Goal: Information Seeking & Learning: Find specific fact

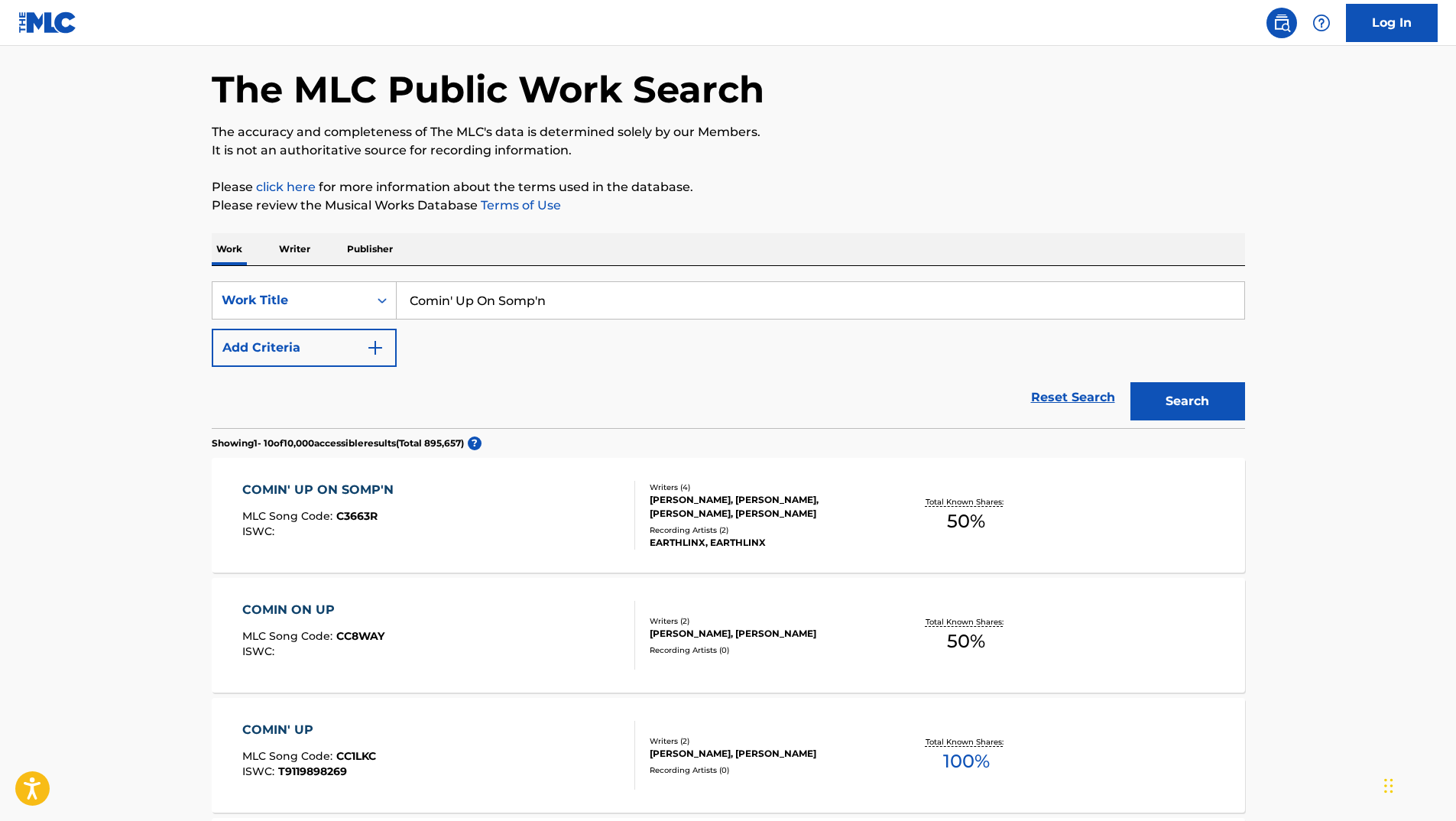
drag, startPoint x: 539, startPoint y: 299, endPoint x: 358, endPoint y: 272, distance: 183.0
click at [367, 278] on div "SearchWithCriteria0c079b82-749c-47c0-a0d7-b9474400ba6d Work Title Comin' Up On …" at bounding box center [728, 347] width 1033 height 162
drag, startPoint x: 638, startPoint y: 301, endPoint x: 200, endPoint y: 240, distance: 442.2
drag, startPoint x: 576, startPoint y: 296, endPoint x: 218, endPoint y: 248, distance: 361.2
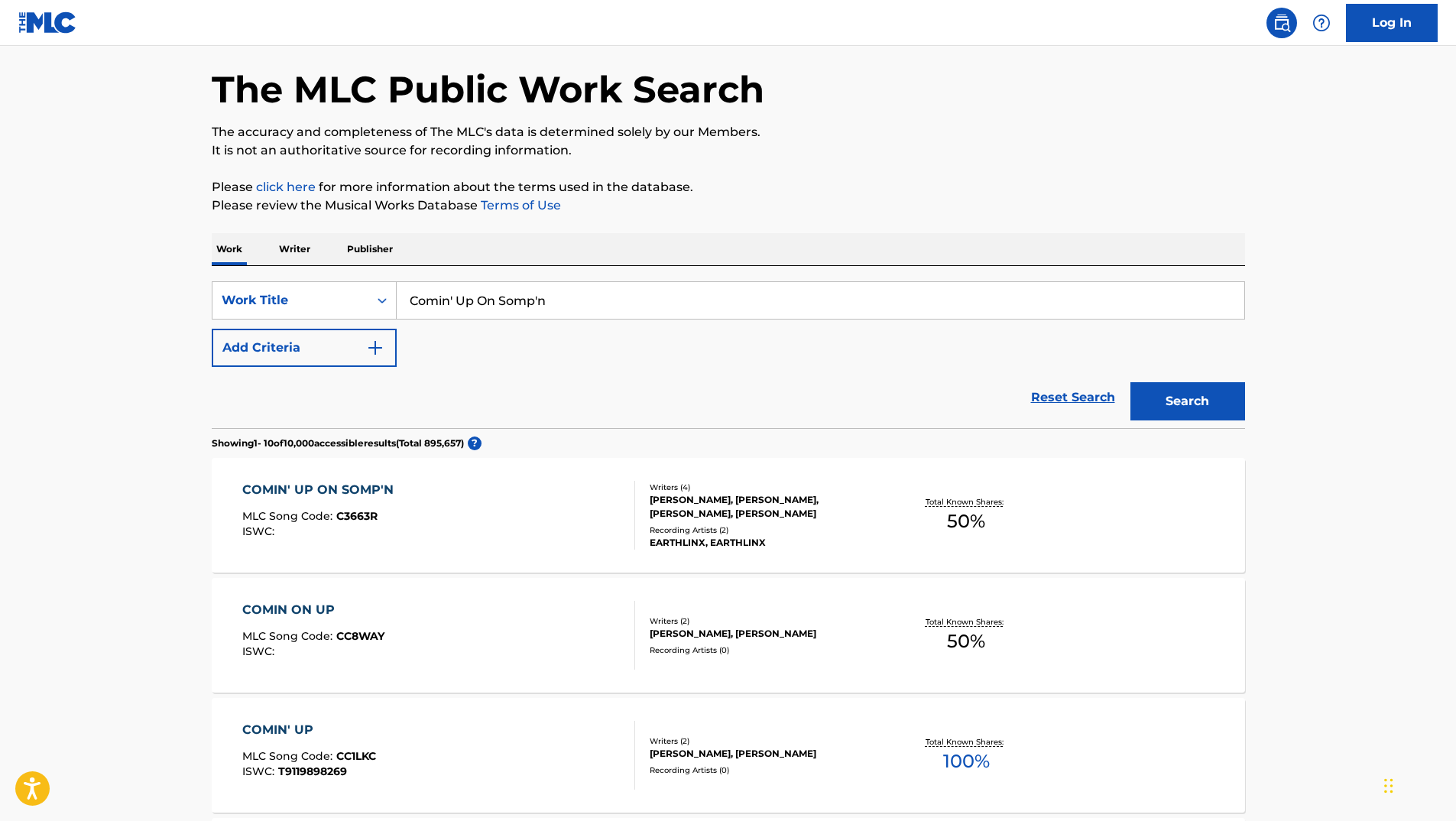
paste input "That Pootie Tang"
click at [1182, 410] on button "Search" at bounding box center [1187, 402] width 114 height 38
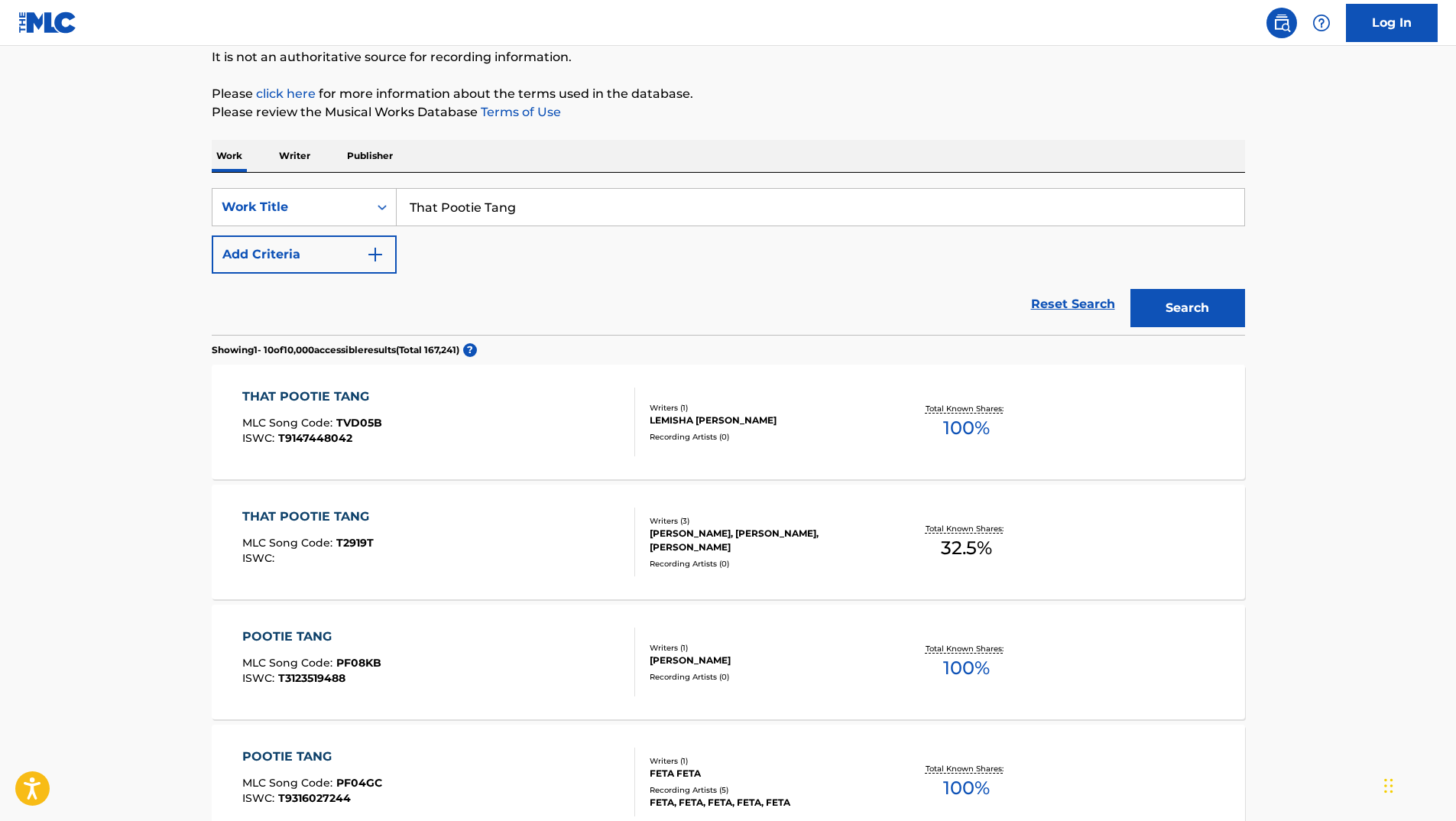
scroll to position [153, 0]
drag, startPoint x: 558, startPoint y: 205, endPoint x: 305, endPoint y: 222, distance: 253.6
click at [308, 222] on div "SearchWithCriteria0c079b82-749c-47c0-a0d7-b9474400ba6d Work Title That Pootie T…" at bounding box center [728, 207] width 1033 height 38
click at [294, 246] on button "Add Criteria" at bounding box center [304, 254] width 185 height 38
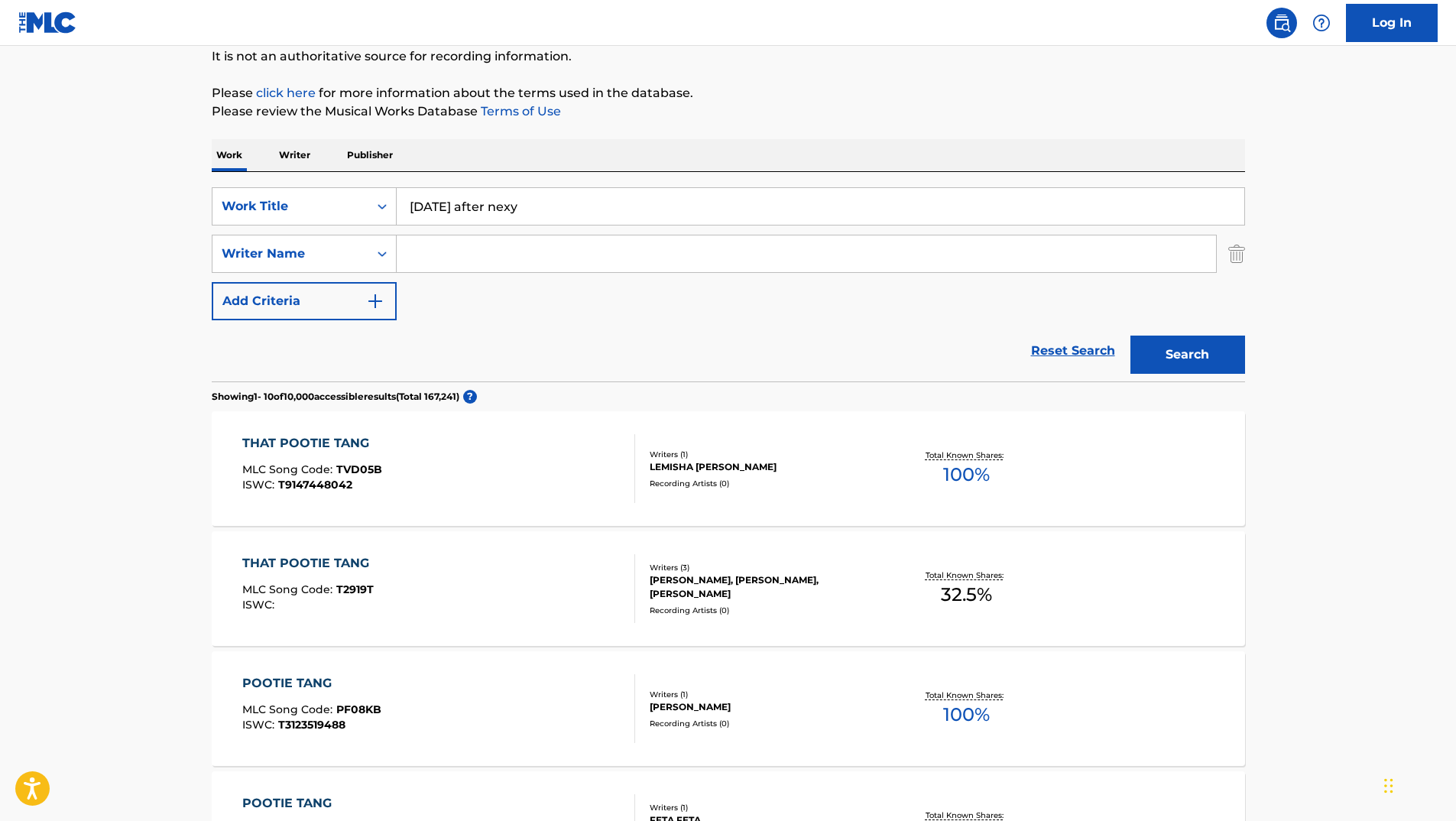
click at [474, 243] on input "Search Form" at bounding box center [806, 254] width 820 height 37
click at [528, 205] on input "friday after nexy" at bounding box center [821, 207] width 848 height 37
type input "friday after next"
click at [832, 137] on div "The MLC Public Work Search The accuracy and completeness of The MLC's data is d…" at bounding box center [728, 808] width 1070 height 1754
click at [520, 271] on input "Search Form" at bounding box center [806, 254] width 820 height 37
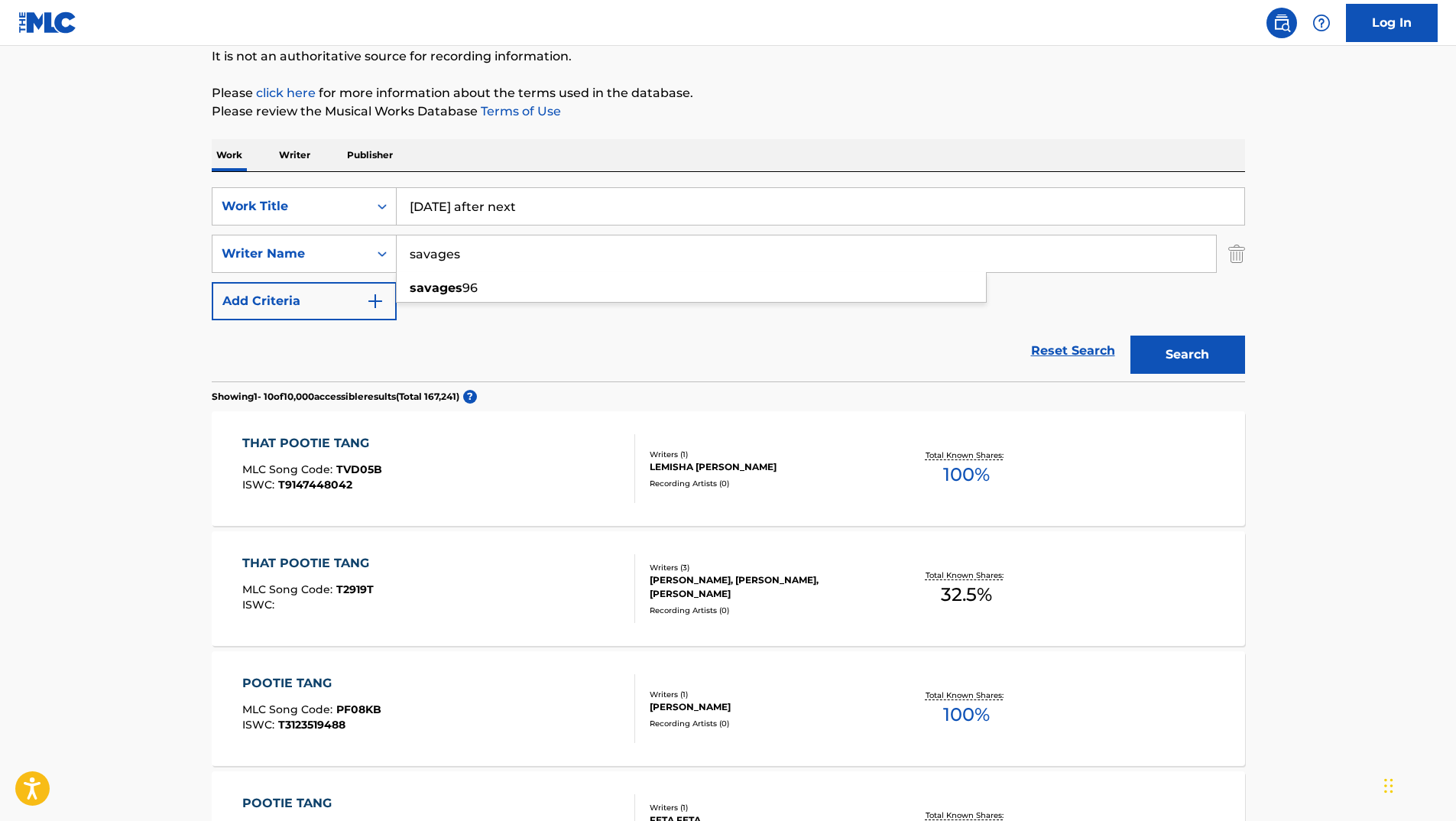
type input "savages"
click at [1130, 336] on button "Search" at bounding box center [1187, 355] width 114 height 38
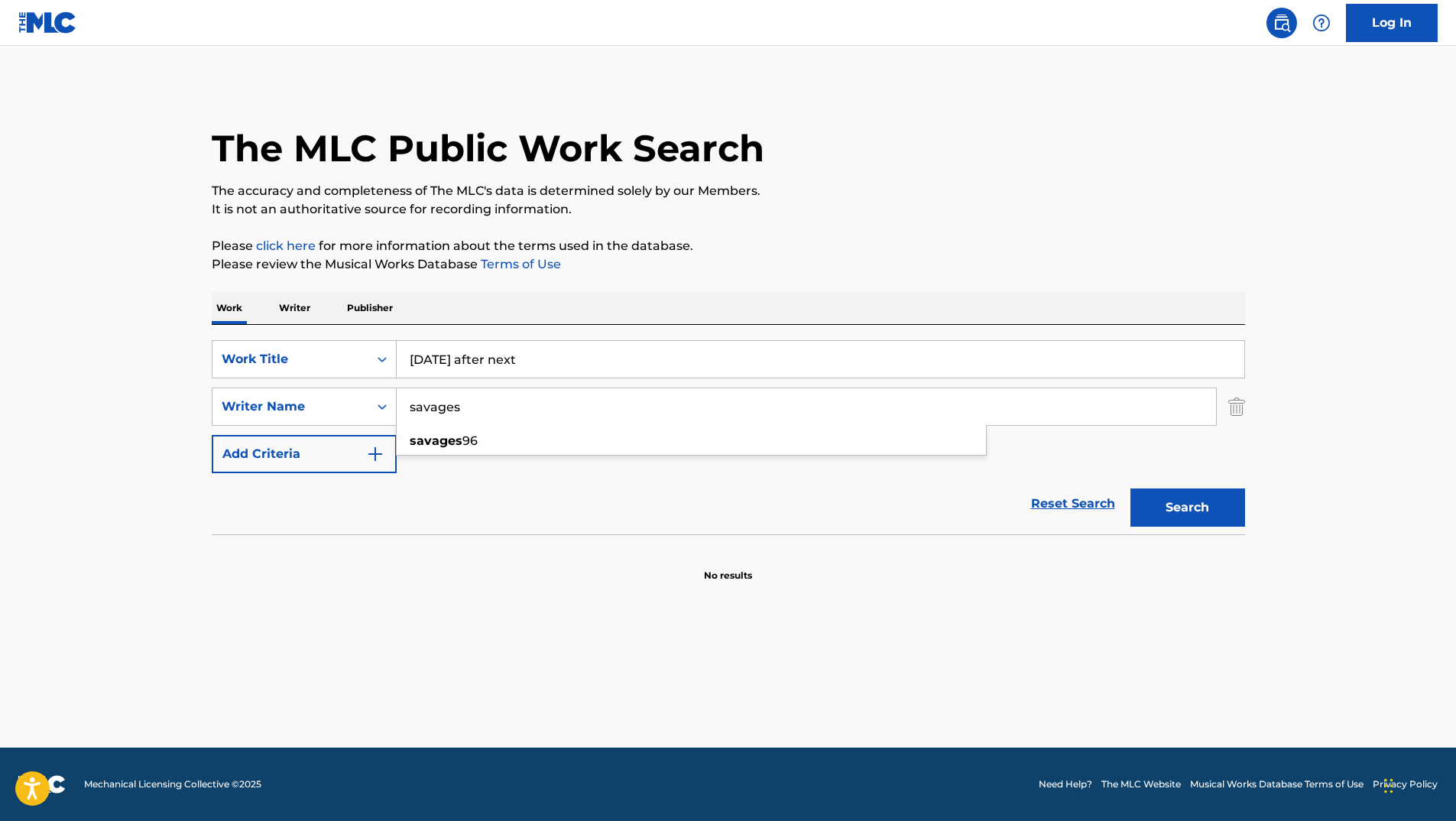
click at [851, 241] on p "Please click here for more information about the terms used in the database." at bounding box center [728, 246] width 1033 height 18
drag, startPoint x: 582, startPoint y: 359, endPoint x: 288, endPoint y: 319, distance: 296.7
click at [289, 321] on div "Work Writer Publisher SearchWithCriteria0c079b82-749c-47c0-a0d7-b9474400ba6d Wo…" at bounding box center [728, 437] width 1033 height 290
paste input "Poison"
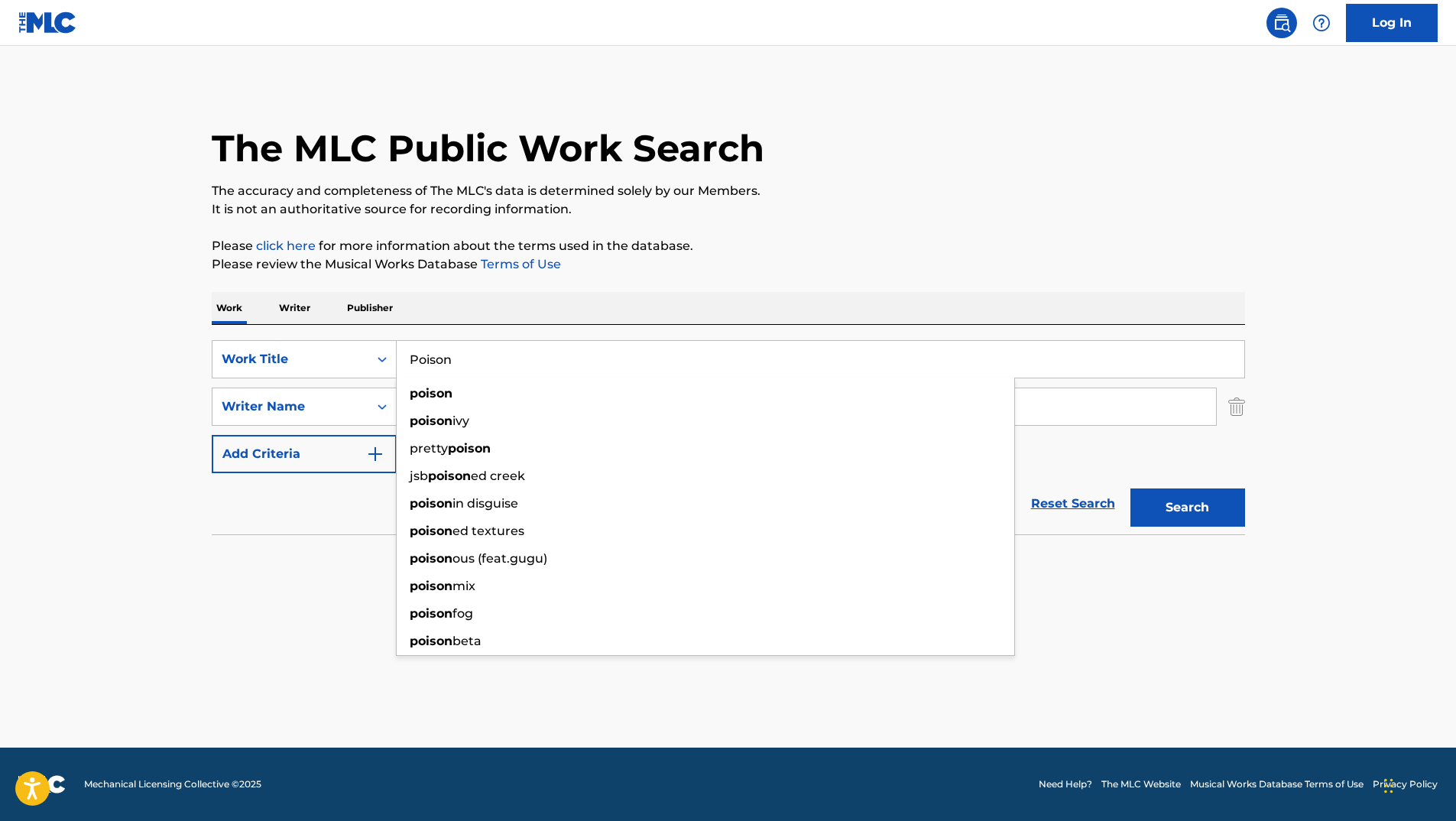
type input "Poison"
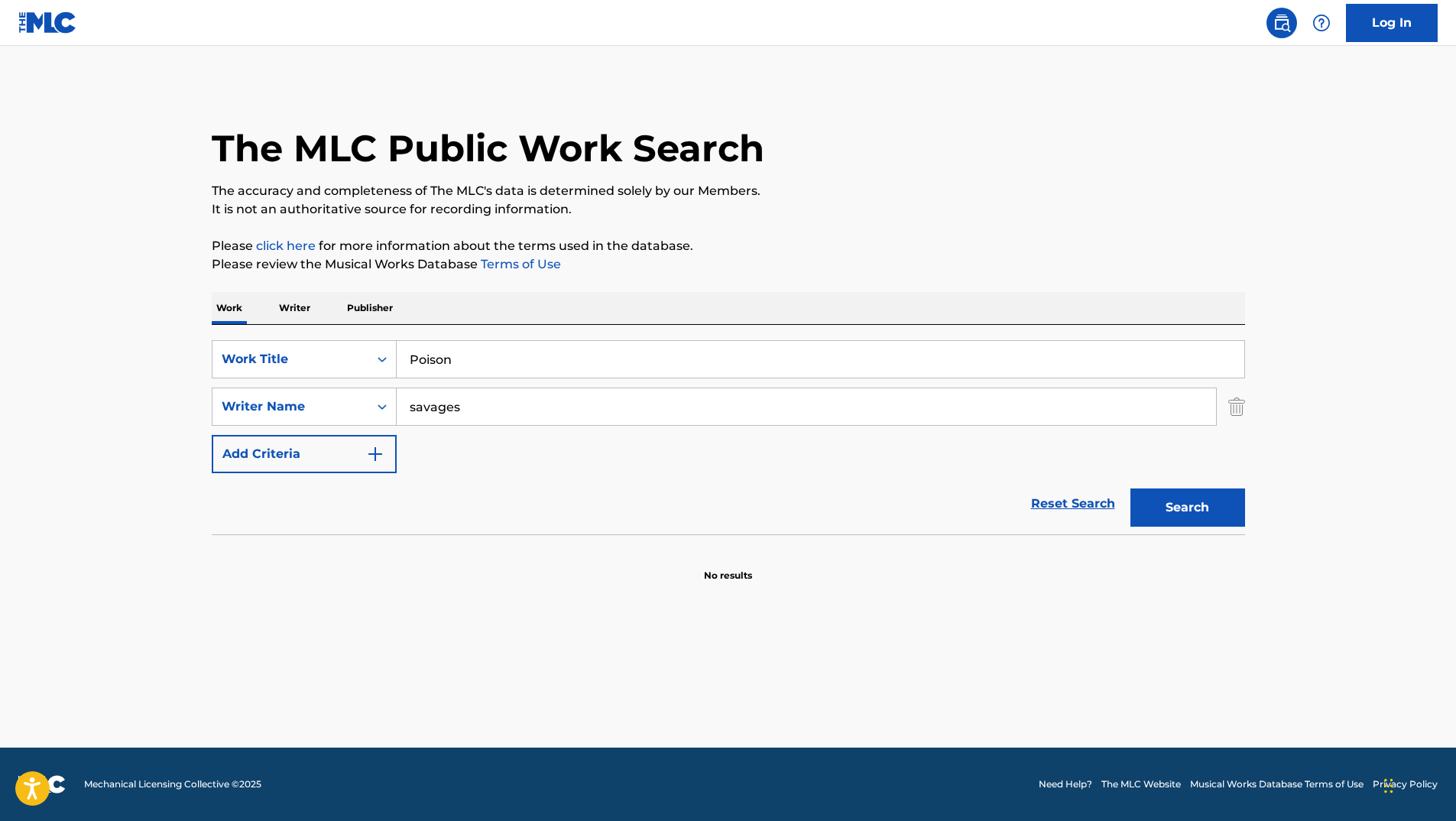
click at [600, 299] on div "Work Writer Publisher" at bounding box center [728, 308] width 1033 height 32
drag, startPoint x: 484, startPoint y: 406, endPoint x: 328, endPoint y: 386, distance: 157.3
click at [319, 389] on div "SearchWithCriteria7d1f34f9-dc76-44e2-935c-502b66c66803 Writer Name savages" at bounding box center [728, 407] width 1033 height 38
paste input "Straite"
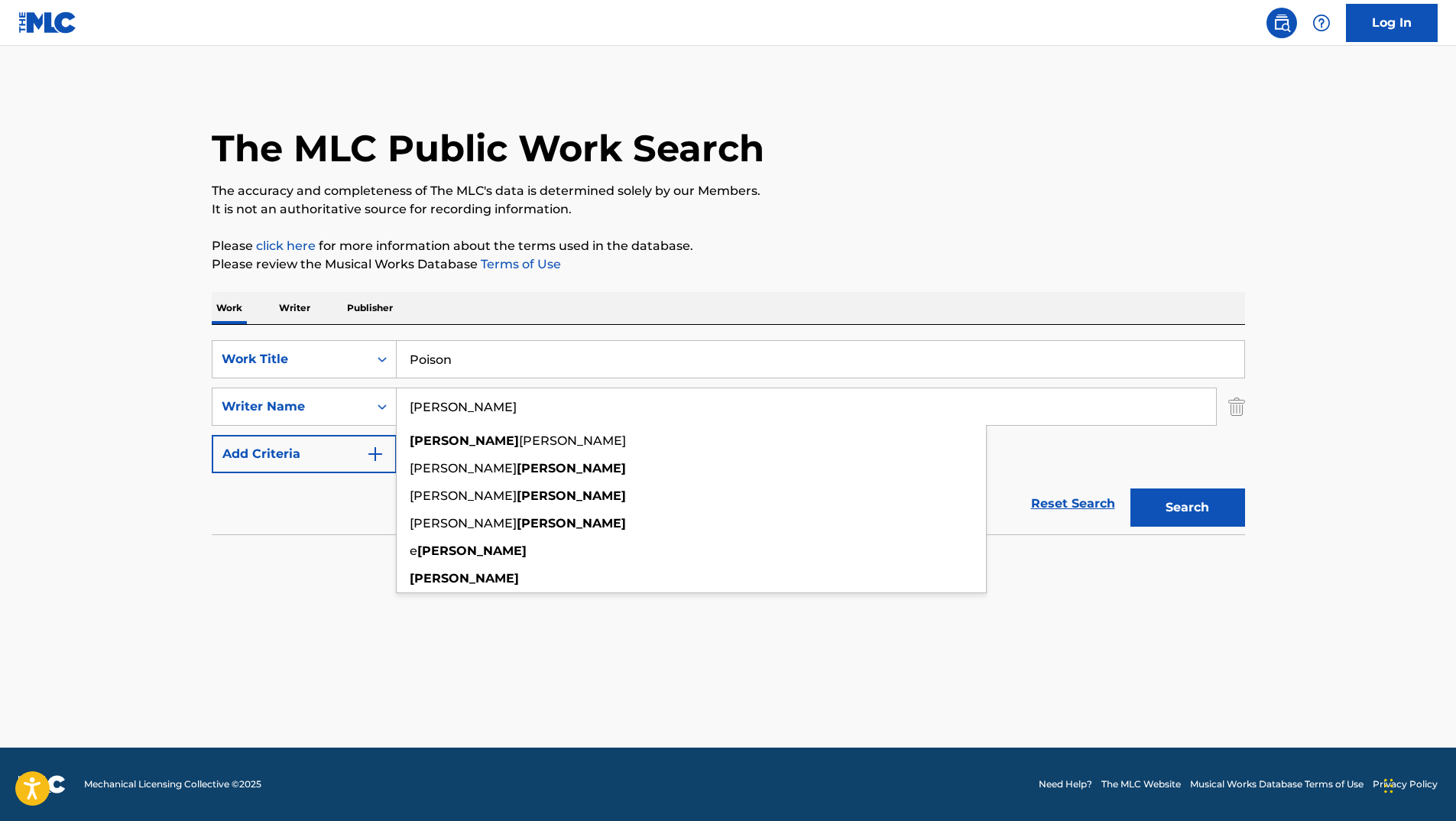
type input "Straite"
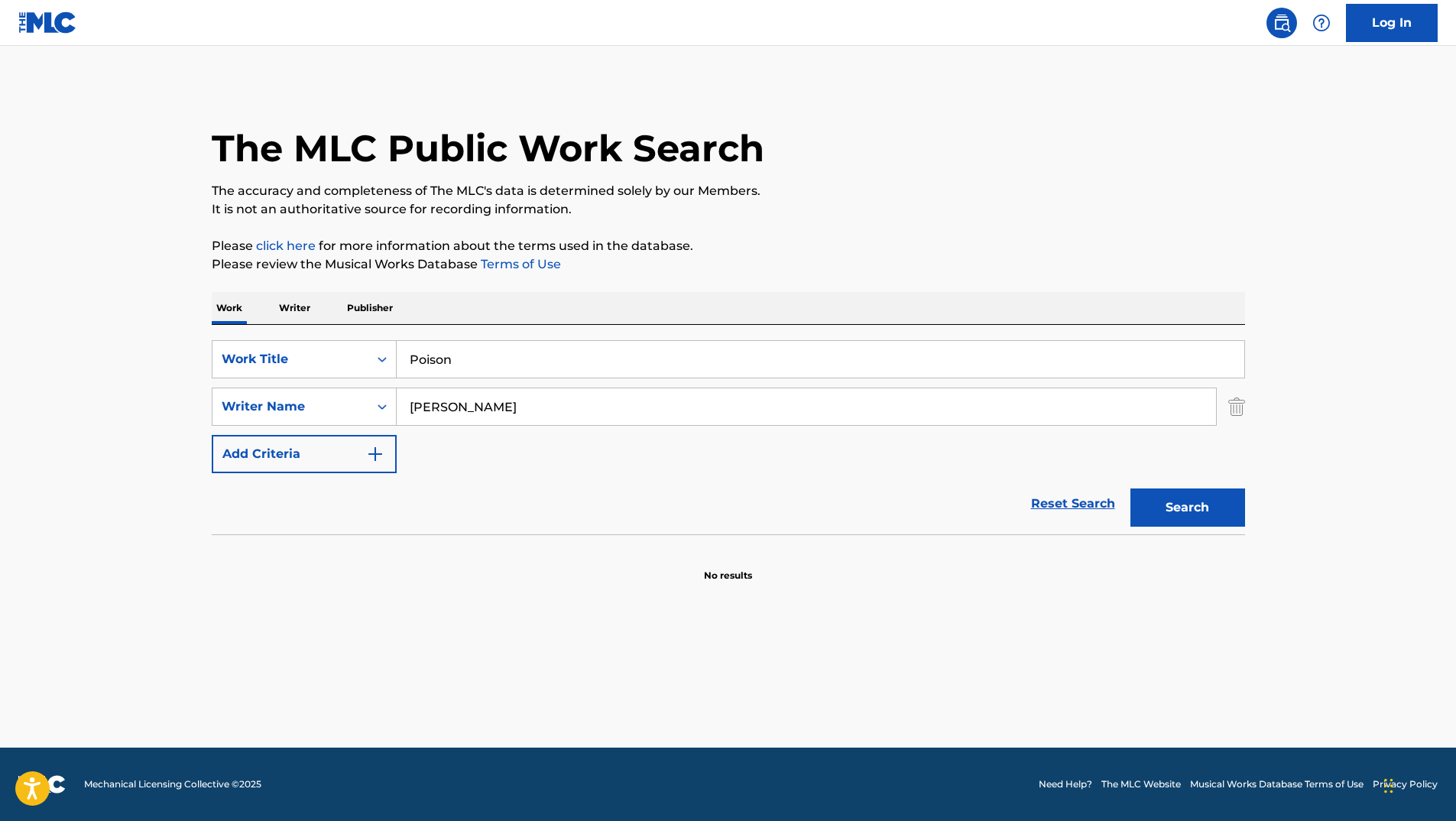
click at [1167, 517] on button "Search" at bounding box center [1187, 508] width 114 height 38
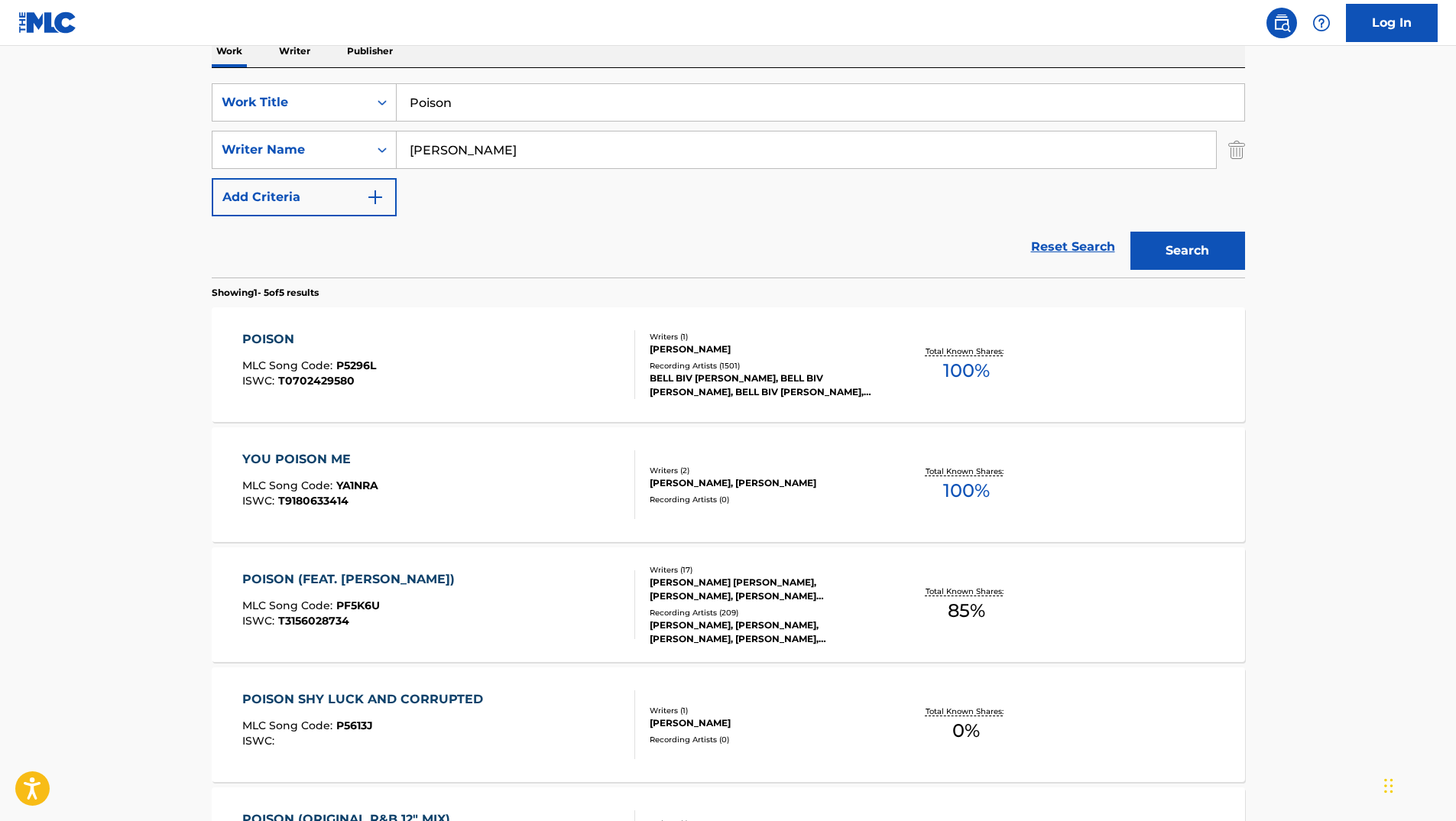
scroll to position [306, 0]
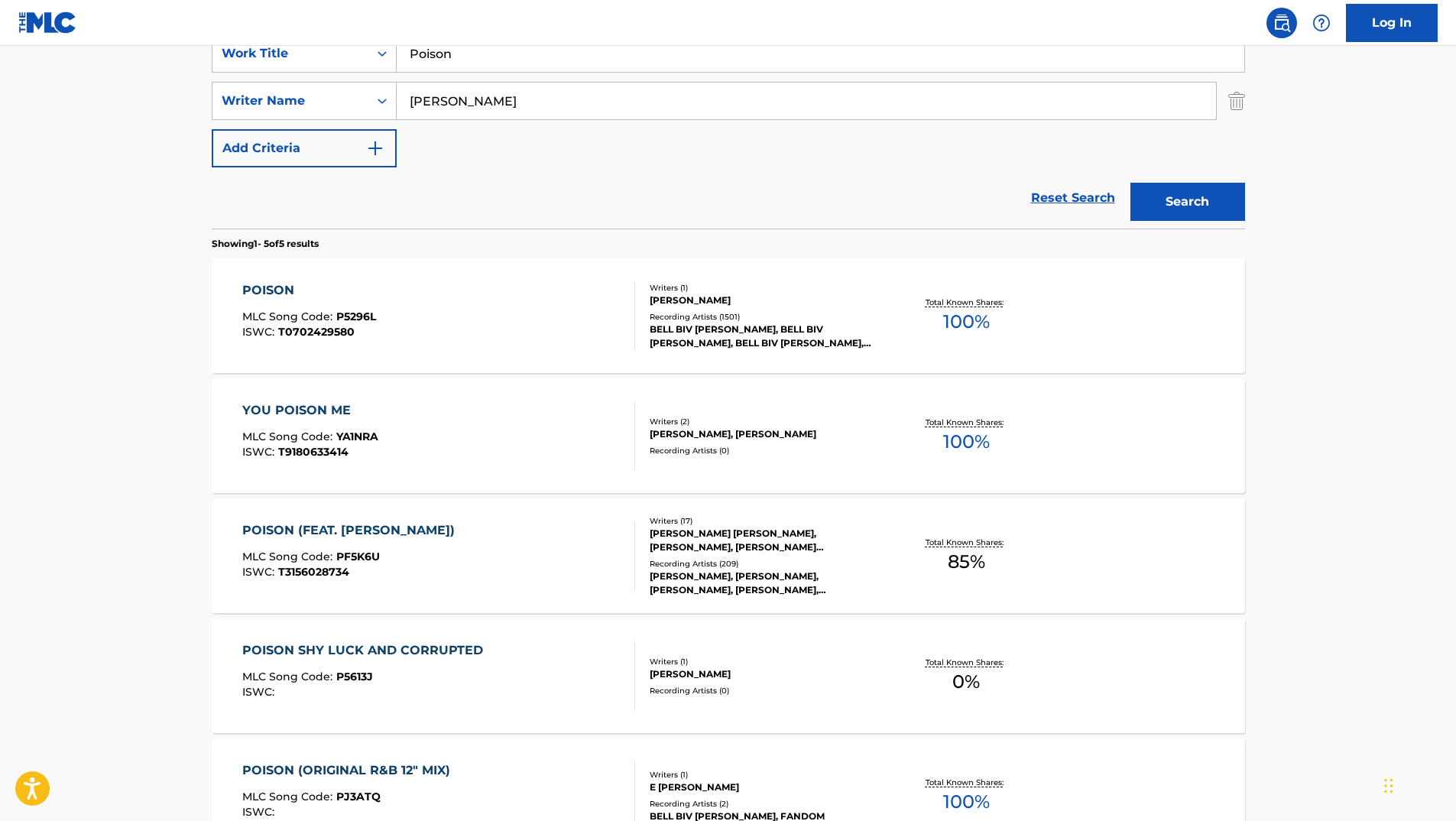
click at [281, 301] on div "POISON MLC Song Code : P5296L ISWC : T0702429580" at bounding box center [308, 316] width 134 height 69
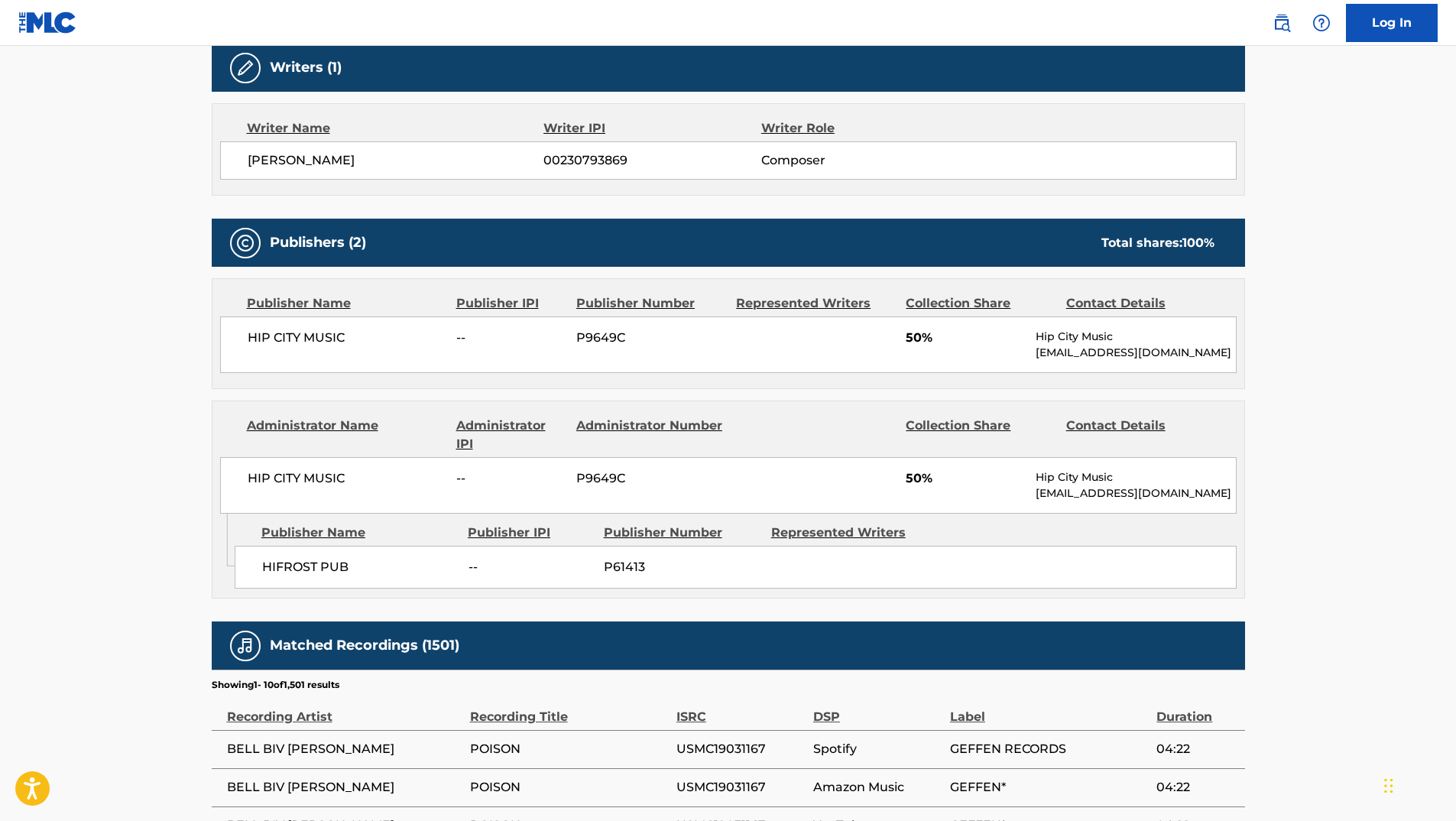
scroll to position [535, 0]
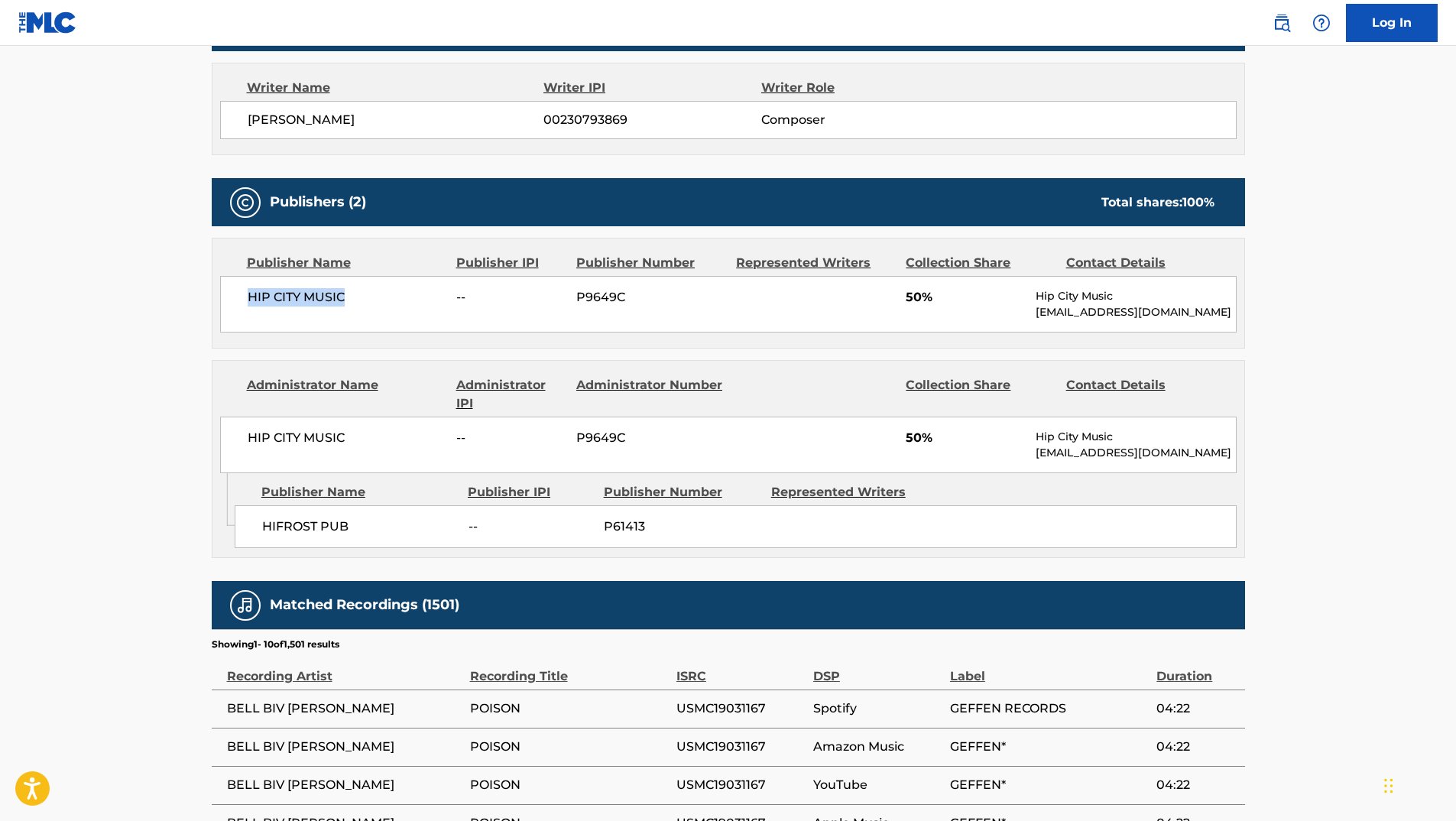
drag, startPoint x: 328, startPoint y: 308, endPoint x: 247, endPoint y: 311, distance: 81.1
click at [247, 311] on div "HIP CITY MUSIC -- P9649C 50% Hip City Music leclaires@gtlaw.com" at bounding box center [728, 304] width 1017 height 57
copy span "HIP CITY MUSIC"
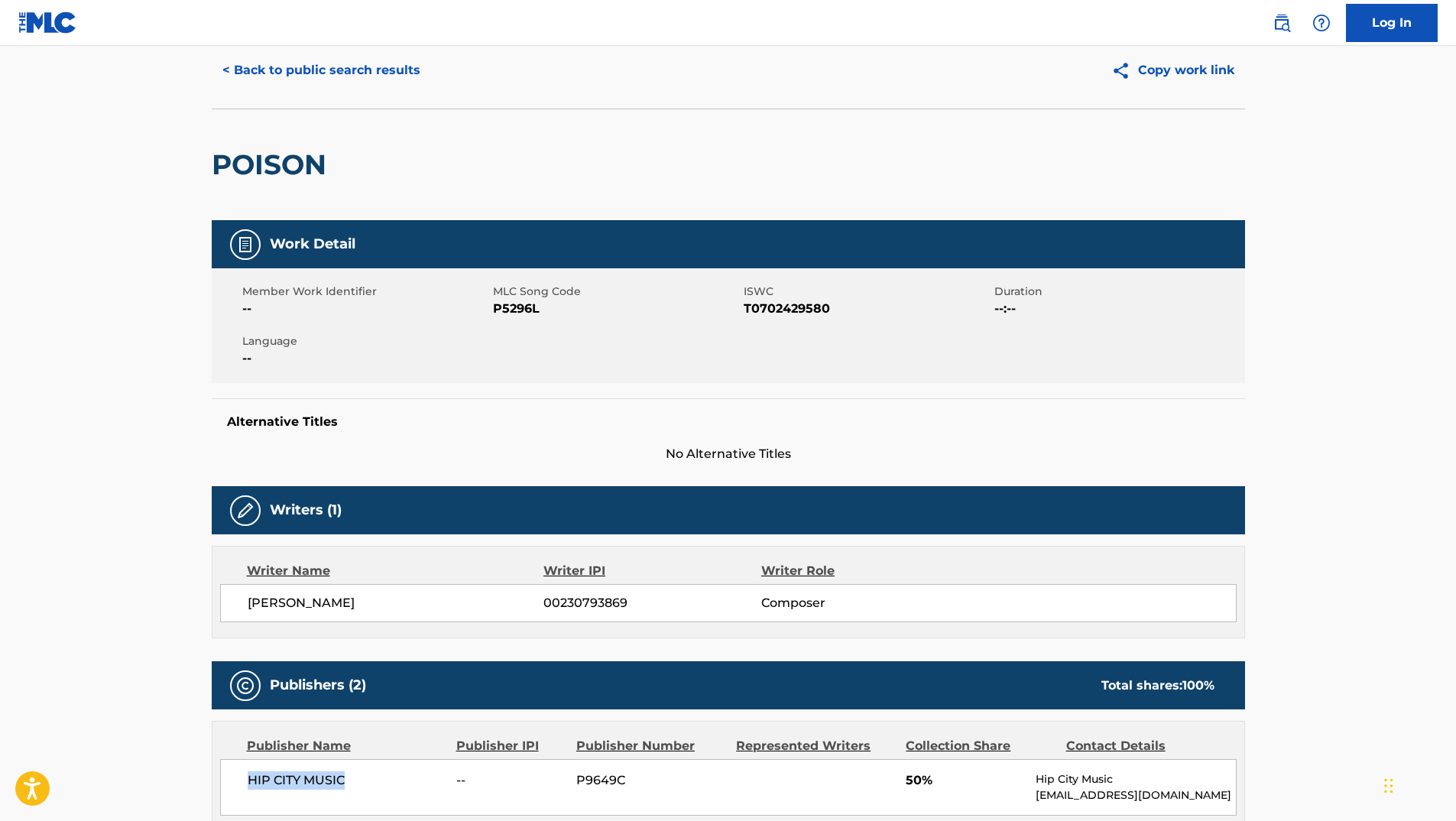
scroll to position [21, 0]
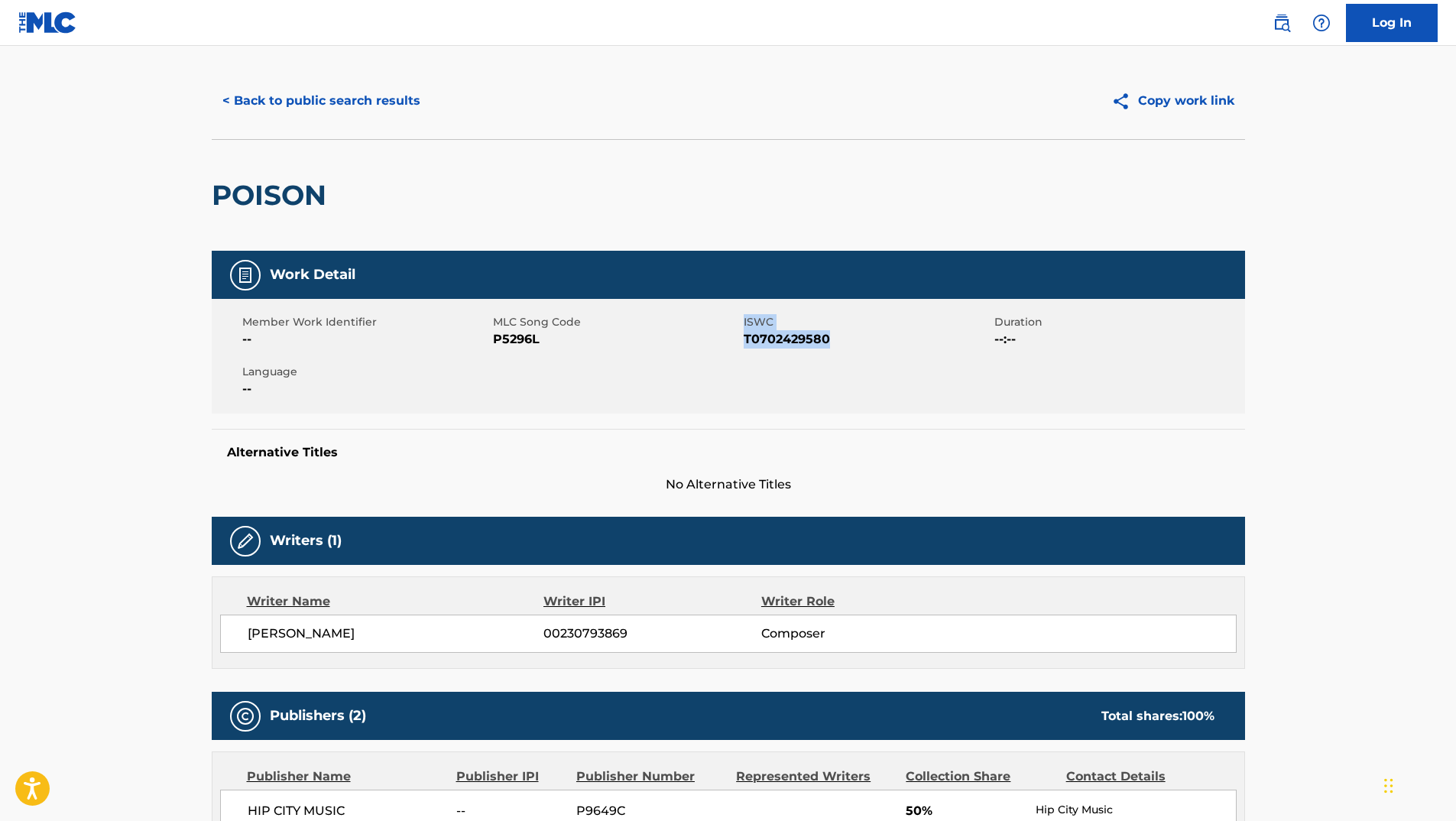
drag, startPoint x: 830, startPoint y: 345, endPoint x: 742, endPoint y: 349, distance: 88.1
click at [742, 349] on div "Member Work Identifier -- MLC Song Code P5296L ISWC T0702429580 Duration --:-- …" at bounding box center [728, 356] width 1033 height 114
drag, startPoint x: 742, startPoint y: 349, endPoint x: 772, endPoint y: 345, distance: 30.3
click at [772, 345] on span "T0702429580" at bounding box center [867, 339] width 247 height 18
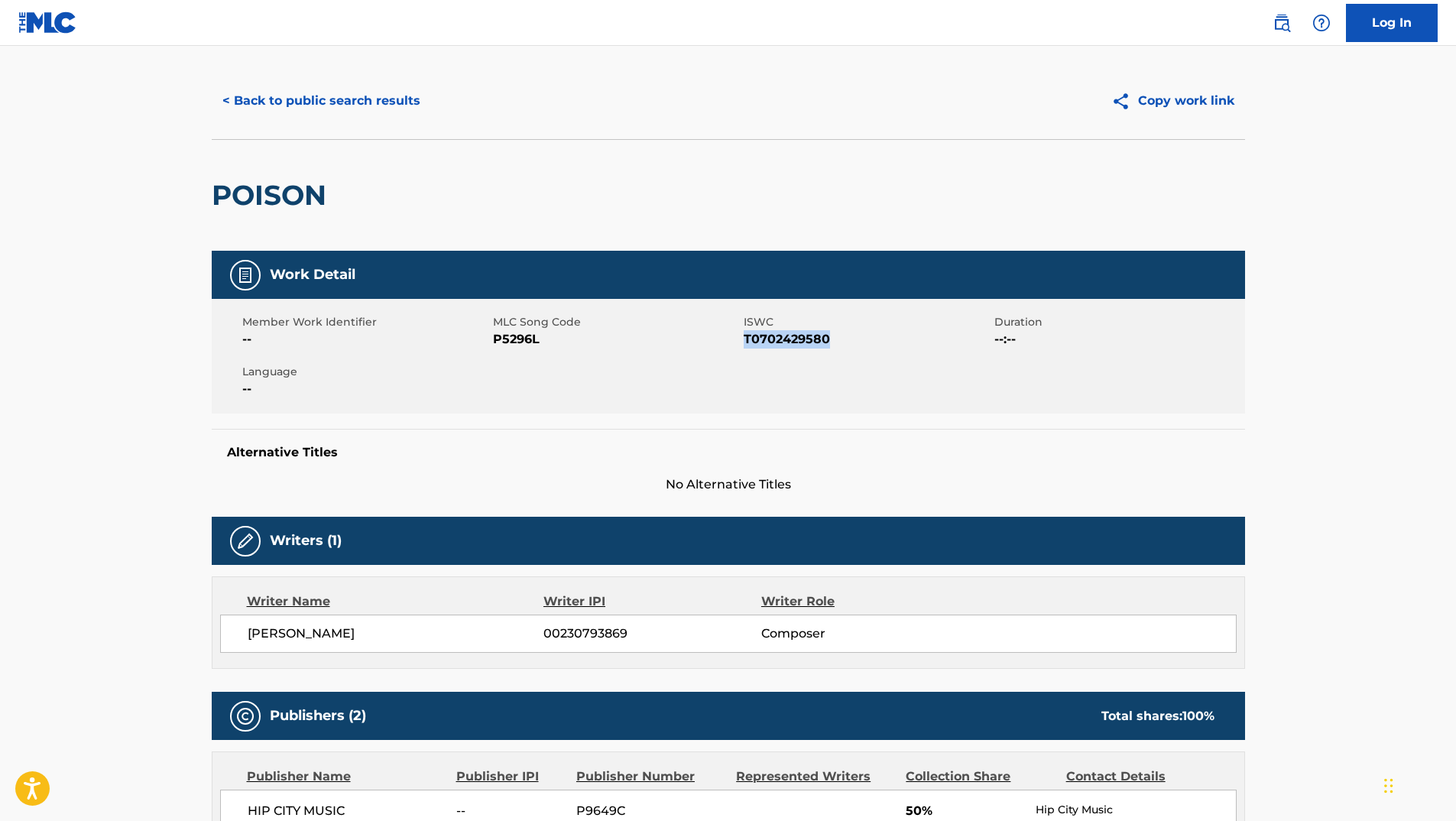
click at [772, 345] on span "T0702429580" at bounding box center [867, 339] width 247 height 18
copy span "T0702429580"
click at [530, 342] on span "P5296L" at bounding box center [616, 339] width 247 height 18
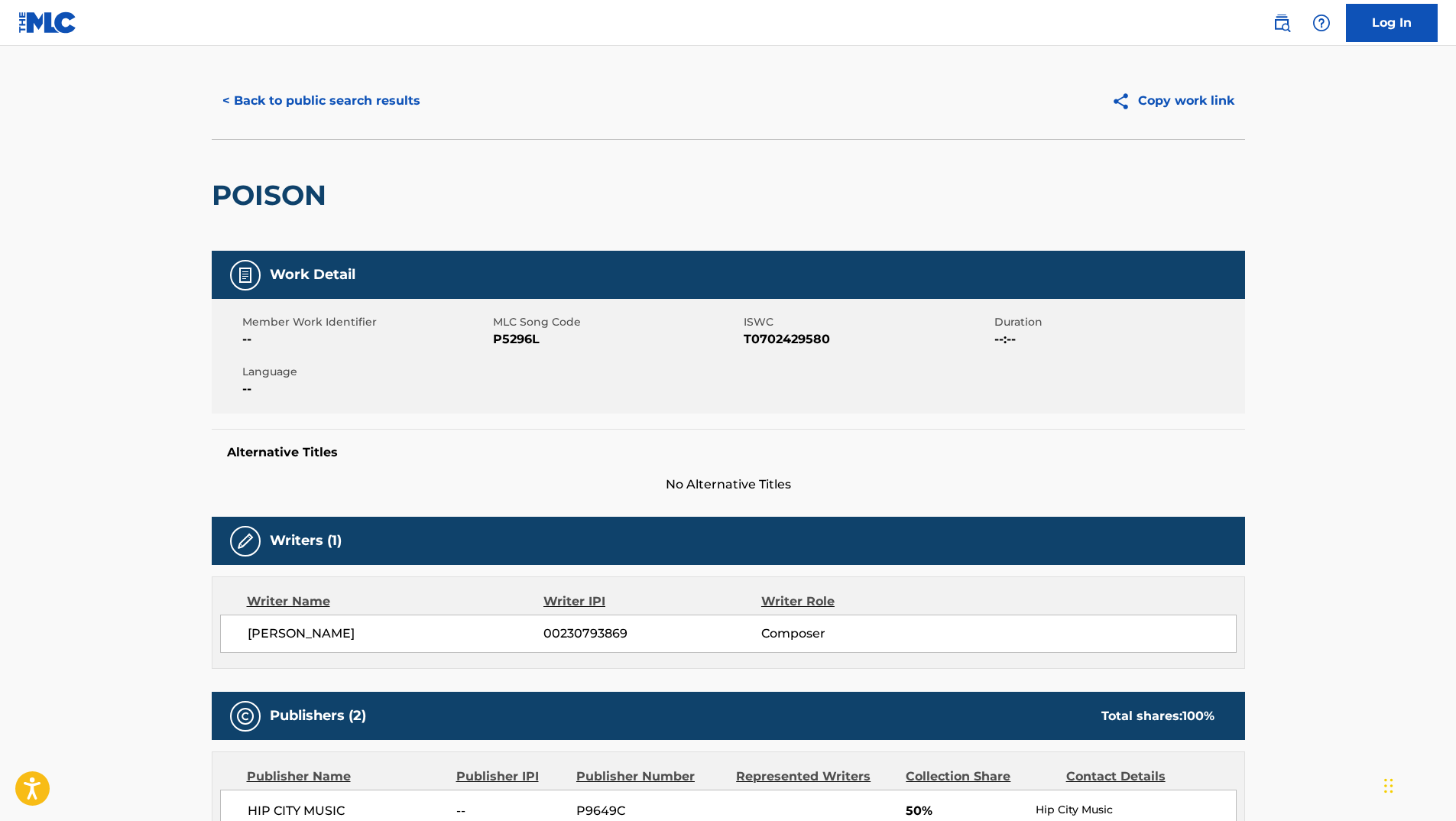
click at [530, 342] on span "P5296L" at bounding box center [616, 339] width 247 height 18
click at [524, 341] on span "P5296L" at bounding box center [616, 339] width 247 height 18
copy span "P5296L"
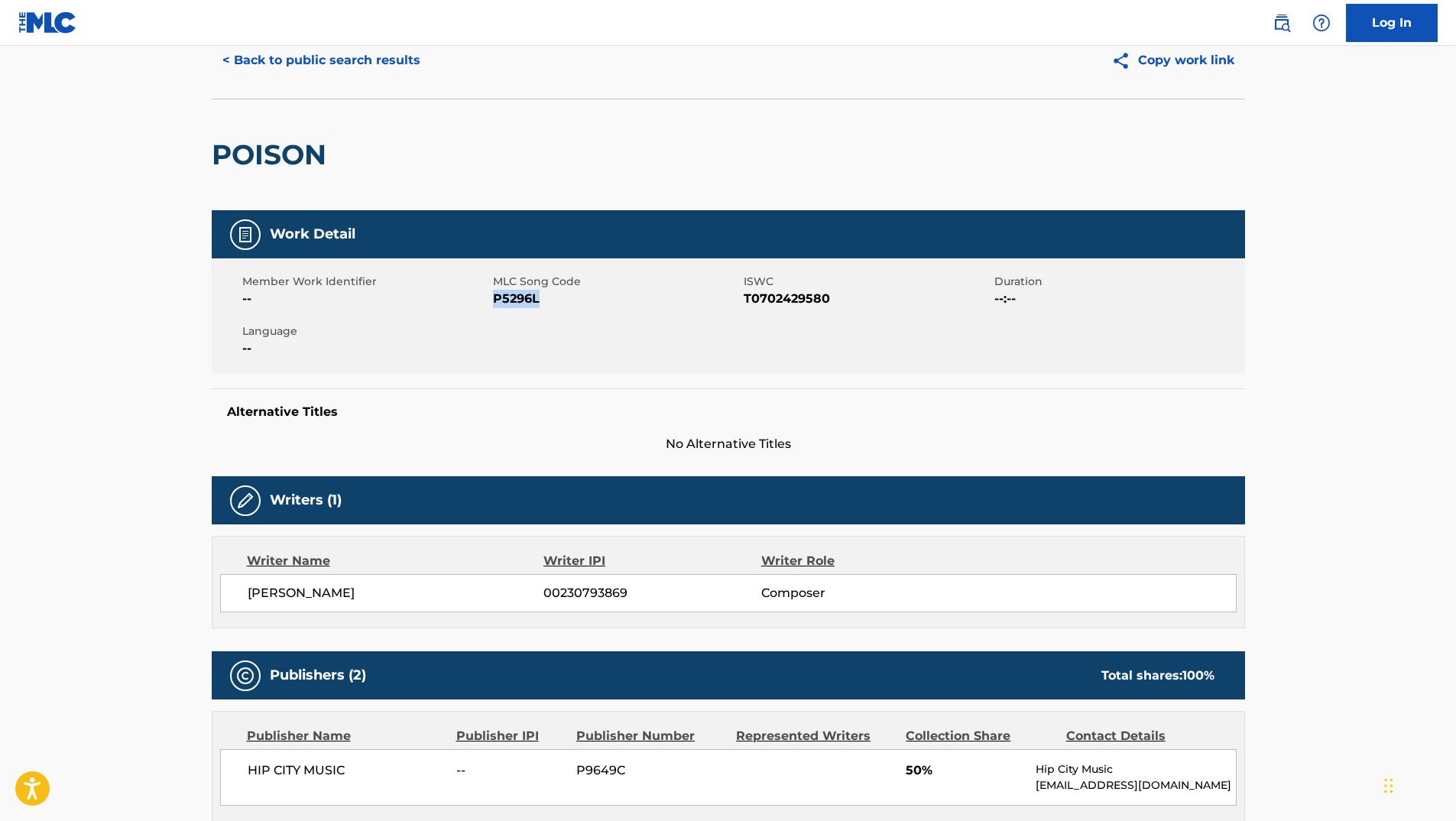
scroll to position [98, 0]
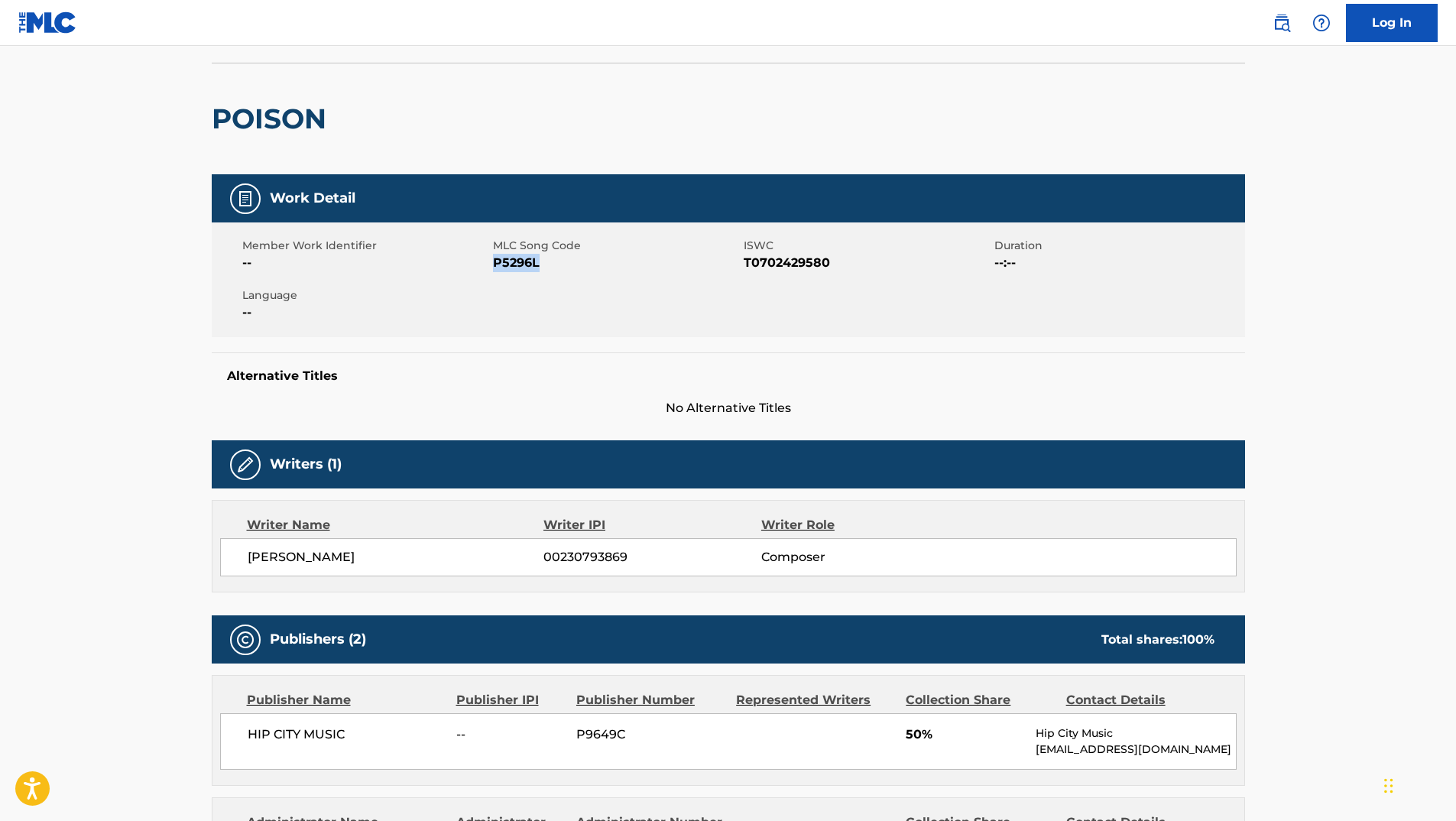
drag, startPoint x: 363, startPoint y: 562, endPoint x: 248, endPoint y: 562, distance: 115.0
click at [248, 562] on span "ELLIOTT STRAITE" at bounding box center [396, 557] width 297 height 18
copy span "ELLIOTT STRAITE"
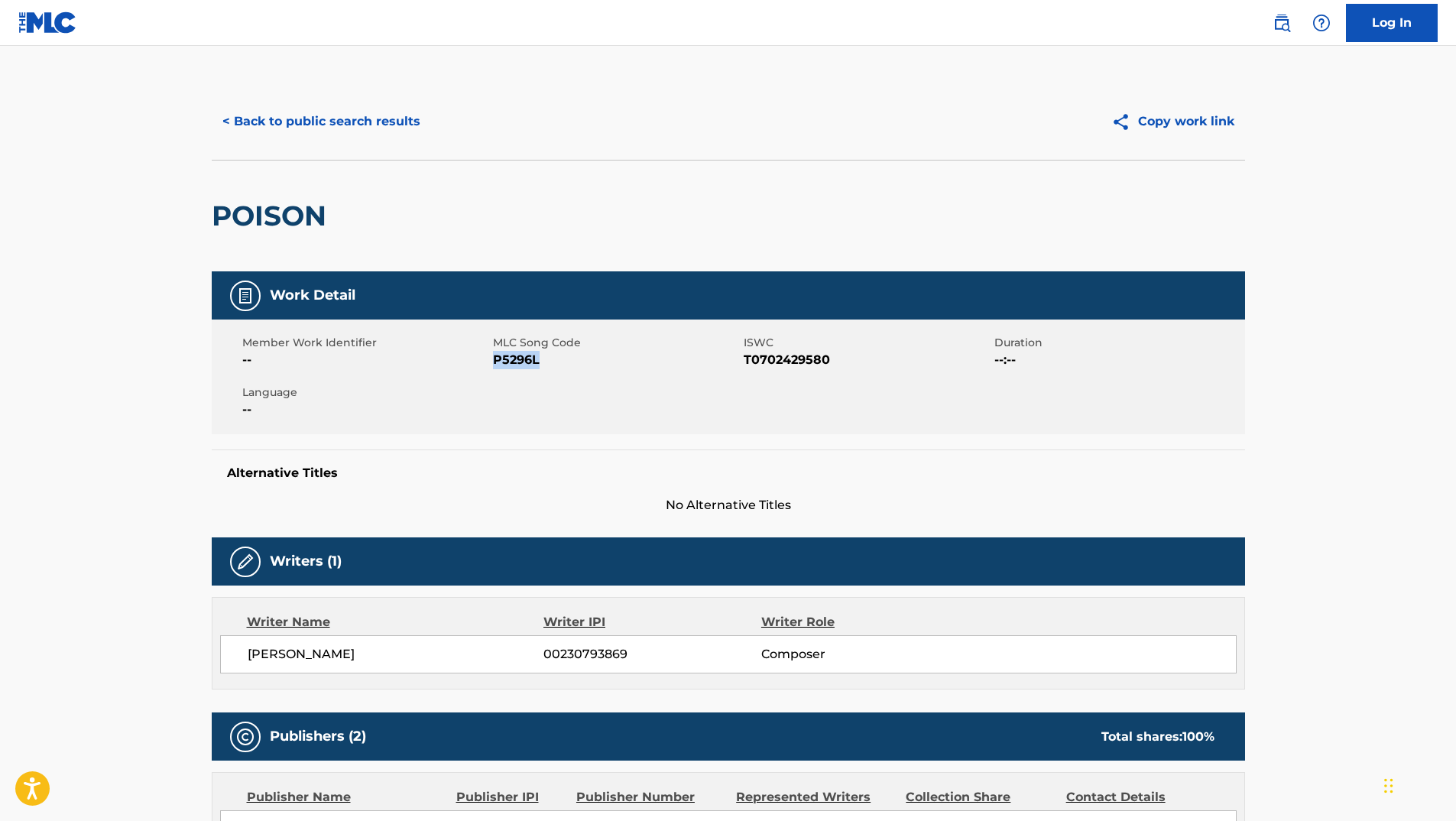
scroll to position [0, 0]
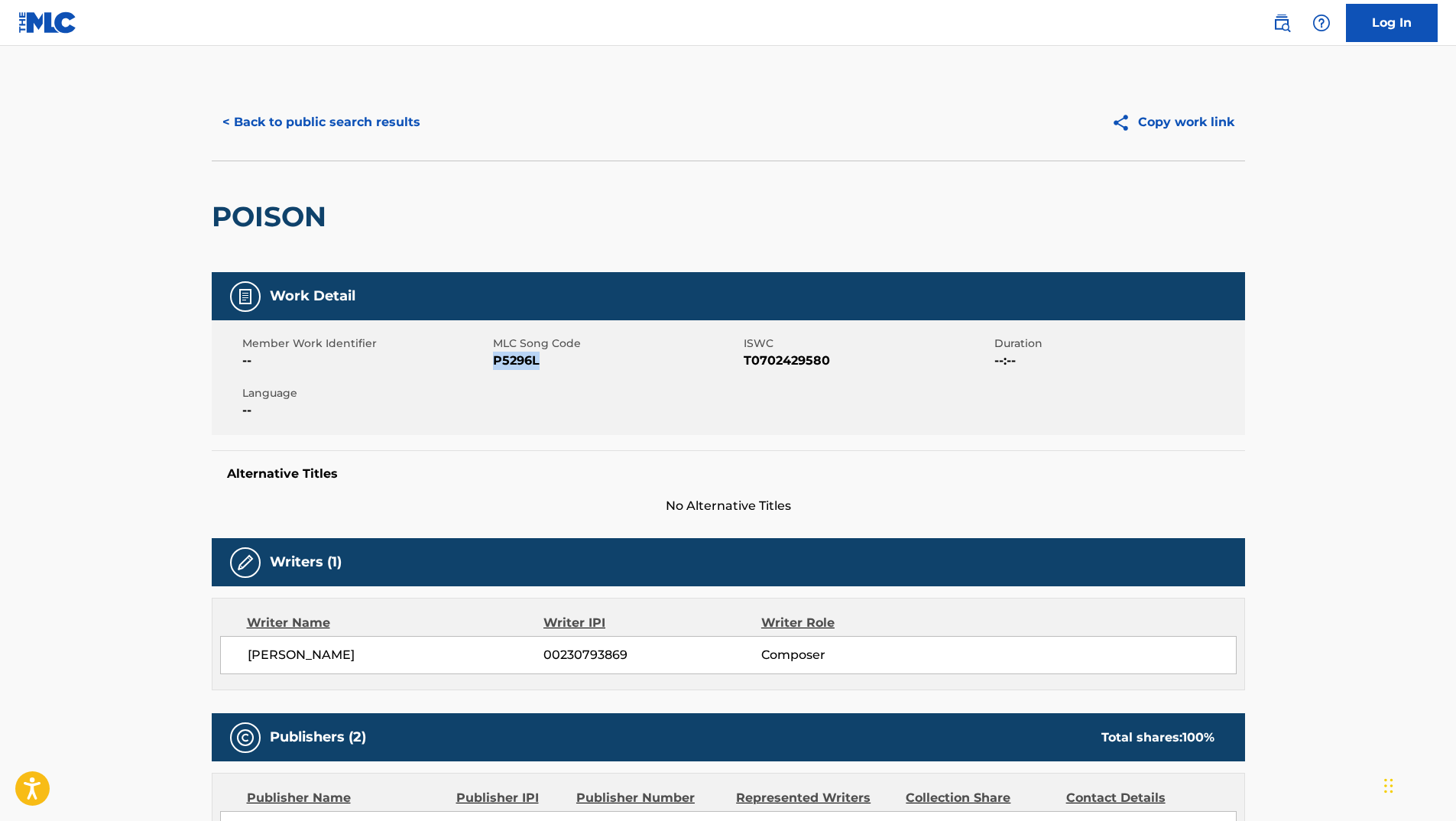
click at [331, 128] on button "< Back to public search results" at bounding box center [321, 122] width 219 height 38
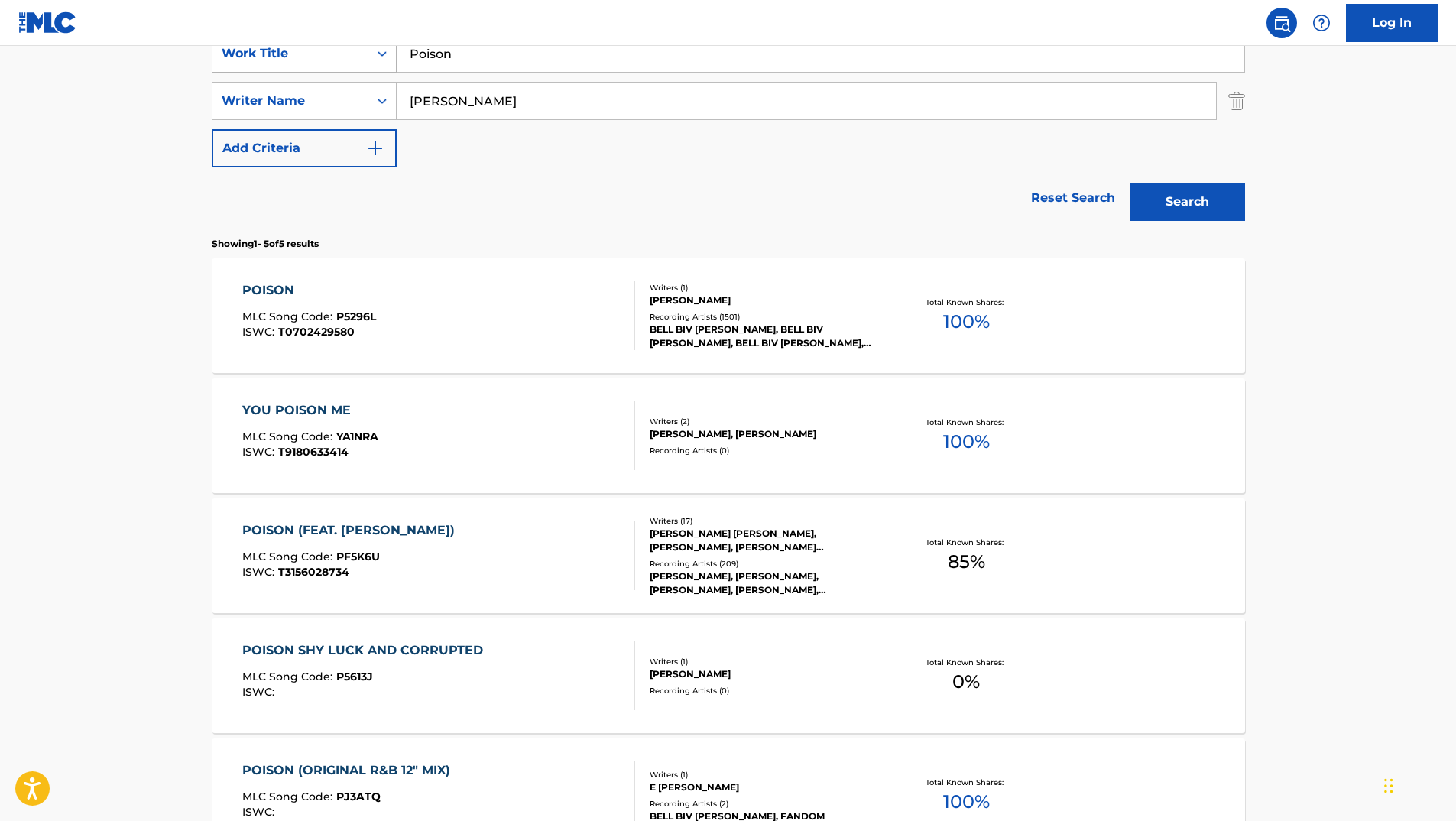
drag, startPoint x: 496, startPoint y: 100, endPoint x: 305, endPoint y: 53, distance: 196.7
click at [319, 81] on div "SearchWithCriteria0c079b82-749c-47c0-a0d7-b9474400ba6d Work Title Poison Search…" at bounding box center [728, 101] width 1033 height 133
paste input "Miller"
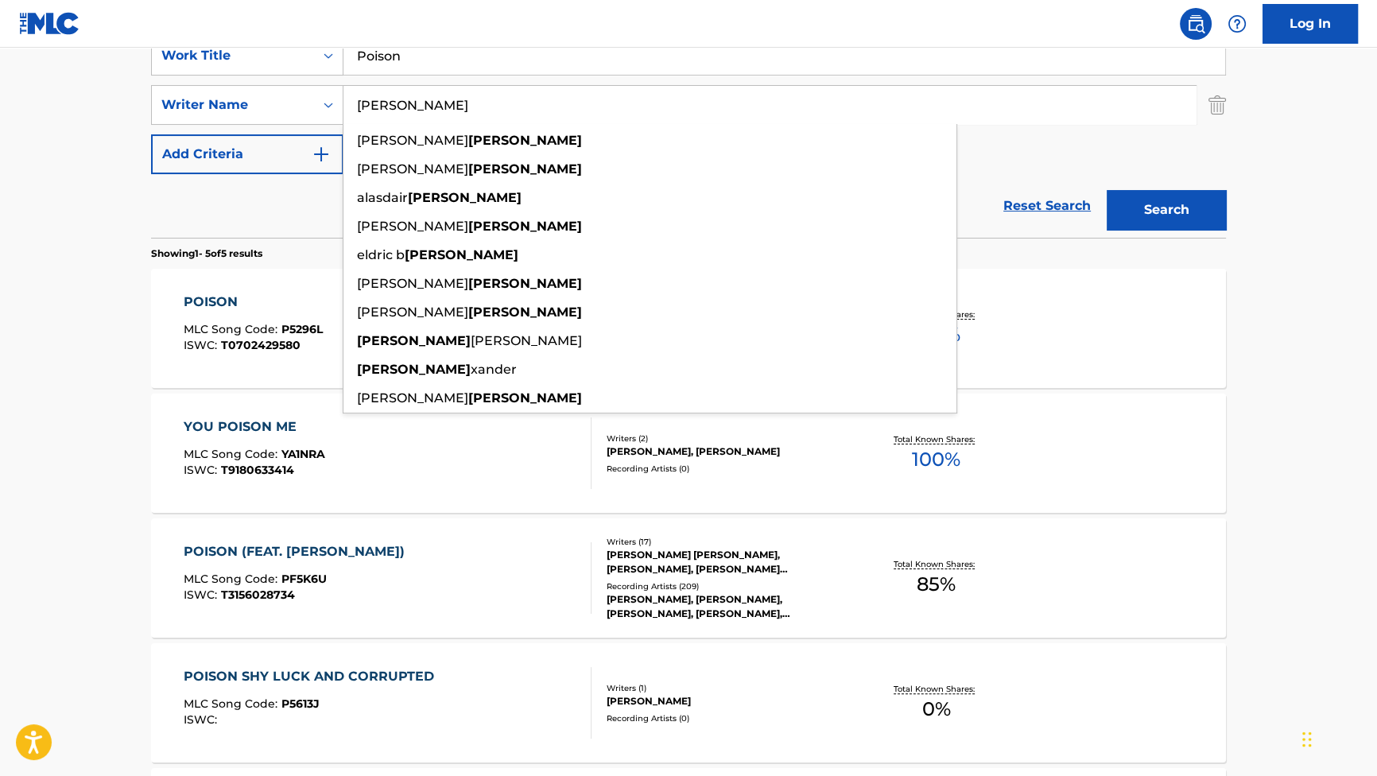
type input "Miller"
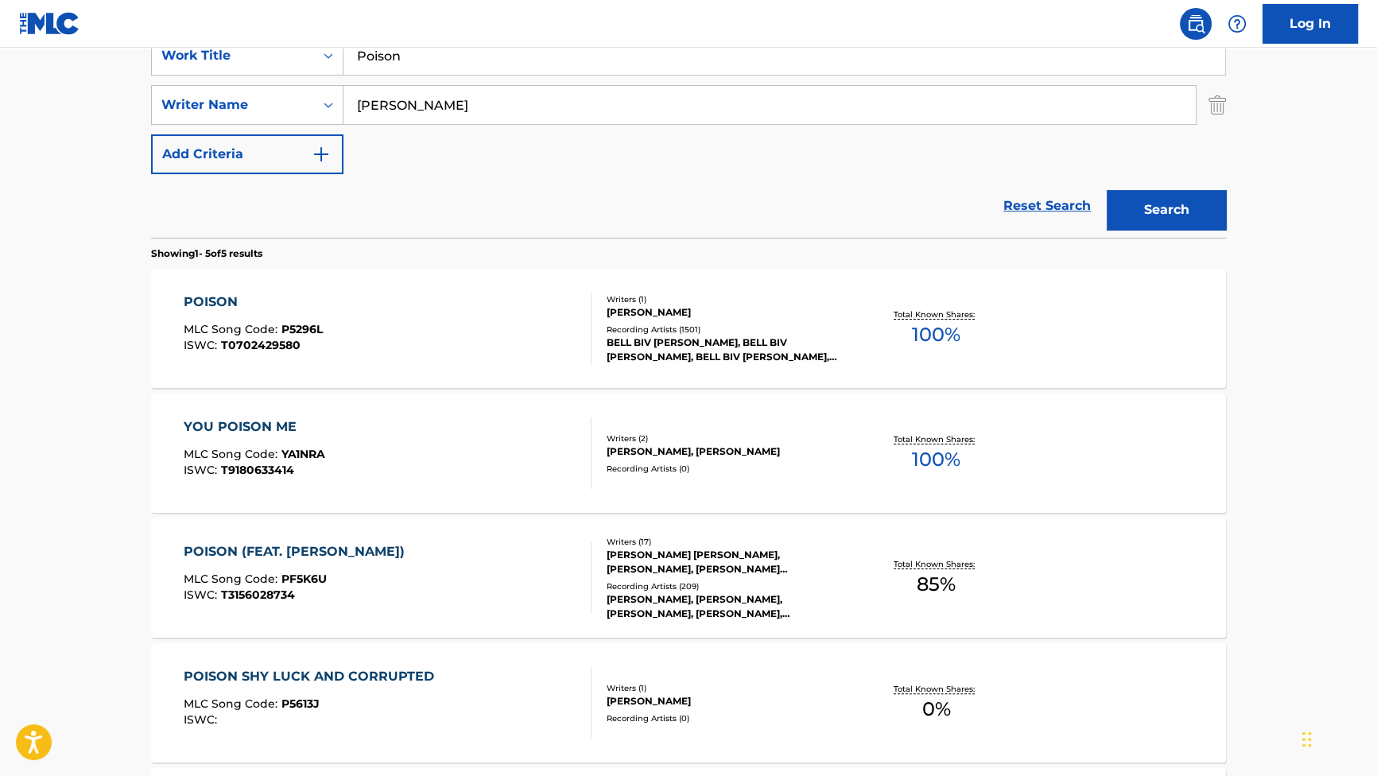
drag, startPoint x: 442, startPoint y: 50, endPoint x: 262, endPoint y: 40, distance: 180.8
click at [262, 40] on div "Log In The MLC Public Work Search The accuracy and completeness of The MLC's da…" at bounding box center [688, 364] width 1377 height 1365
paste input "Make Em Say Ugh"
click at [1144, 217] on button "Search" at bounding box center [1166, 210] width 119 height 40
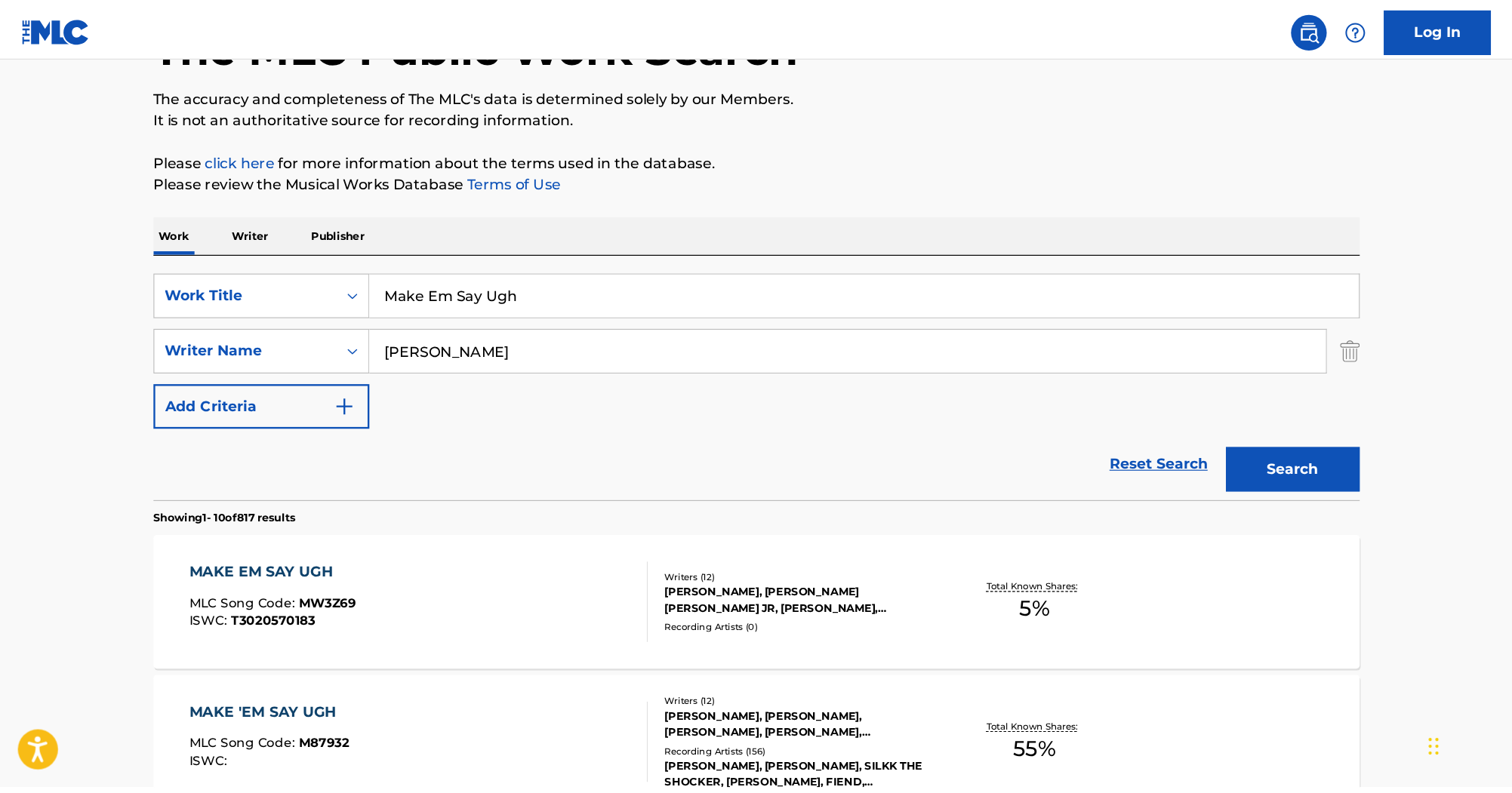
scroll to position [109, 0]
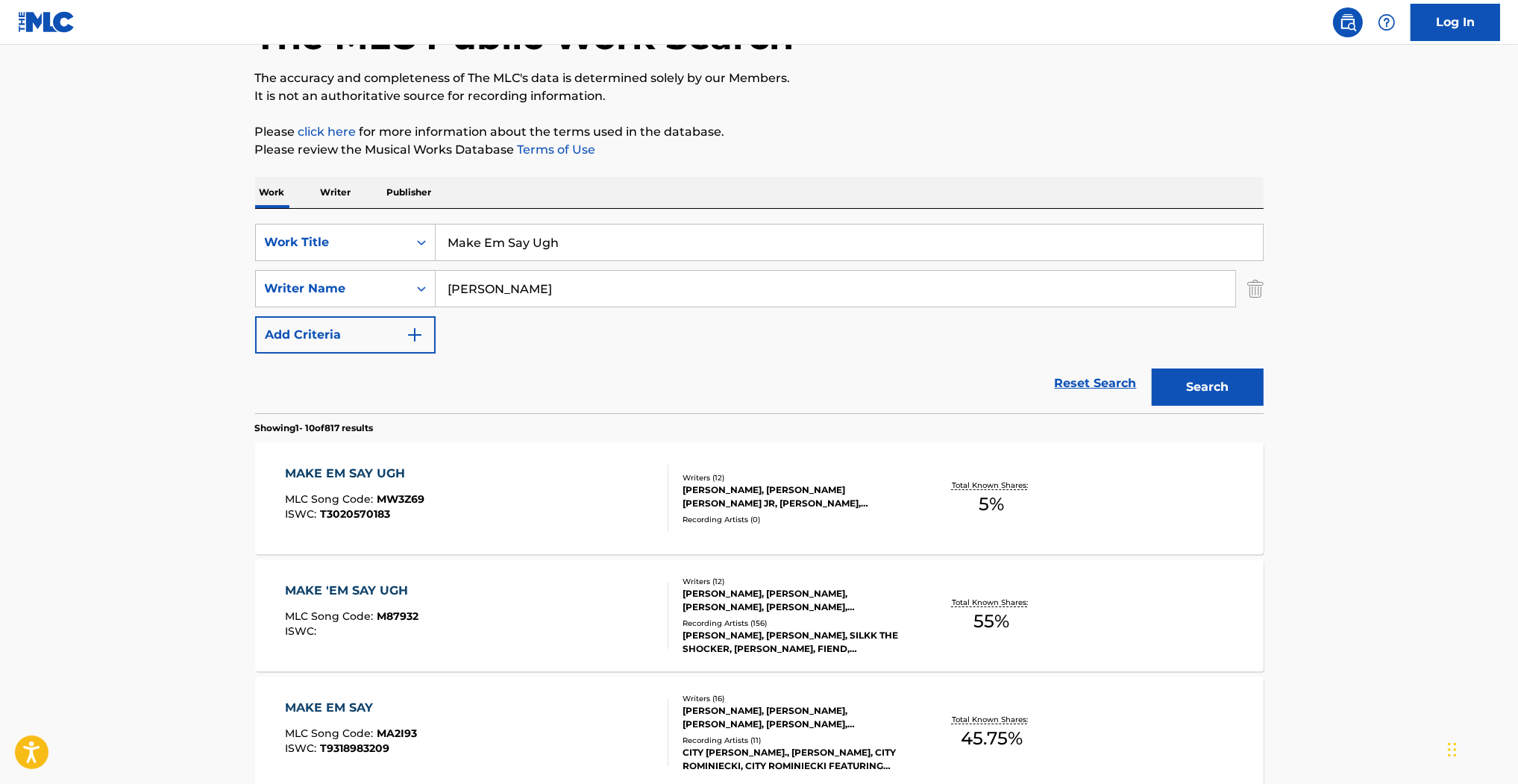
drag, startPoint x: 1140, startPoint y: 2, endPoint x: 1230, endPoint y: 82, distance: 120.4
click at [1230, 82] on p "The accuracy and completeness of The MLC's data is determined solely by our Mem…" at bounding box center [759, 78] width 1009 height 18
drag, startPoint x: 593, startPoint y: 244, endPoint x: 231, endPoint y: 164, distance: 370.7
paste input "You Know How We Do"
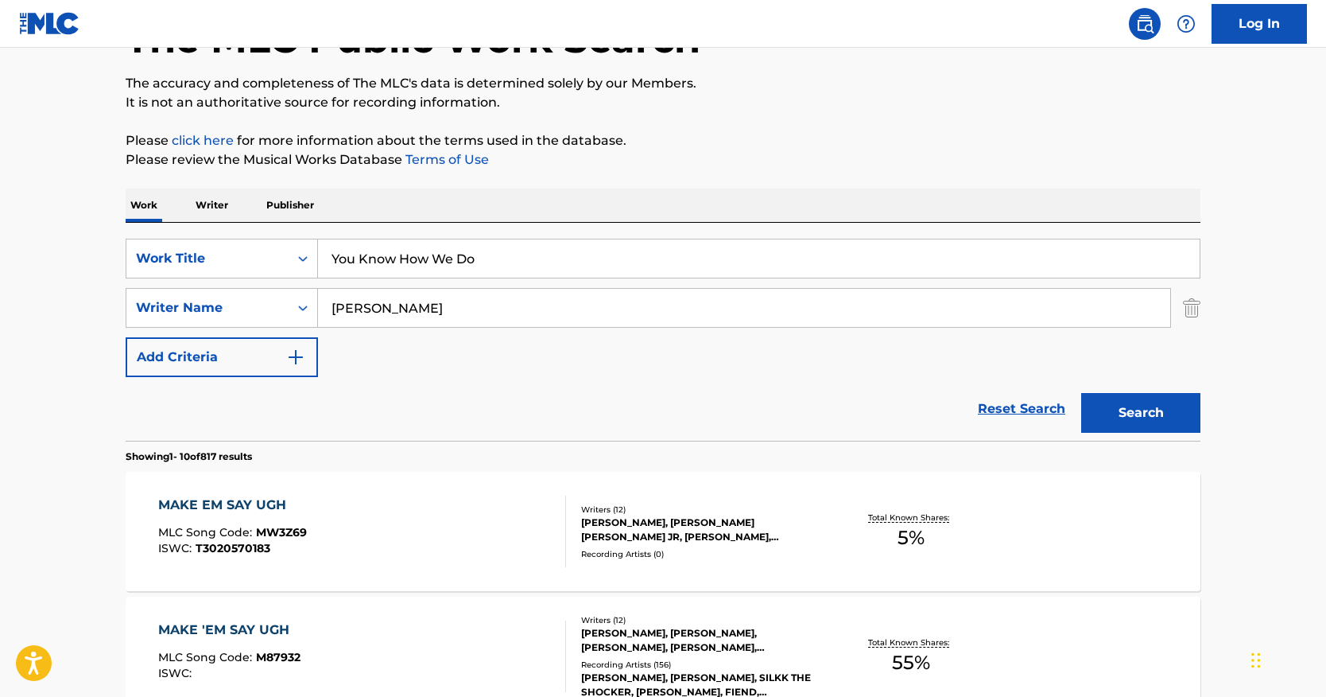
drag, startPoint x: 1575, startPoint y: 0, endPoint x: 1045, endPoint y: 175, distance: 557.8
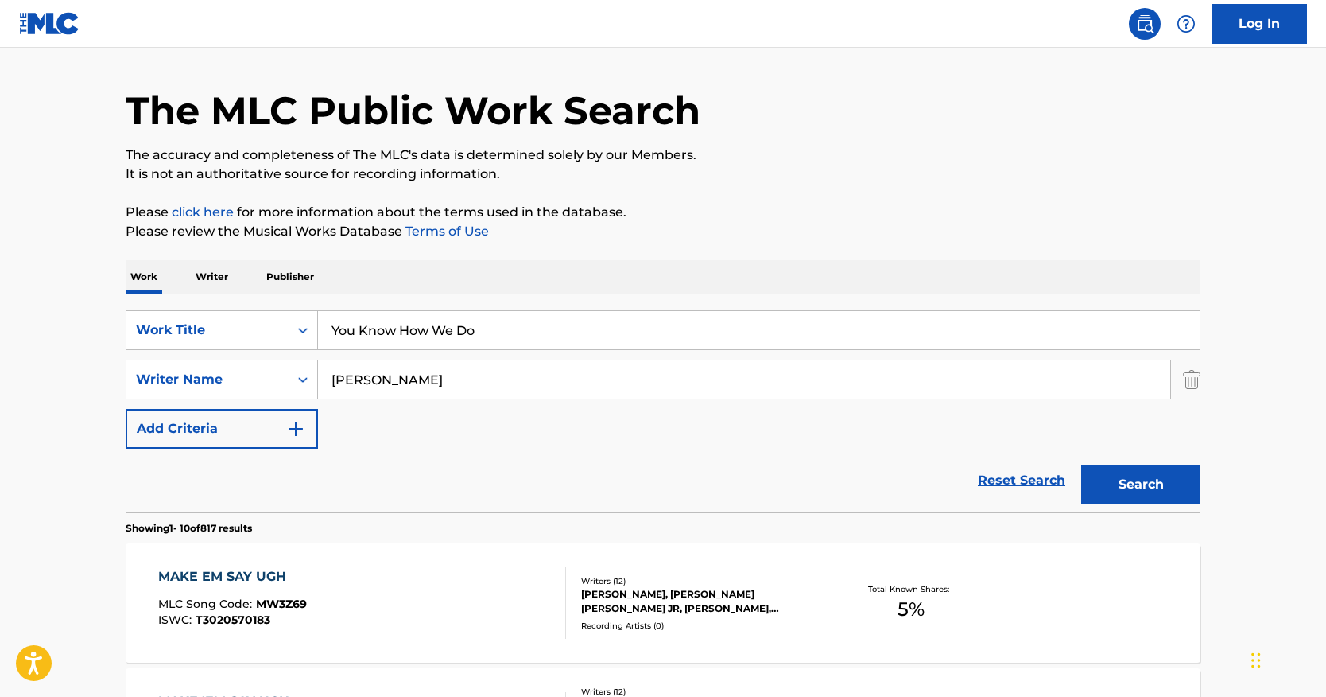
scroll to position [0, 0]
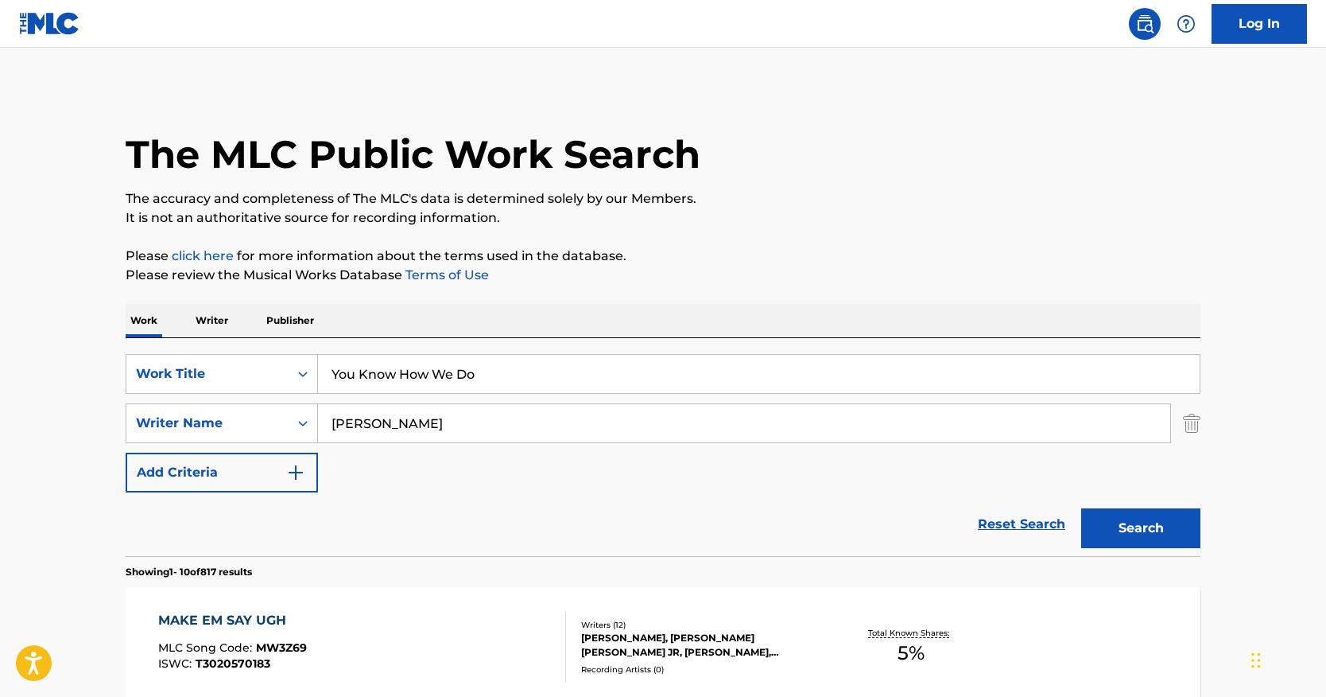
click at [515, 372] on input "You Know How We Do" at bounding box center [759, 374] width 882 height 38
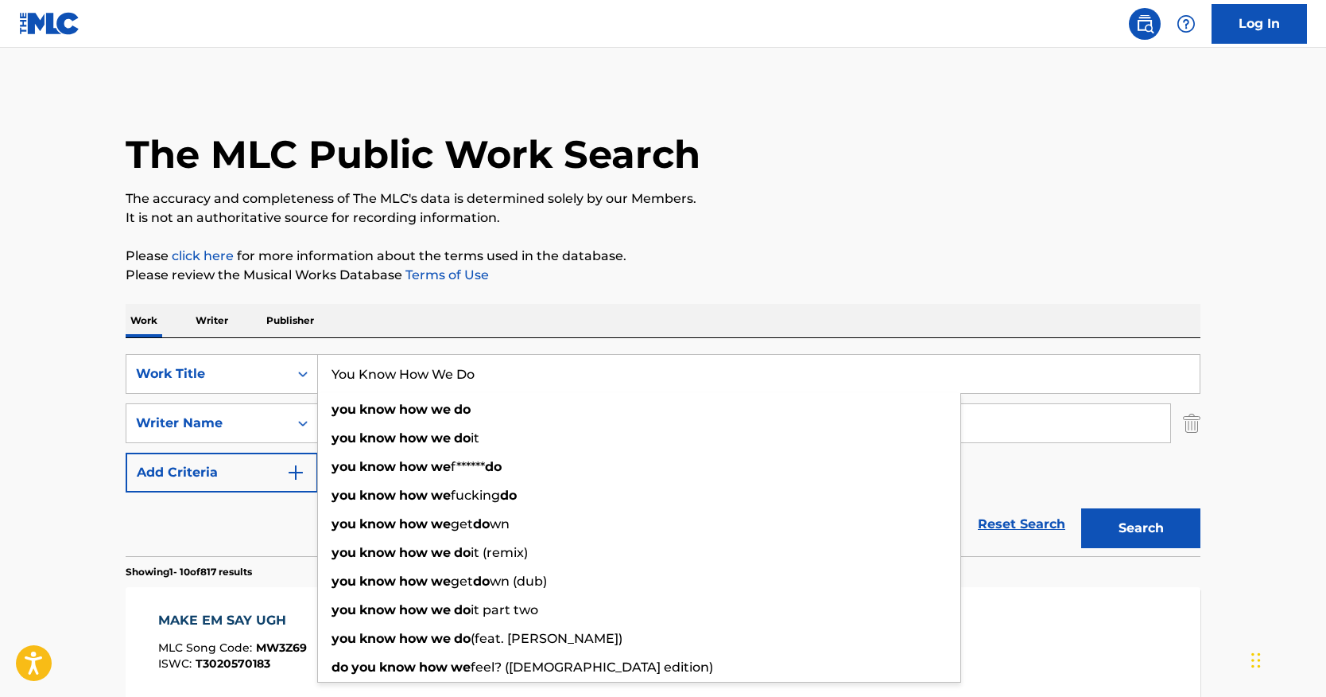
paste input "Armando Colon"
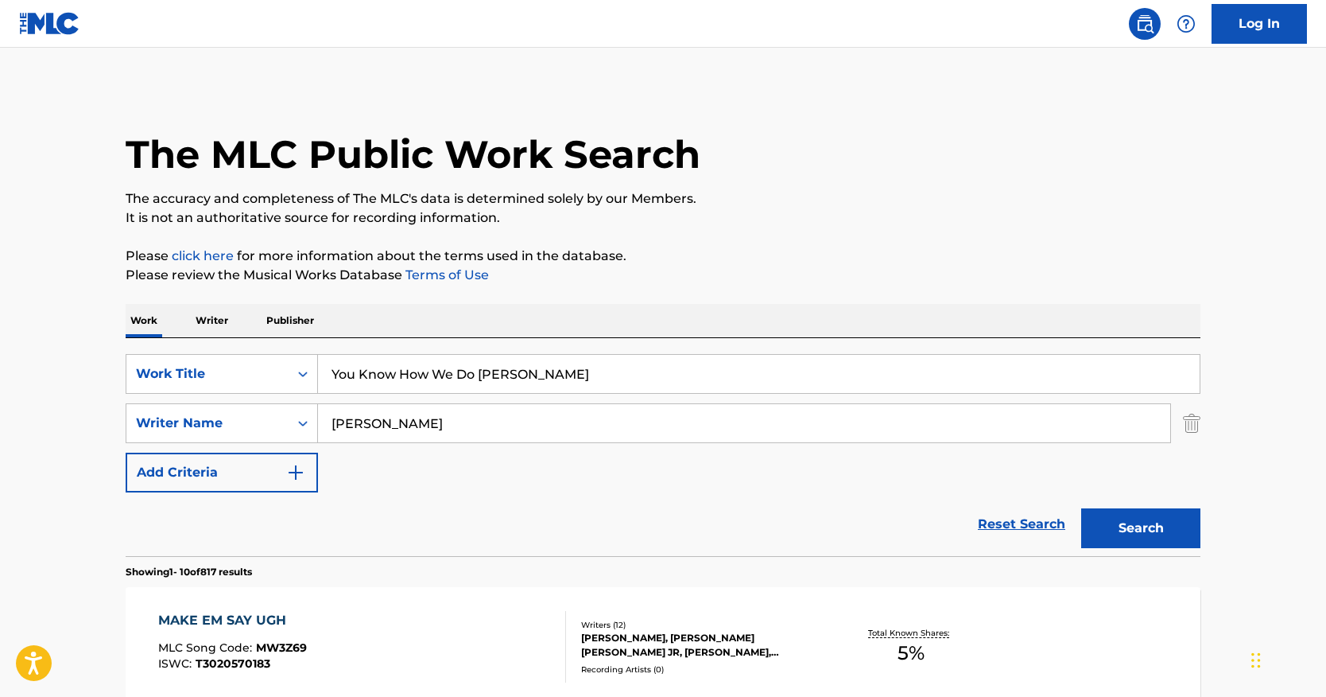
drag, startPoint x: 596, startPoint y: 371, endPoint x: 232, endPoint y: 318, distance: 368.0
click at [594, 363] on input "You Know How We Do Armando Colon" at bounding box center [759, 374] width 882 height 38
drag, startPoint x: 610, startPoint y: 374, endPoint x: 479, endPoint y: 379, distance: 131.3
click at [479, 379] on input "You Know How We Do Armando Colon" at bounding box center [759, 374] width 882 height 38
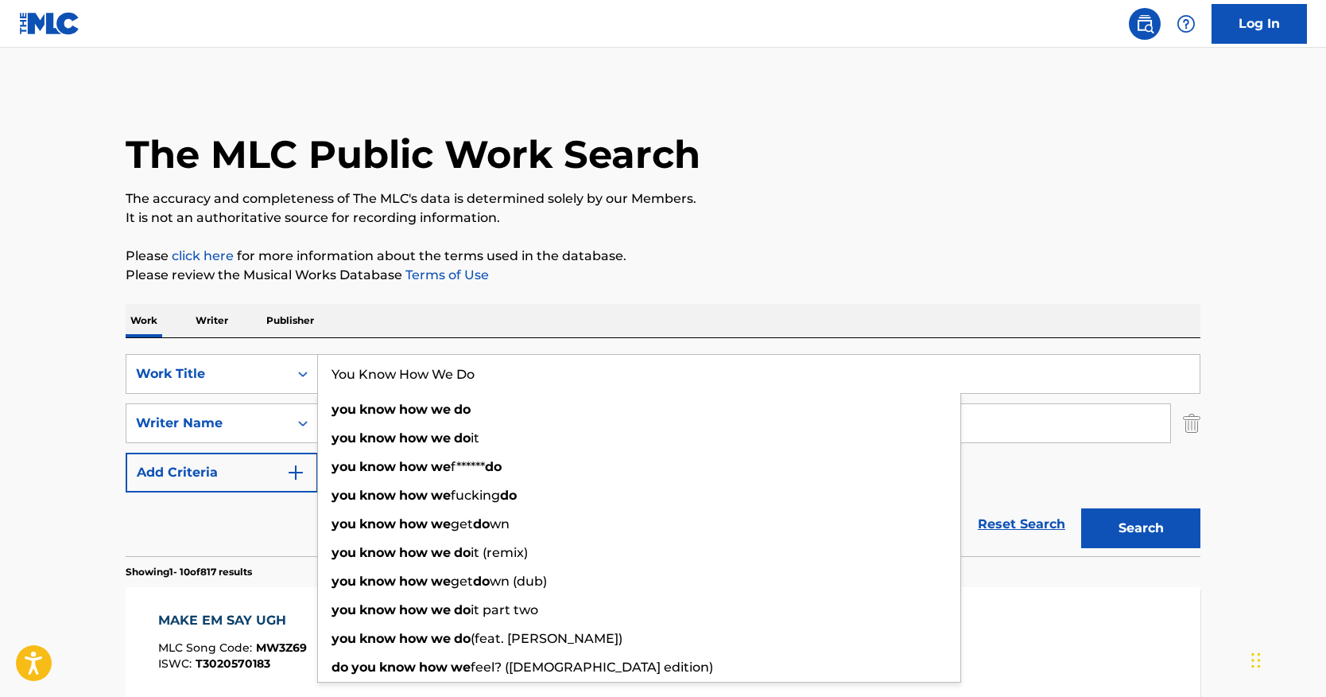
type input "You Know How We Do"
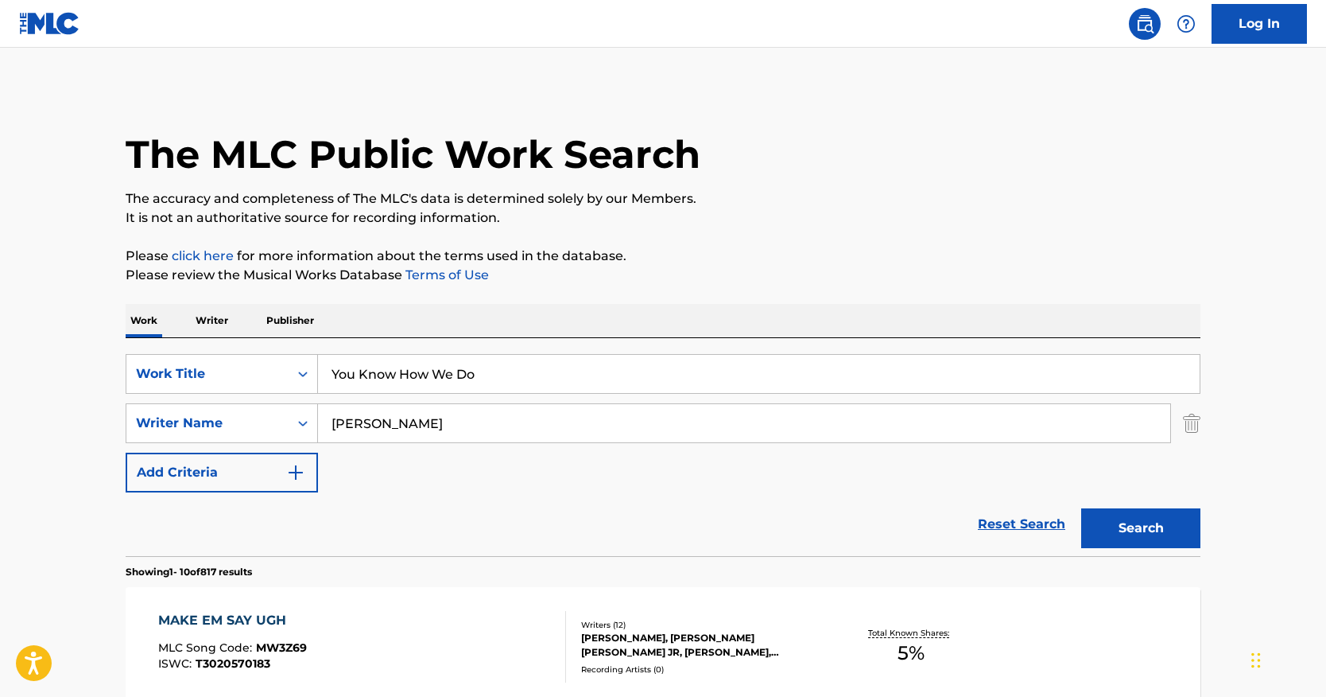
drag, startPoint x: 441, startPoint y: 417, endPoint x: 106, endPoint y: 357, distance: 340.1
paste input "Colon"
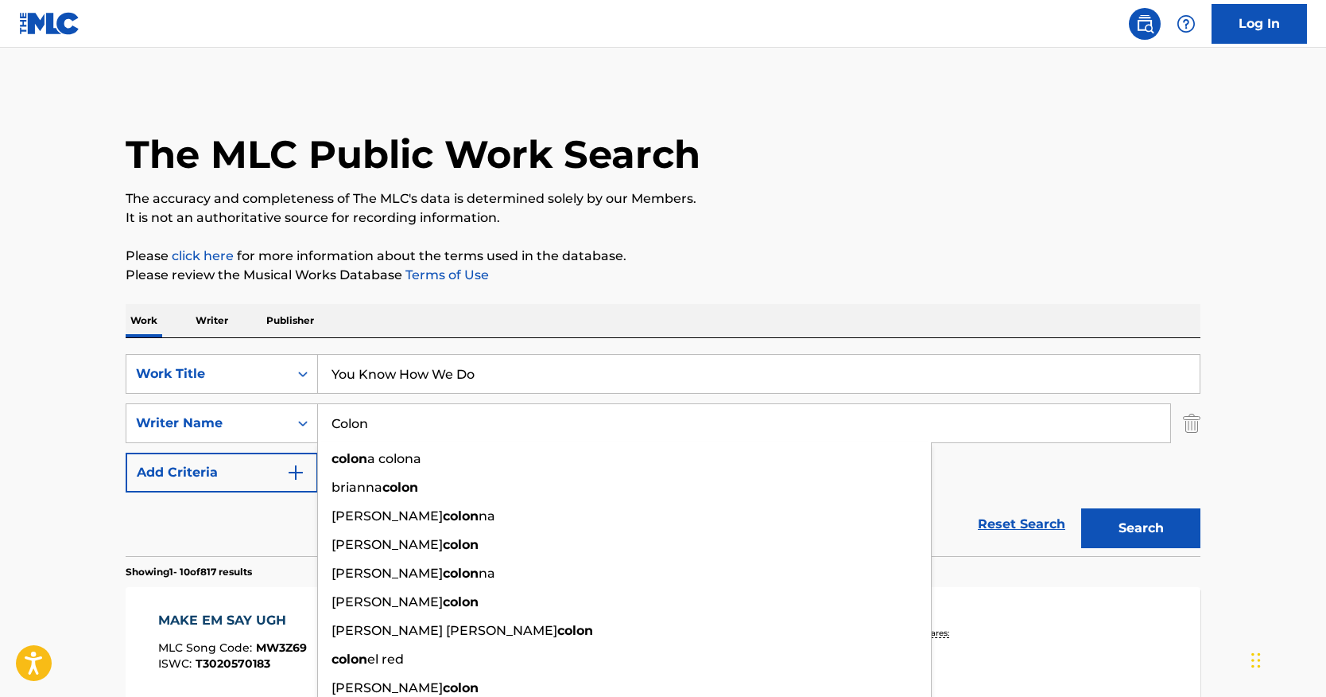
type input "Colon"
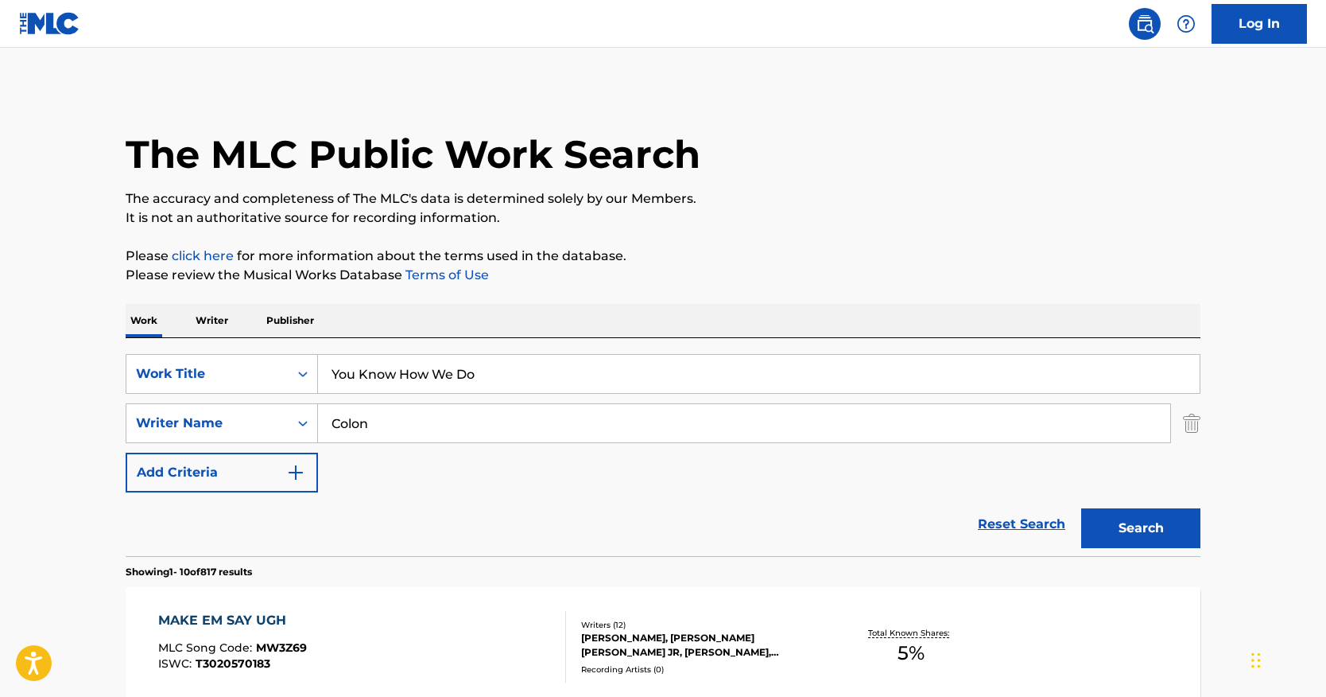
drag, startPoint x: 1157, startPoint y: 533, endPoint x: 1109, endPoint y: 476, distance: 74.4
click at [1155, 532] on button "Search" at bounding box center [1141, 528] width 119 height 40
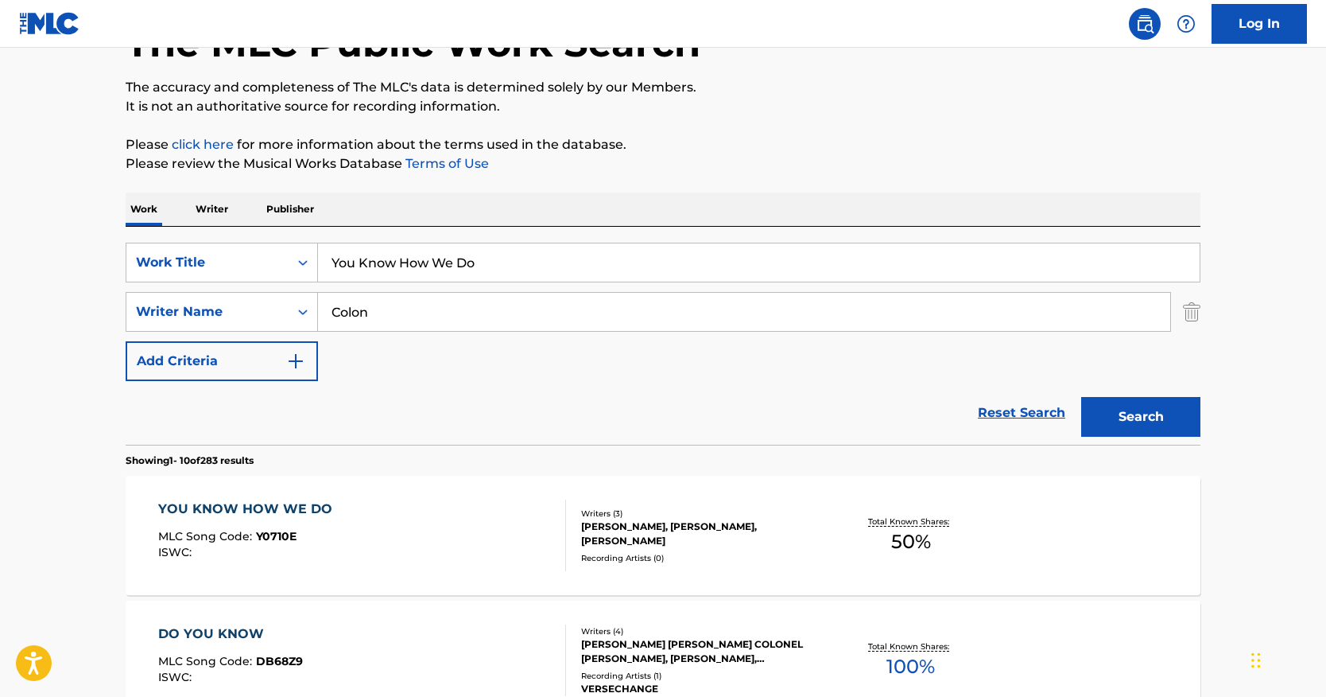
scroll to position [212, 0]
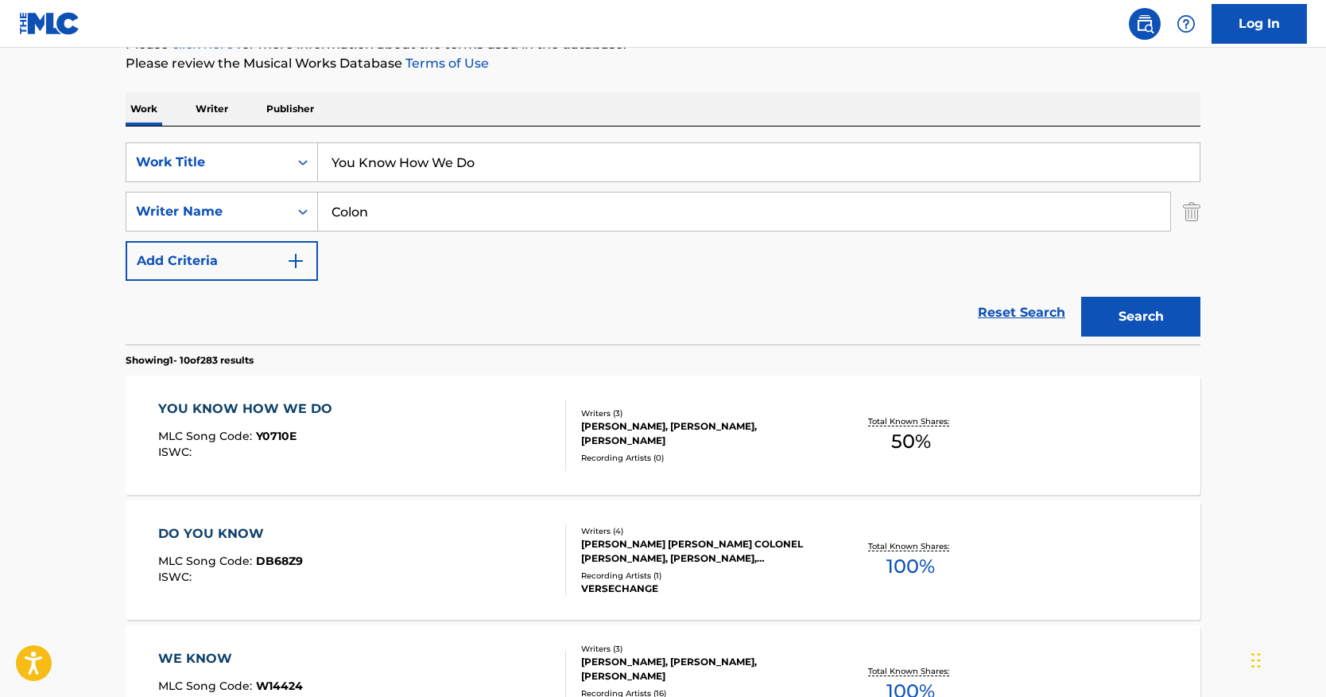
click at [299, 410] on div "YOU KNOW HOW WE DO" at bounding box center [249, 408] width 182 height 19
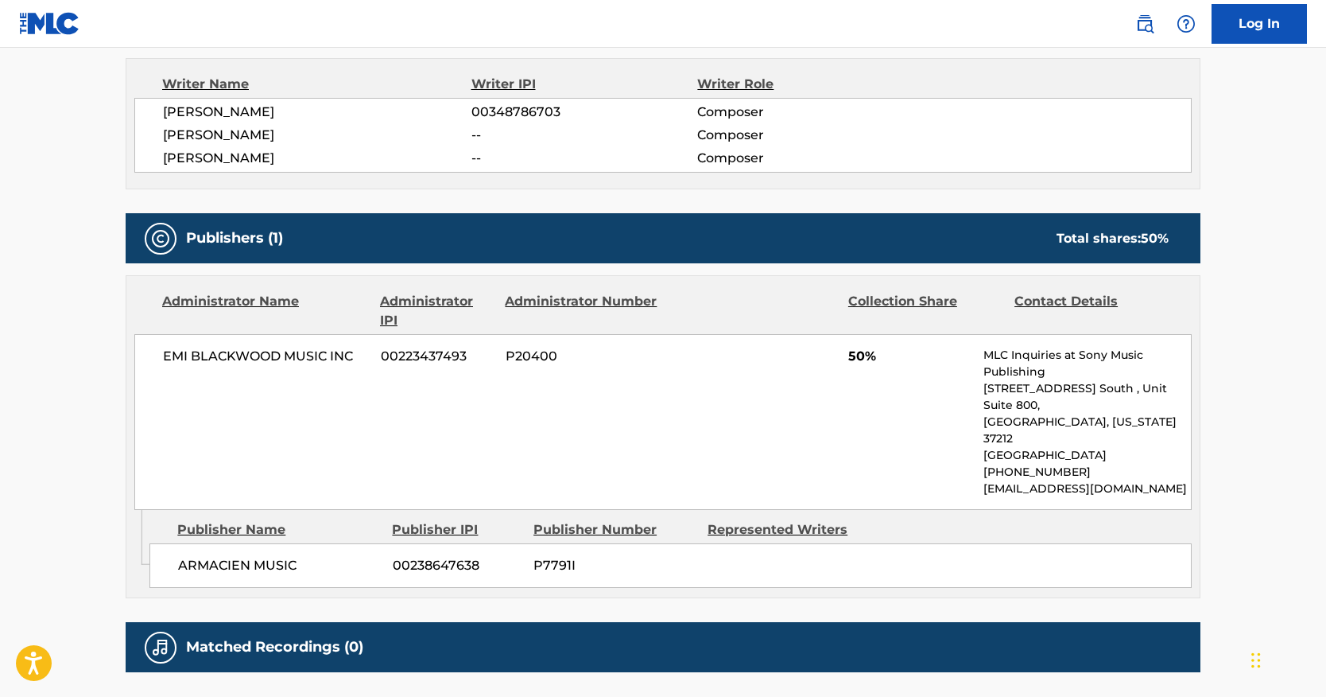
scroll to position [548, 0]
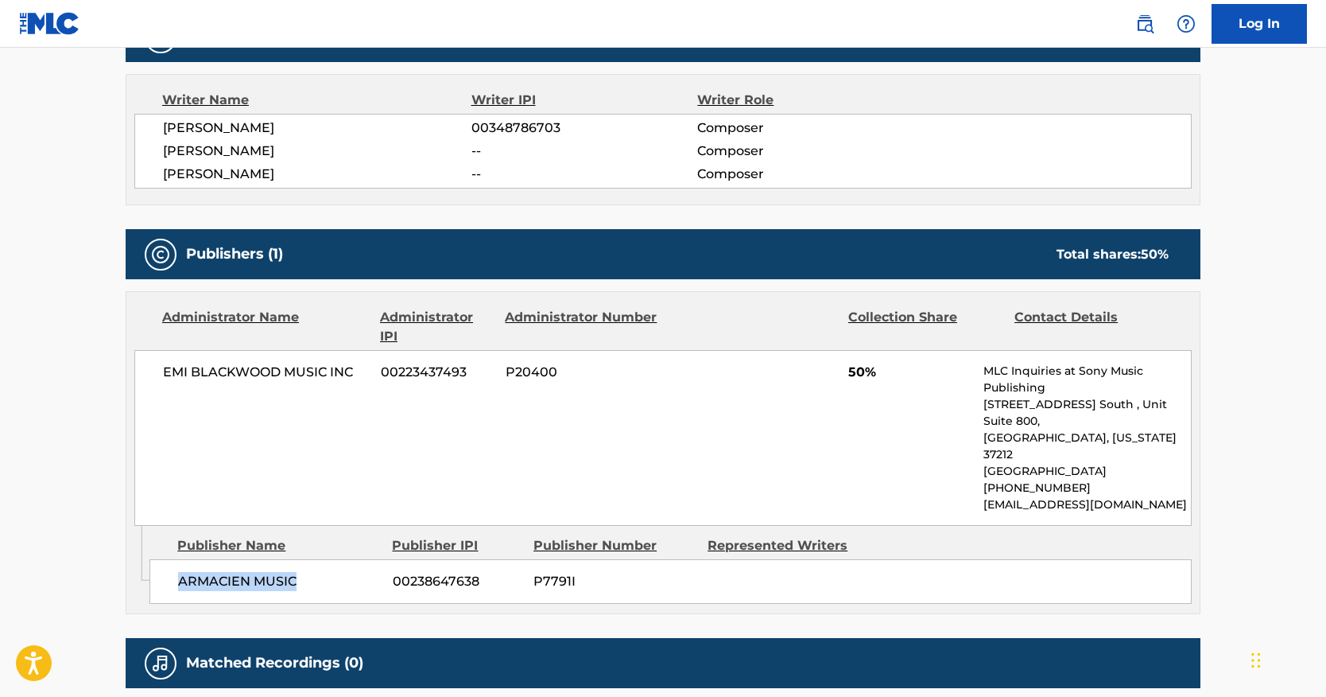
drag, startPoint x: 278, startPoint y: 551, endPoint x: 177, endPoint y: 547, distance: 101.1
click at [178, 572] on span "ARMACIEN MUSIC" at bounding box center [279, 581] width 203 height 19
copy span "ARMACIEN MUSIC"
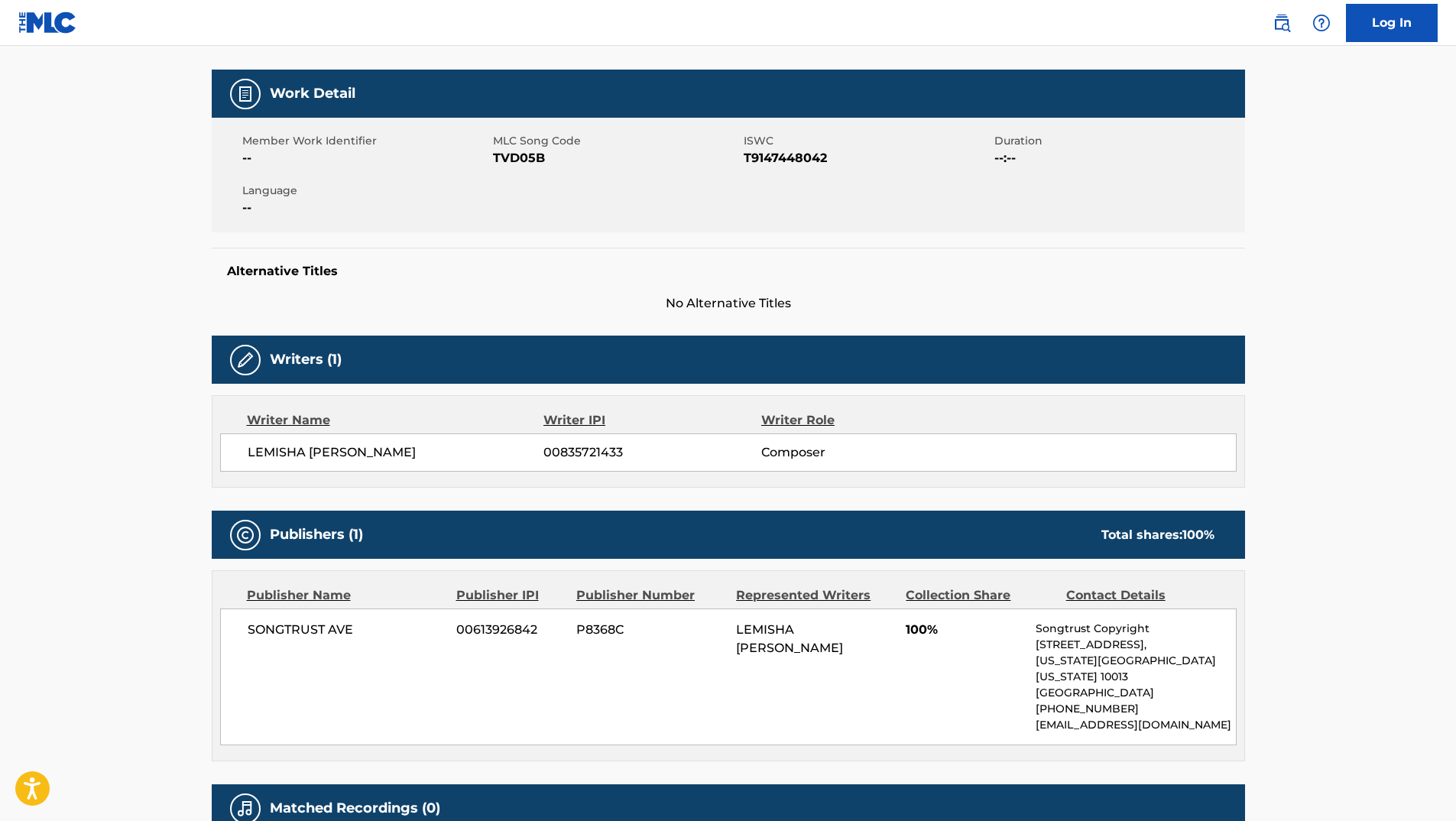
scroll to position [306, 0]
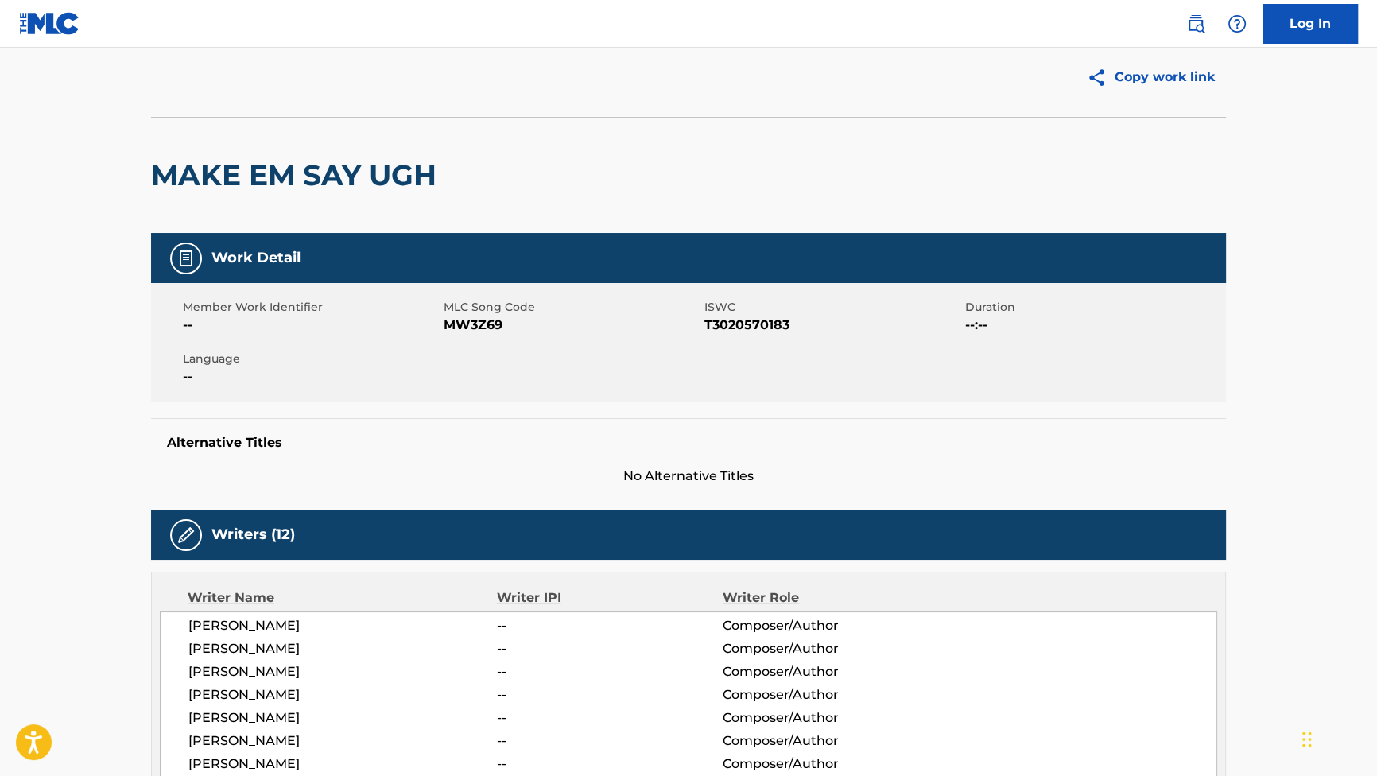
scroll to position [49, 0]
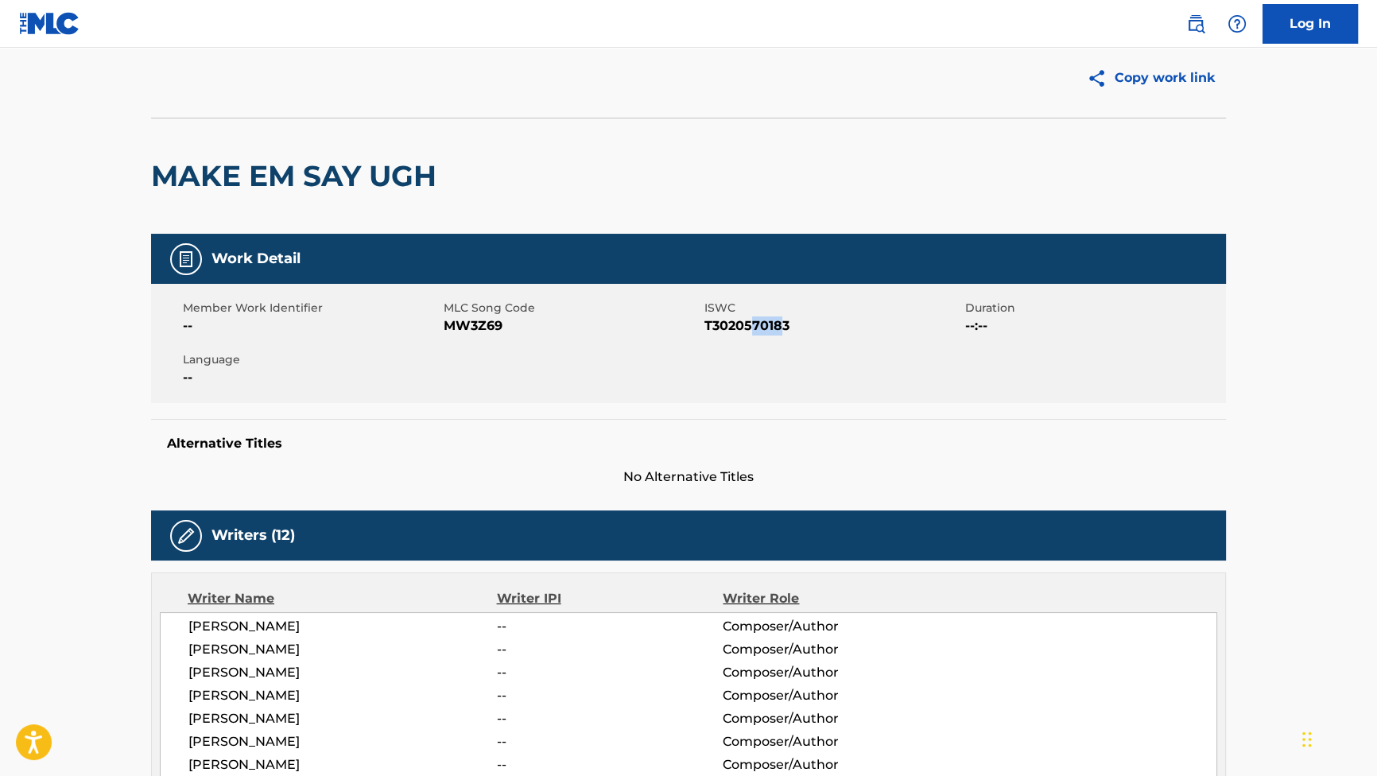
drag, startPoint x: 757, startPoint y: 332, endPoint x: 783, endPoint y: 330, distance: 25.6
click at [783, 330] on span "T3020570183" at bounding box center [833, 326] width 257 height 19
drag, startPoint x: 783, startPoint y: 330, endPoint x: 709, endPoint y: 326, distance: 74.9
click at [709, 326] on span "T3020570183" at bounding box center [833, 326] width 257 height 19
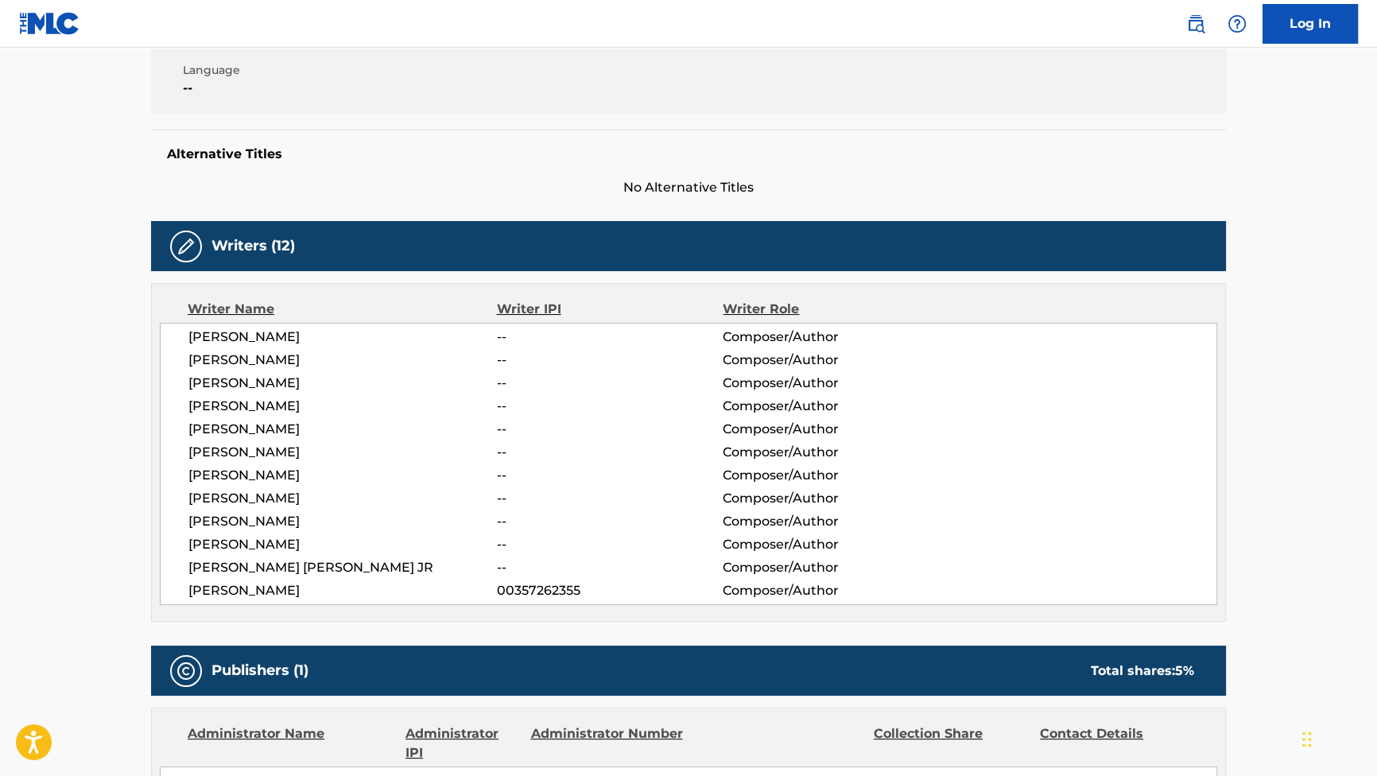
scroll to position [628, 0]
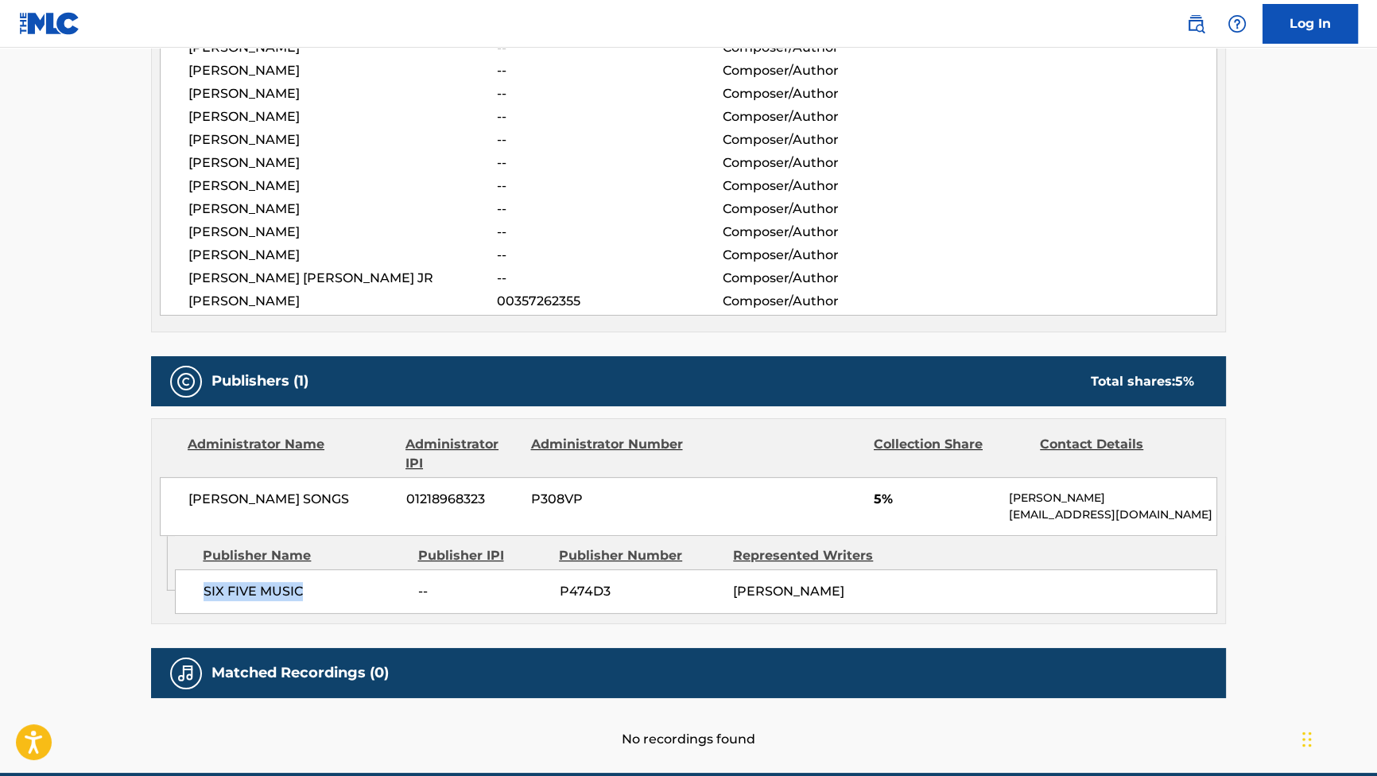
drag, startPoint x: 285, startPoint y: 596, endPoint x: 204, endPoint y: 595, distance: 81.1
click at [204, 595] on span "SIX FIVE MUSIC" at bounding box center [305, 591] width 203 height 19
copy span "SIX FIVE MUSIC"
click at [349, 453] on div "Administrator Name" at bounding box center [291, 454] width 206 height 38
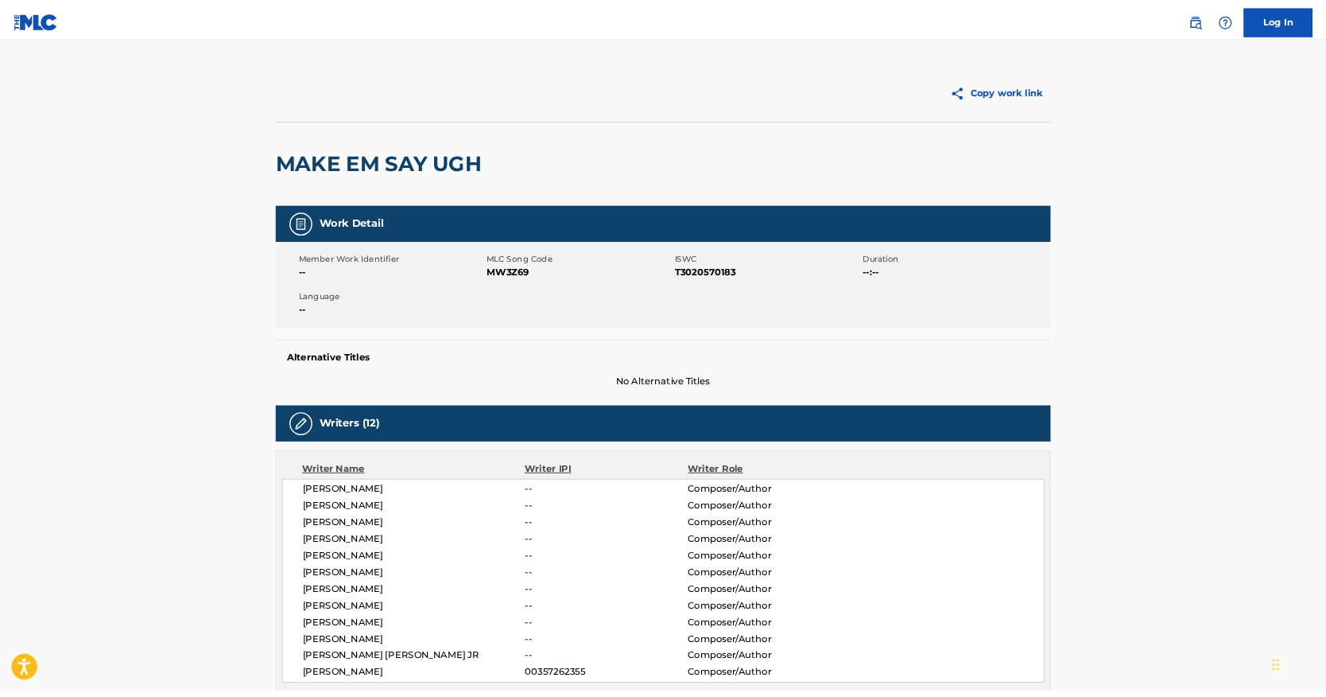
scroll to position [0, 0]
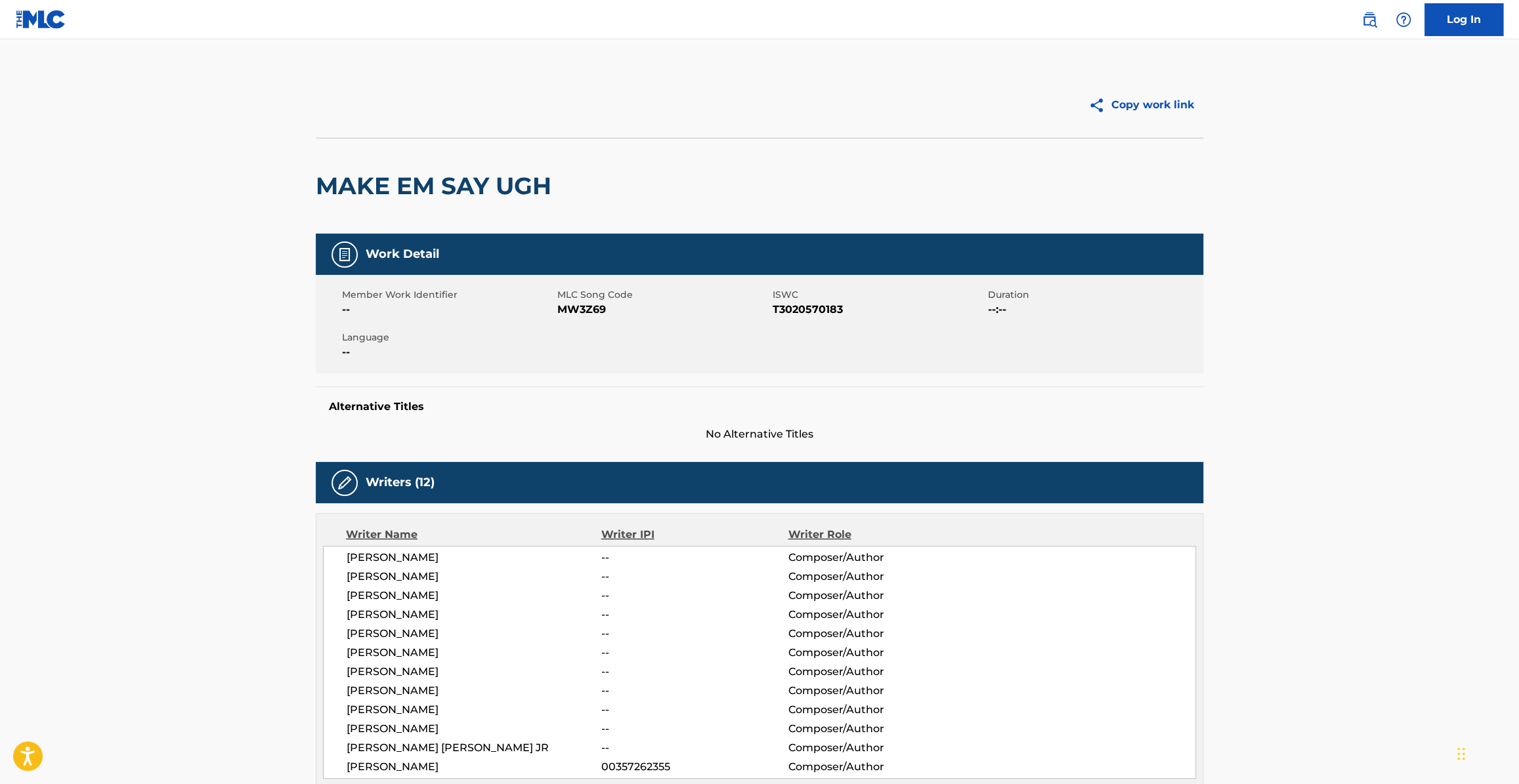
click at [794, 309] on span "T3020570183" at bounding box center [878, 309] width 212 height 16
click at [797, 308] on span "T3020570183" at bounding box center [878, 309] width 212 height 16
copy span "T3020570183"
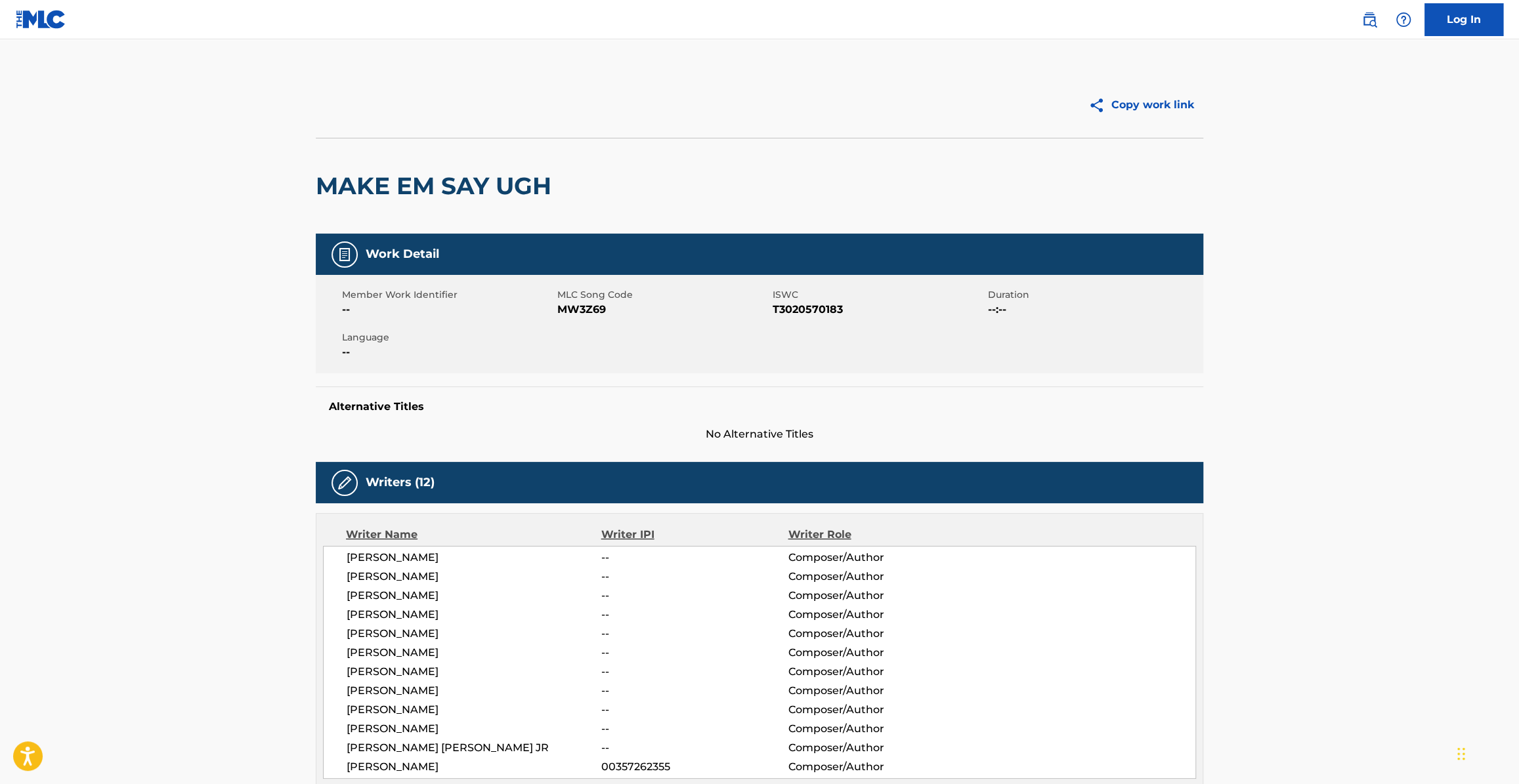
click at [777, 191] on div "MAKE EM SAY UGH" at bounding box center [760, 186] width 887 height 96
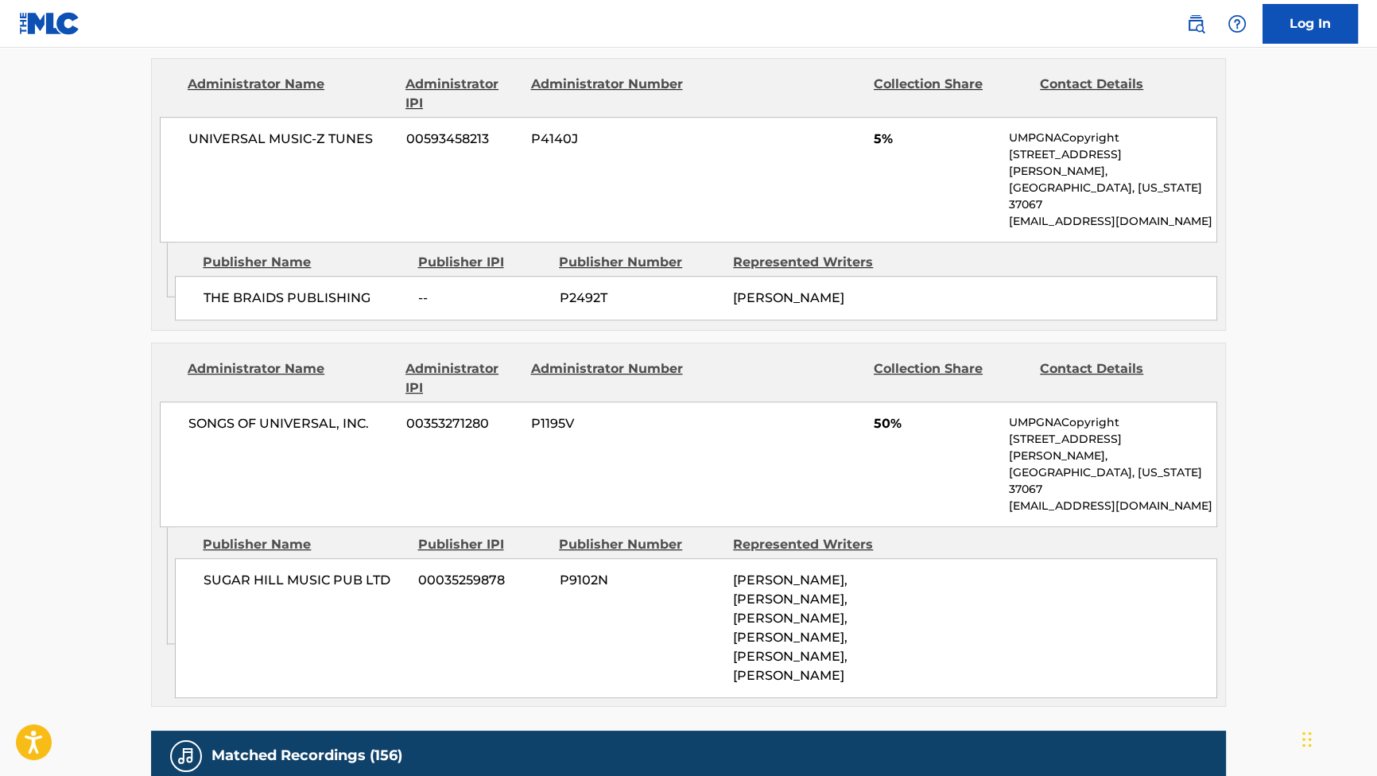
scroll to position [1084, 0]
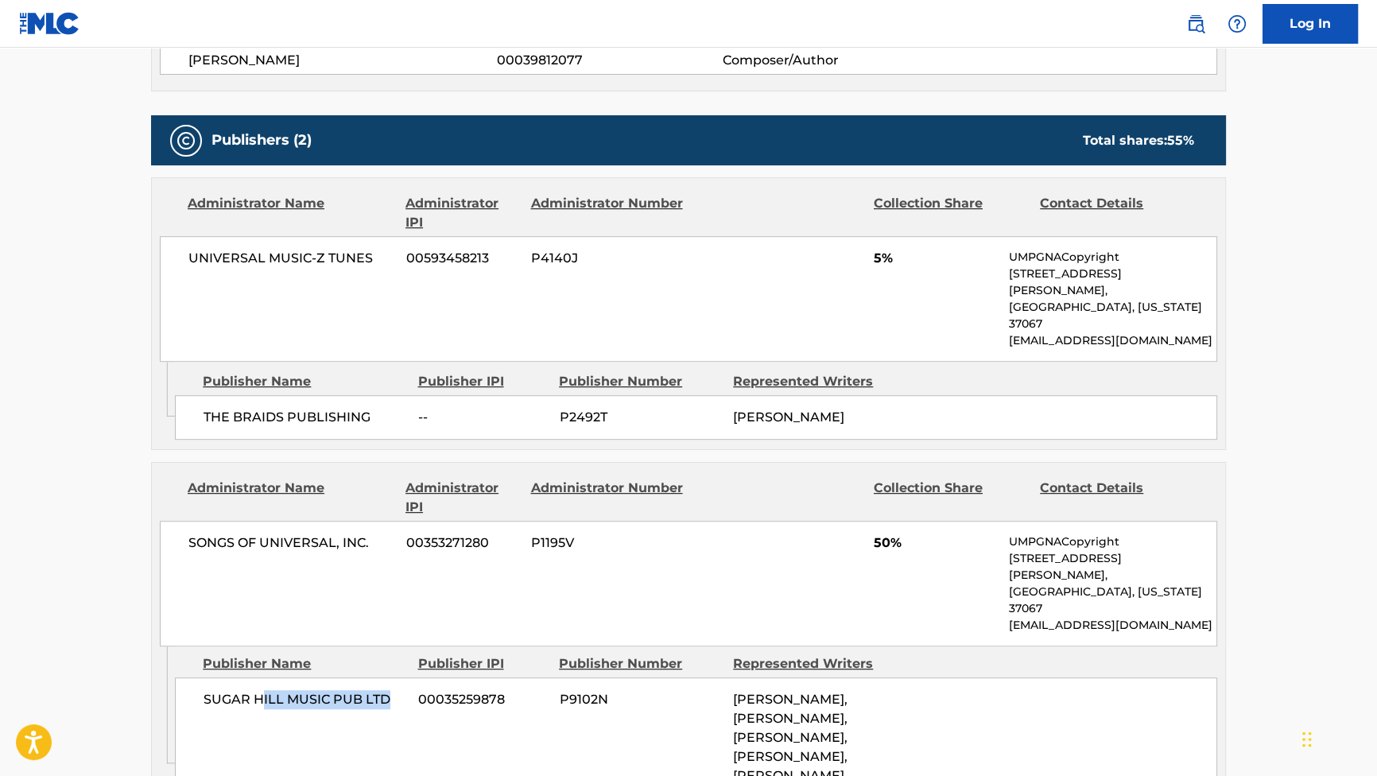
drag, startPoint x: 262, startPoint y: 623, endPoint x: 441, endPoint y: 619, distance: 178.2
click at [437, 678] on div "SUGAR HILL MUSIC PUB LTD 00035259878 P9102N [PERSON_NAME], [PERSON_NAME], [PERS…" at bounding box center [696, 748] width 1043 height 140
drag, startPoint x: 282, startPoint y: 381, endPoint x: 374, endPoint y: 385, distance: 91.5
click at [374, 408] on span "THE BRAIDS PUBLISHING" at bounding box center [305, 417] width 203 height 19
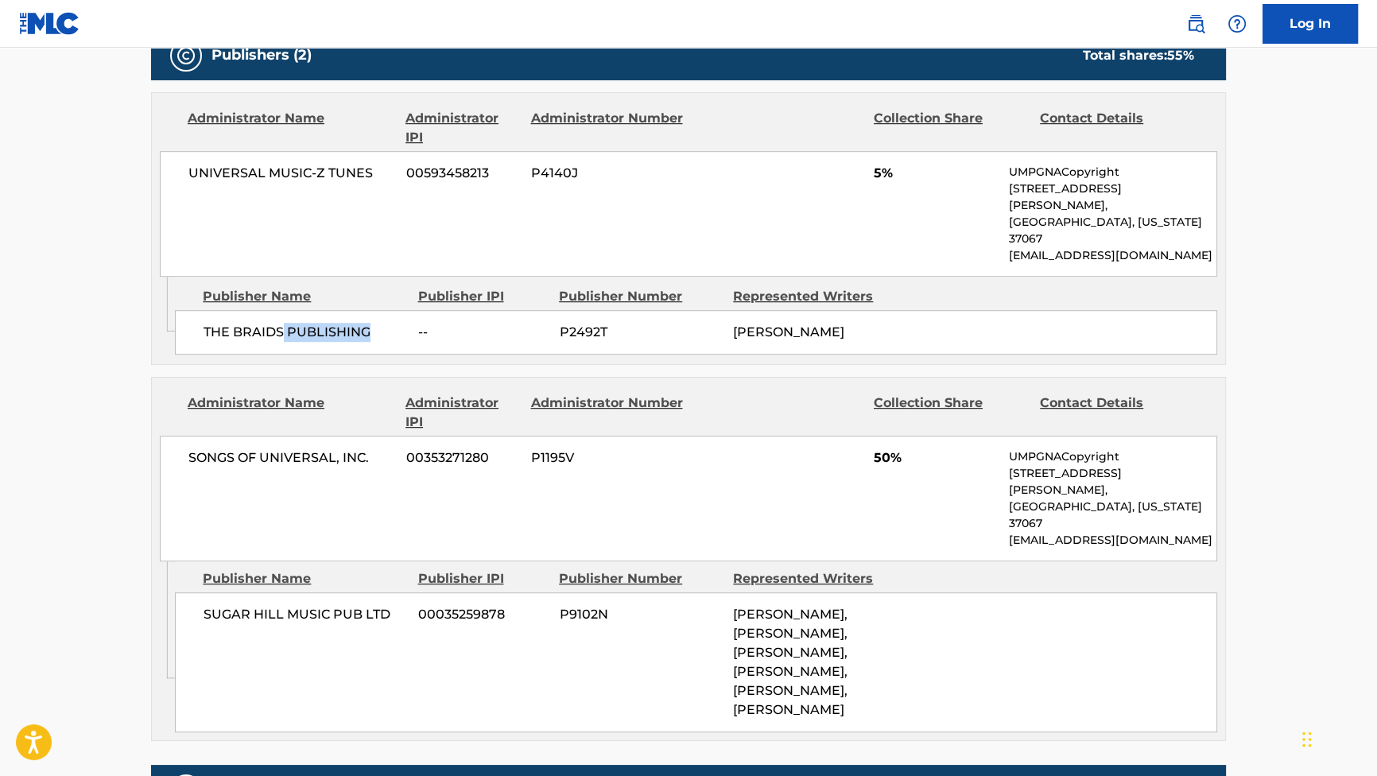
scroll to position [1156, 0]
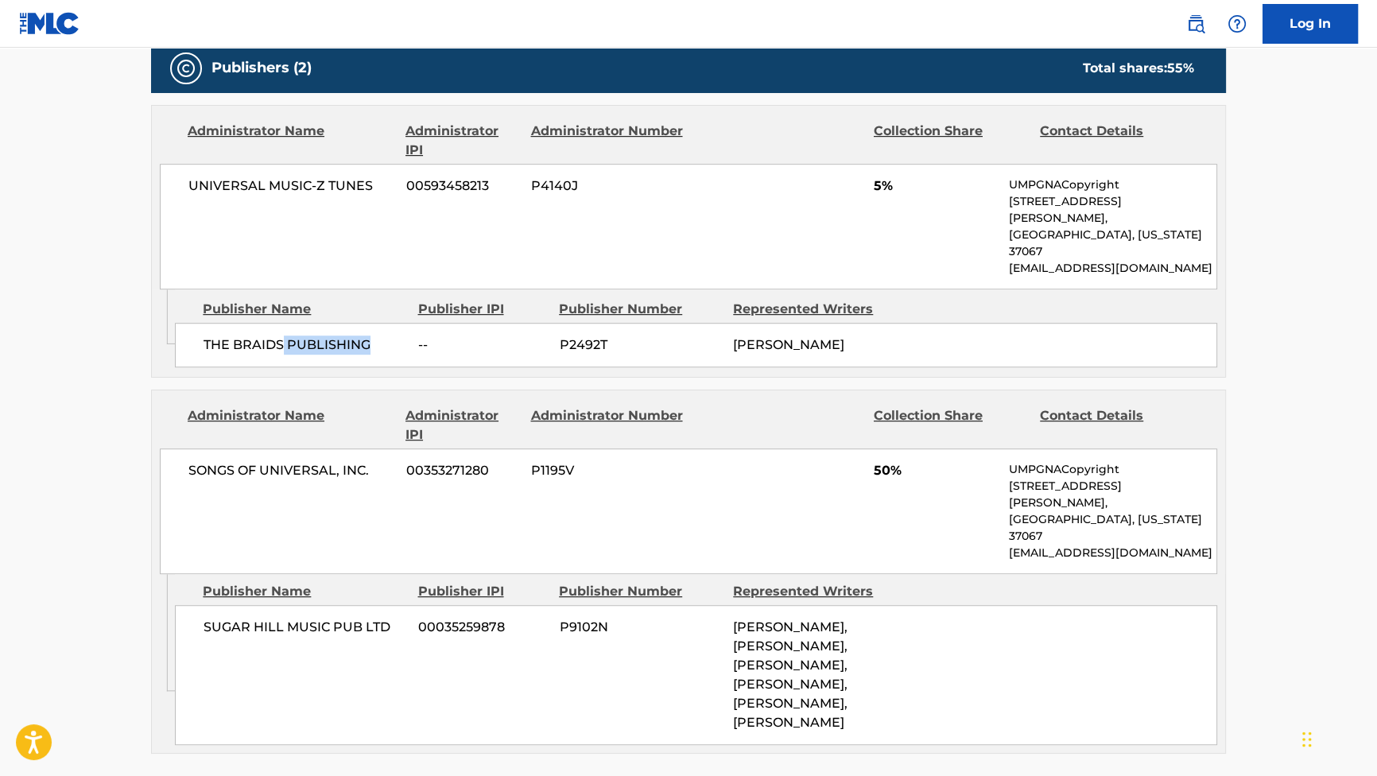
drag, startPoint x: 731, startPoint y: 553, endPoint x: 798, endPoint y: 678, distance: 142.3
click at [798, 678] on div "SUGAR HILL MUSIC PUB LTD 00035259878 P9102N [PERSON_NAME], [PERSON_NAME], [PERS…" at bounding box center [696, 675] width 1043 height 140
drag, startPoint x: 798, startPoint y: 678, endPoint x: 746, endPoint y: 656, distance: 56.3
click at [746, 656] on span "[PERSON_NAME], [PERSON_NAME], [PERSON_NAME], [PERSON_NAME], [PERSON_NAME], [PER…" at bounding box center [790, 675] width 115 height 111
drag, startPoint x: 808, startPoint y: 325, endPoint x: 861, endPoint y: 331, distance: 53.6
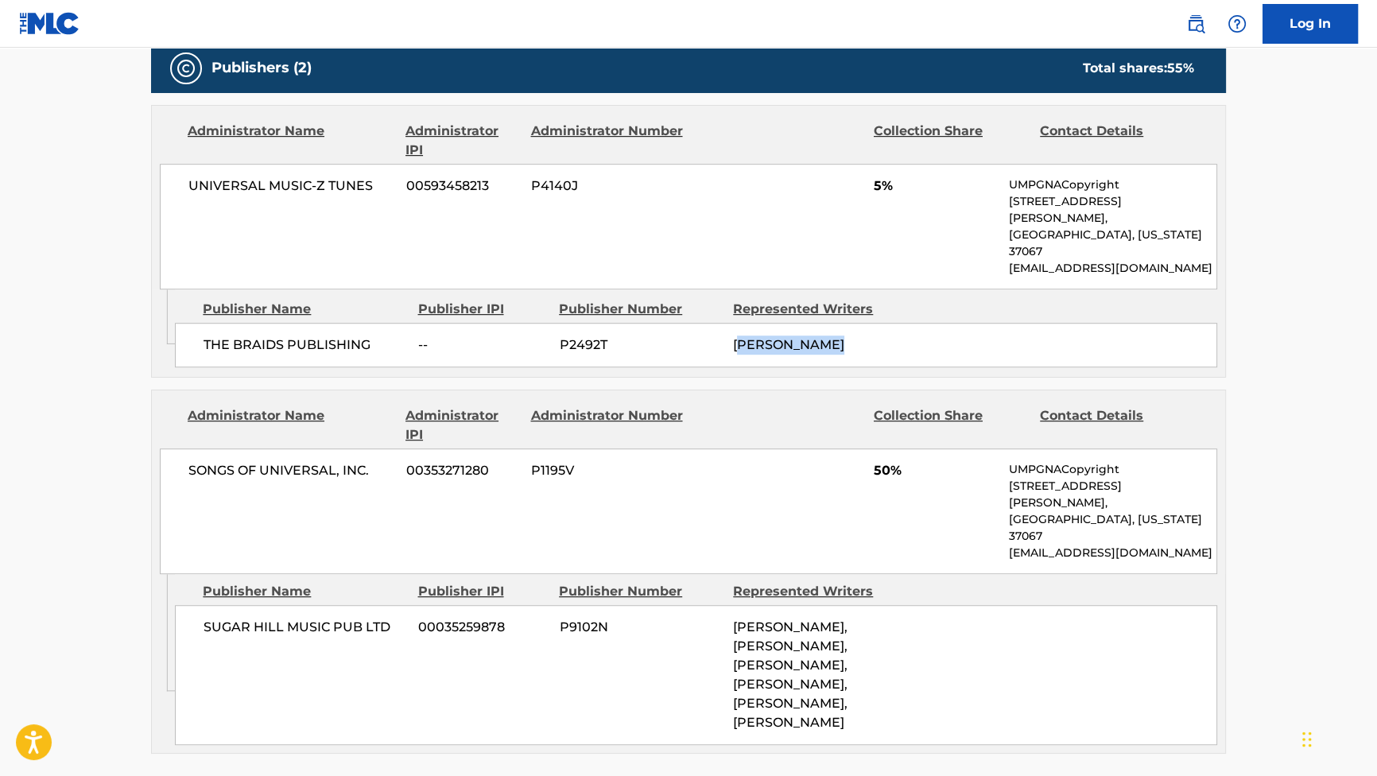
click at [861, 331] on div "THE BRAIDS PUBLISHING -- P2492T [PERSON_NAME]" at bounding box center [696, 345] width 1043 height 45
drag, startPoint x: 861, startPoint y: 331, endPoint x: 769, endPoint y: 333, distance: 92.3
click at [769, 333] on div "Publisher Name Publisher IPI Publisher Number Represented Writers THE BRAIDS PU…" at bounding box center [700, 329] width 1051 height 80
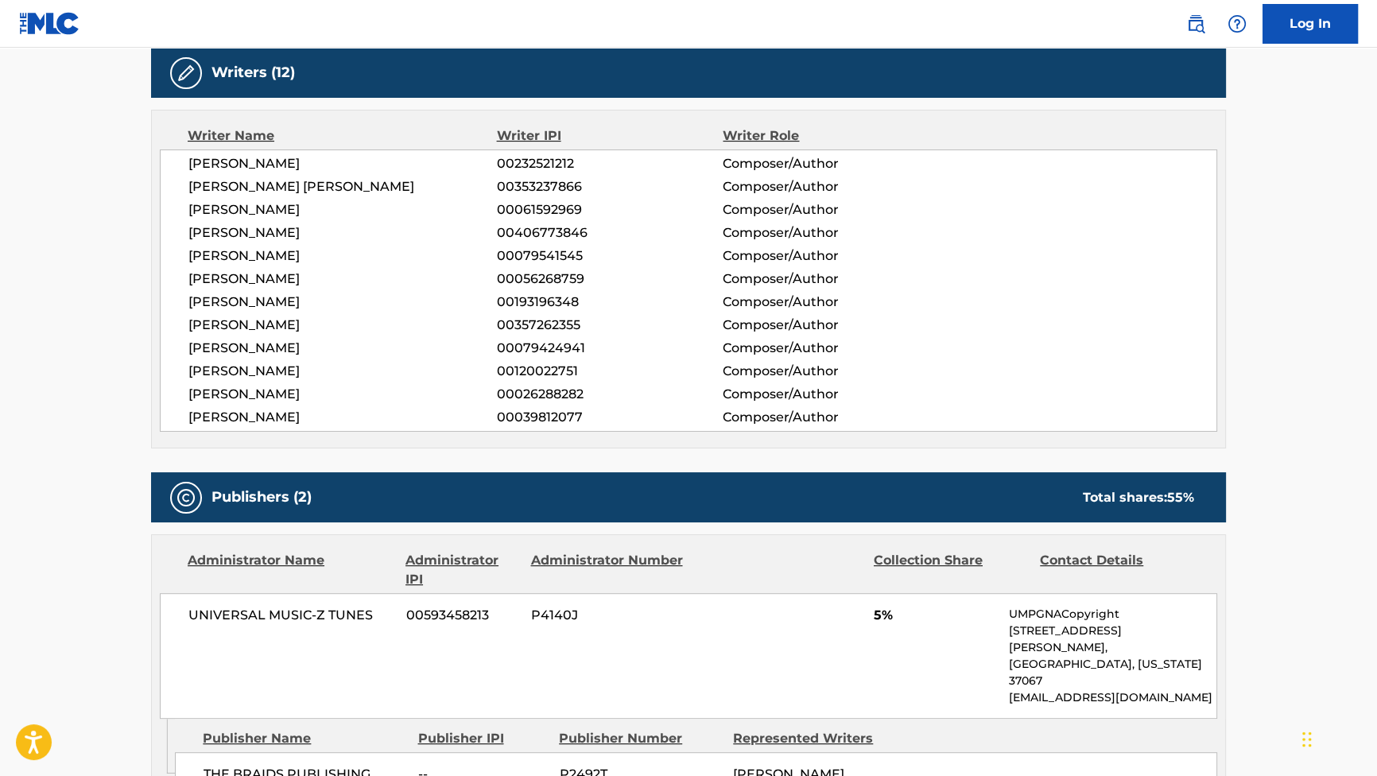
scroll to position [723, 0]
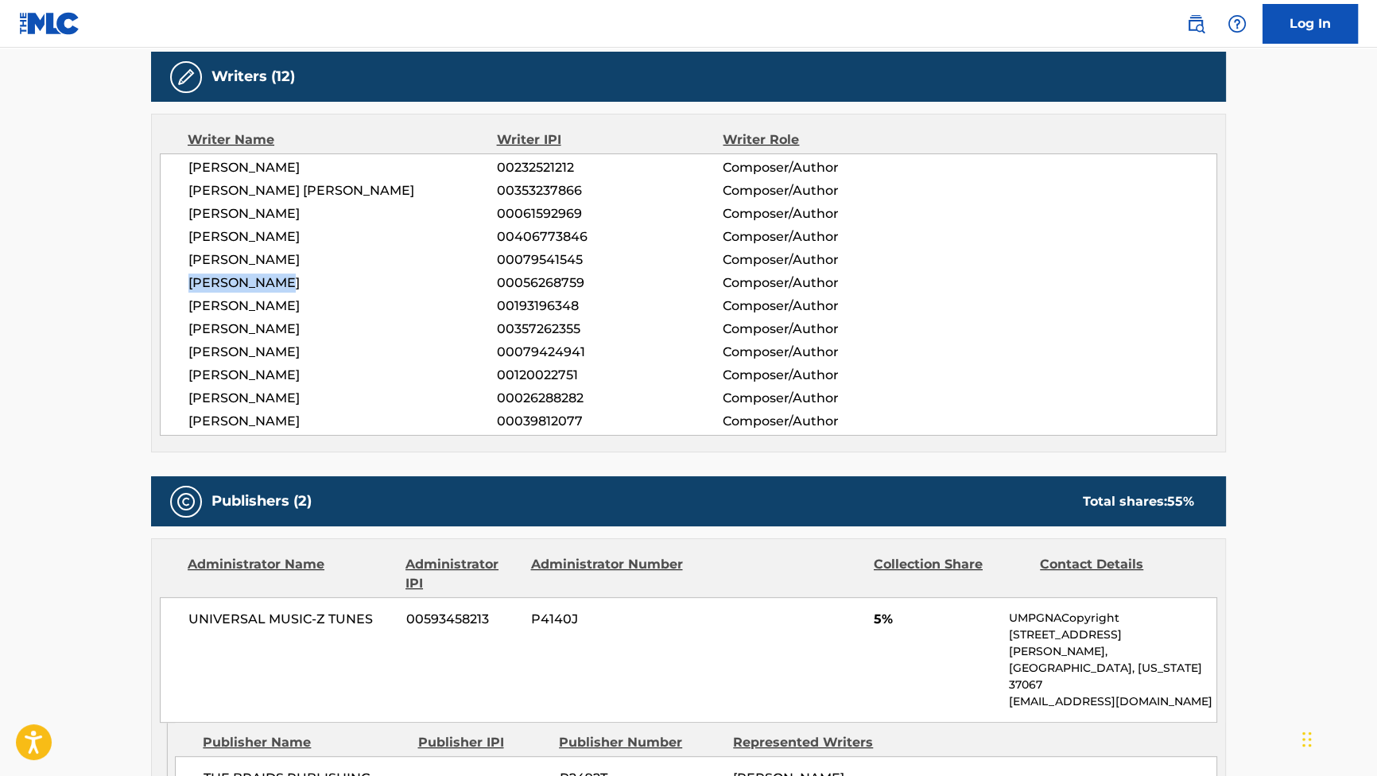
drag, startPoint x: 247, startPoint y: 276, endPoint x: 172, endPoint y: 274, distance: 74.8
click at [172, 274] on div "[PERSON_NAME] 00232521212 Composer/Author [PERSON_NAME] [PERSON_NAME] 003532378…" at bounding box center [689, 294] width 1058 height 282
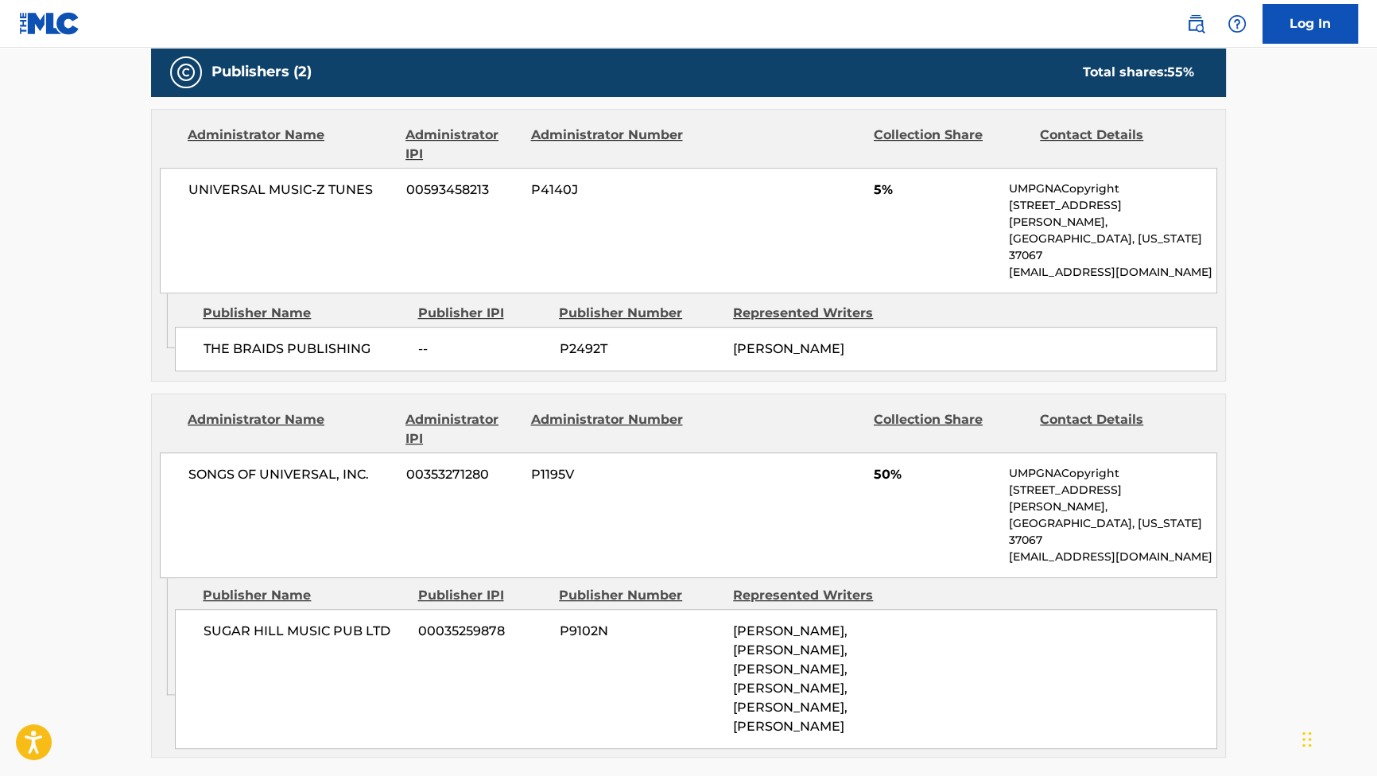
scroll to position [1198, 0]
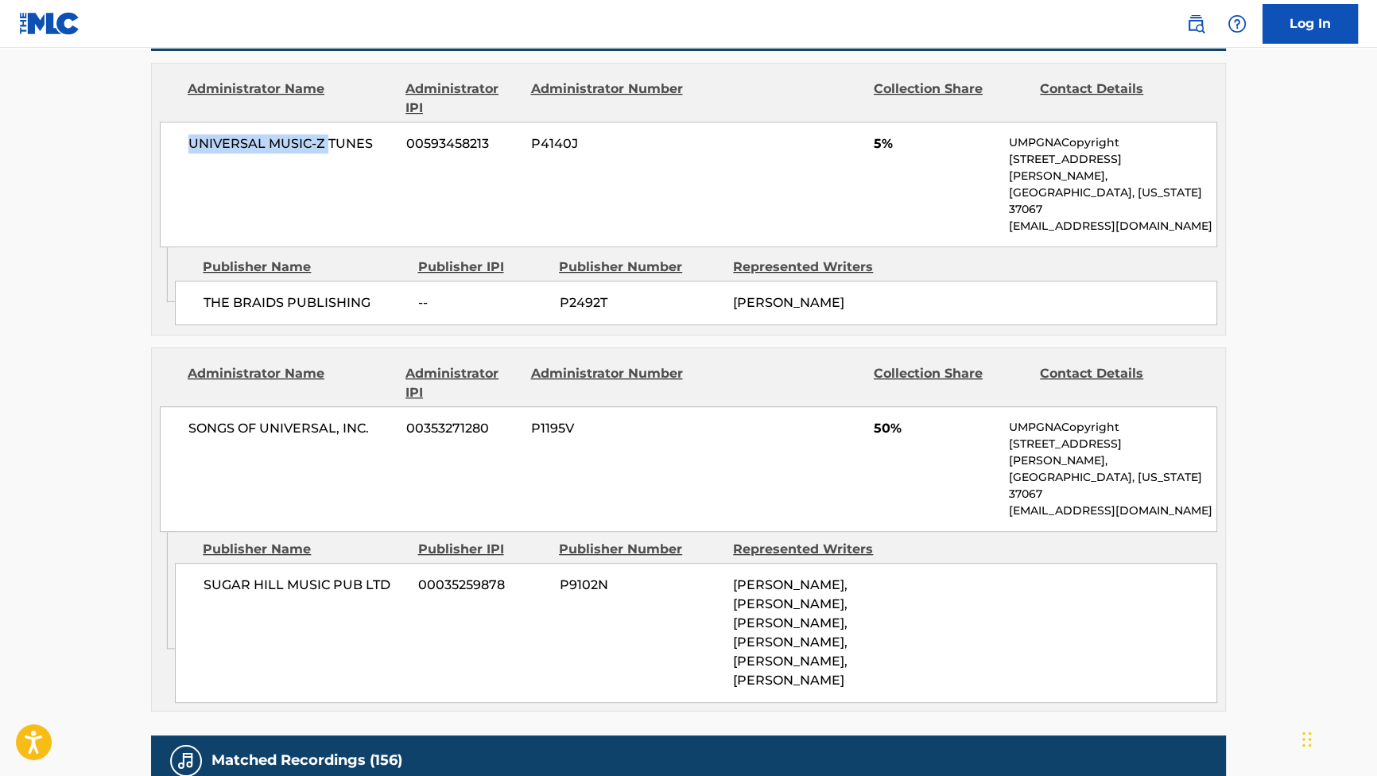
drag, startPoint x: 192, startPoint y: 136, endPoint x: 325, endPoint y: 146, distance: 133.9
click at [325, 146] on span "UNIVERSAL MUSIC-Z TUNES" at bounding box center [291, 143] width 206 height 19
copy span "UNIVERSAL MUSIC-Z"
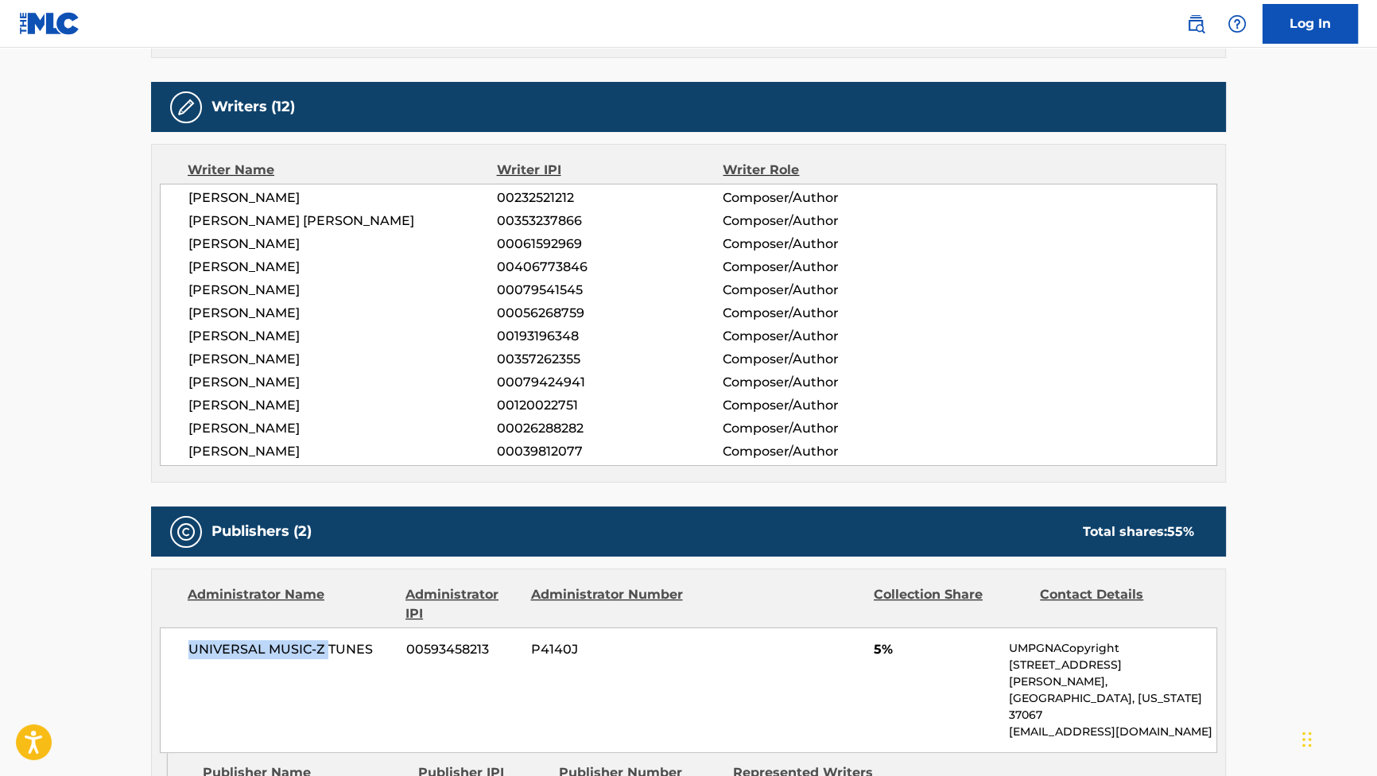
scroll to position [692, 0]
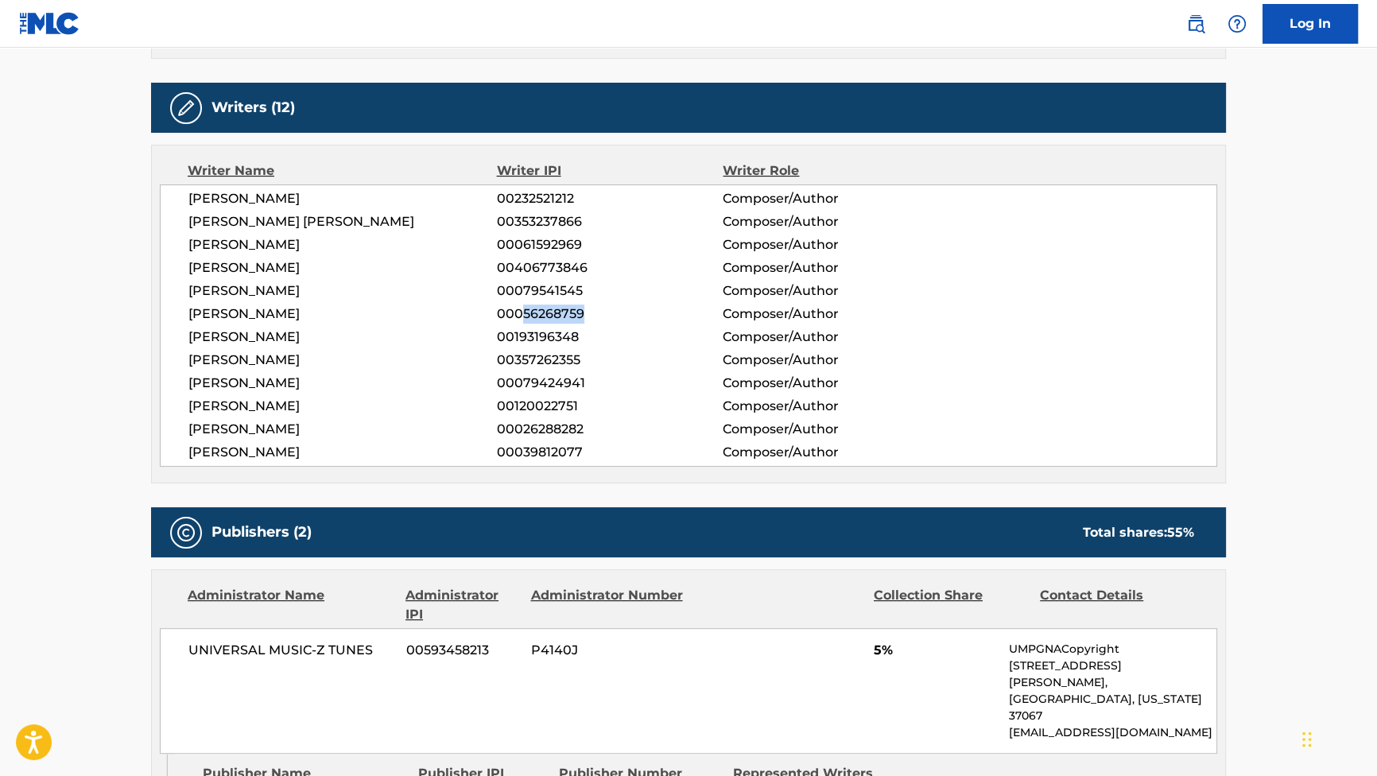
drag, startPoint x: 523, startPoint y: 310, endPoint x: 581, endPoint y: 310, distance: 58.1
click at [581, 310] on span "00056268759" at bounding box center [610, 314] width 226 height 19
drag, startPoint x: 557, startPoint y: 247, endPoint x: 592, endPoint y: 247, distance: 35.0
click at [592, 247] on span "00061592969" at bounding box center [610, 244] width 226 height 19
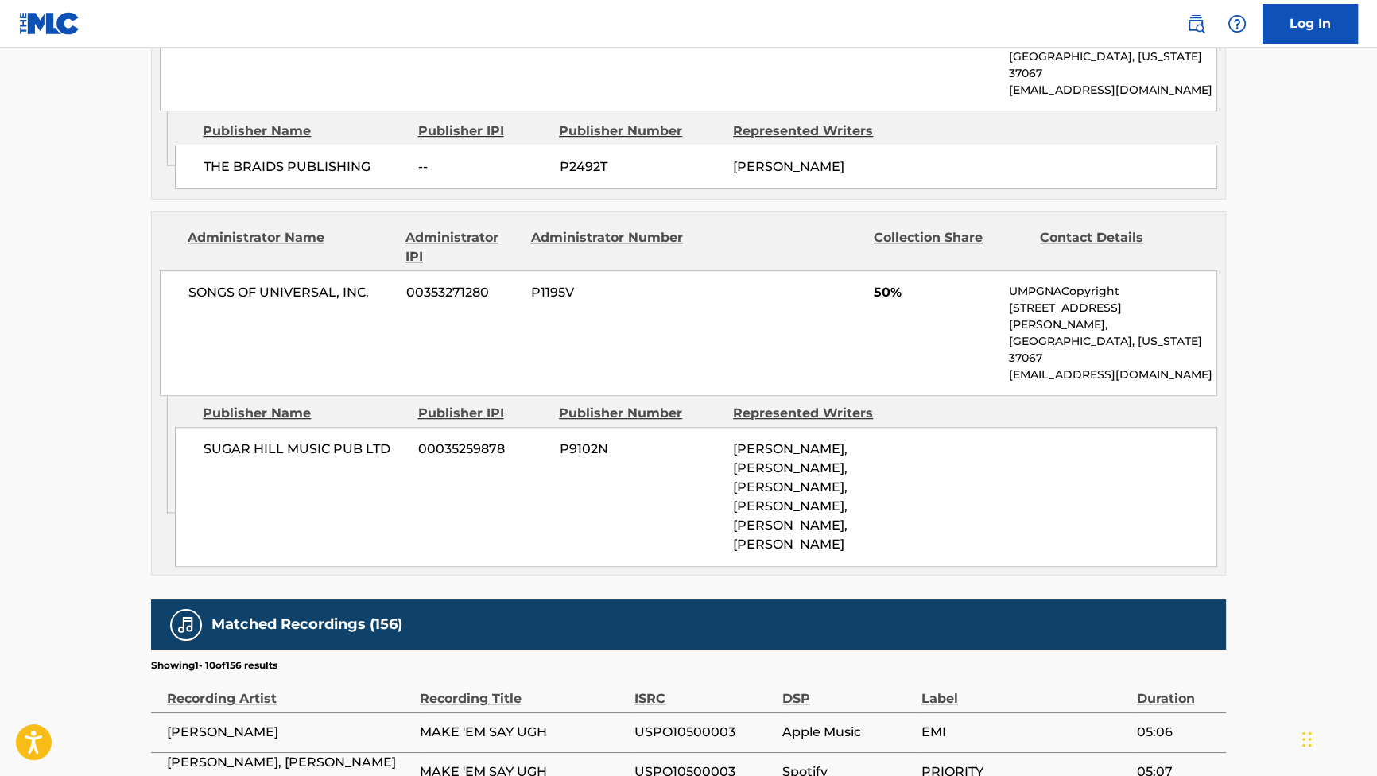
scroll to position [1343, 0]
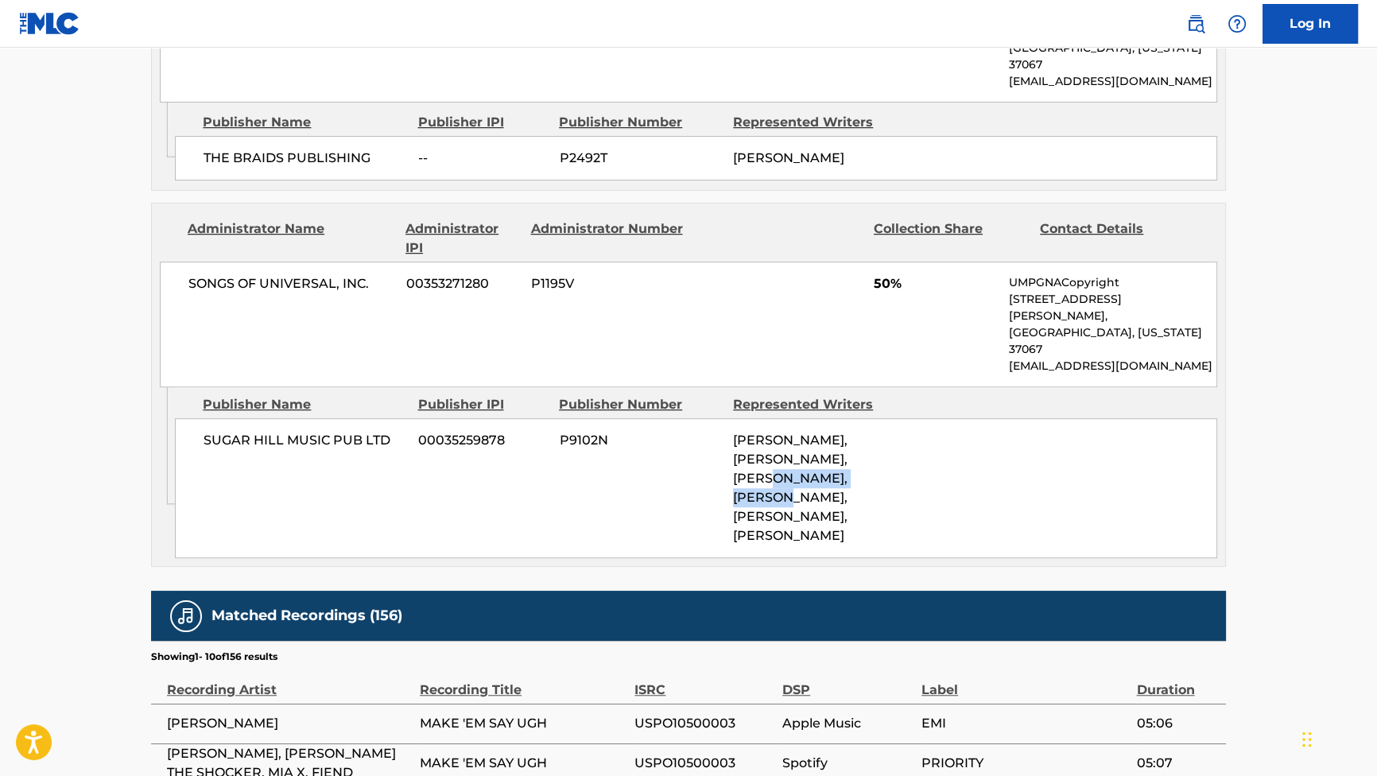
drag, startPoint x: 732, startPoint y: 406, endPoint x: 881, endPoint y: 411, distance: 149.6
click at [881, 418] on div "SUGAR HILL MUSIC PUB LTD 00035259878 P9102N [PERSON_NAME], [PERSON_NAME], [PERS…" at bounding box center [696, 488] width 1043 height 140
copy span "[PERSON_NAME]"
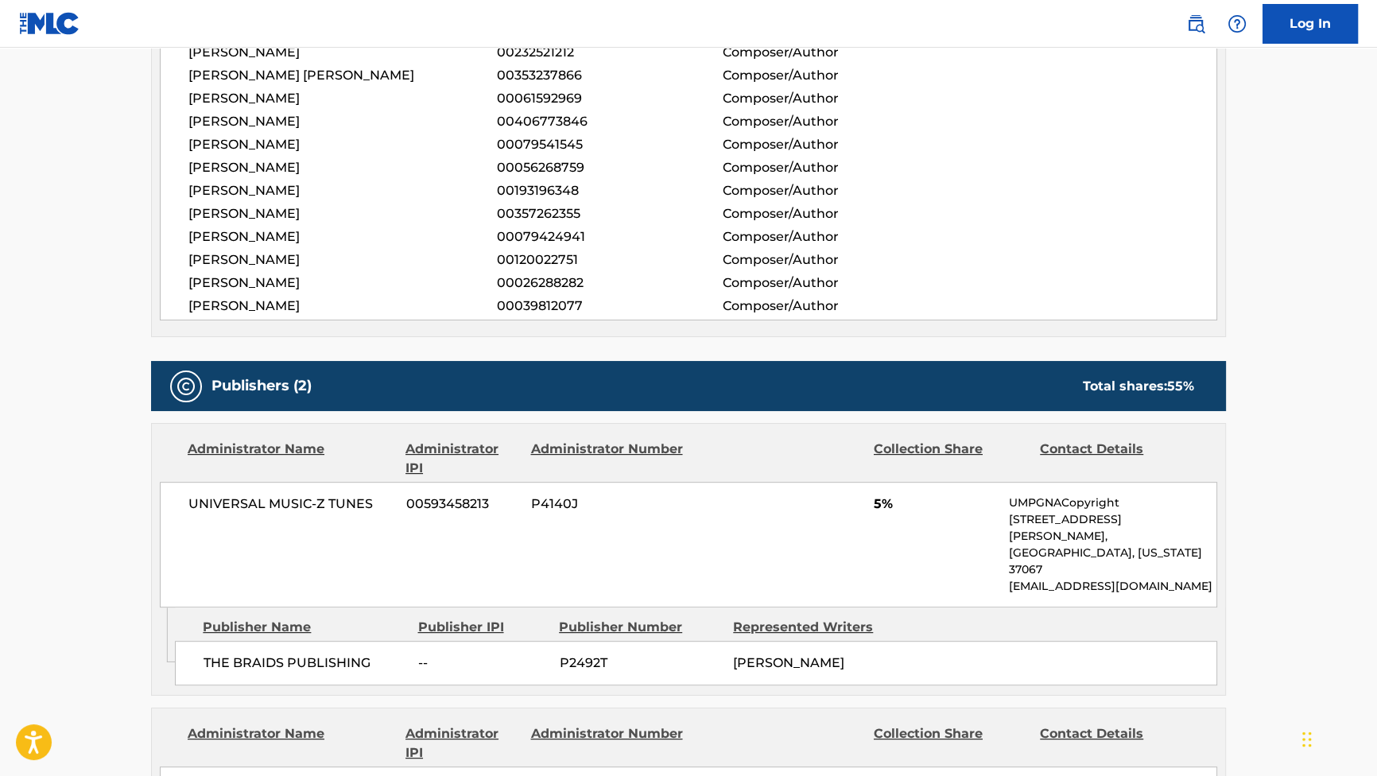
scroll to position [837, 0]
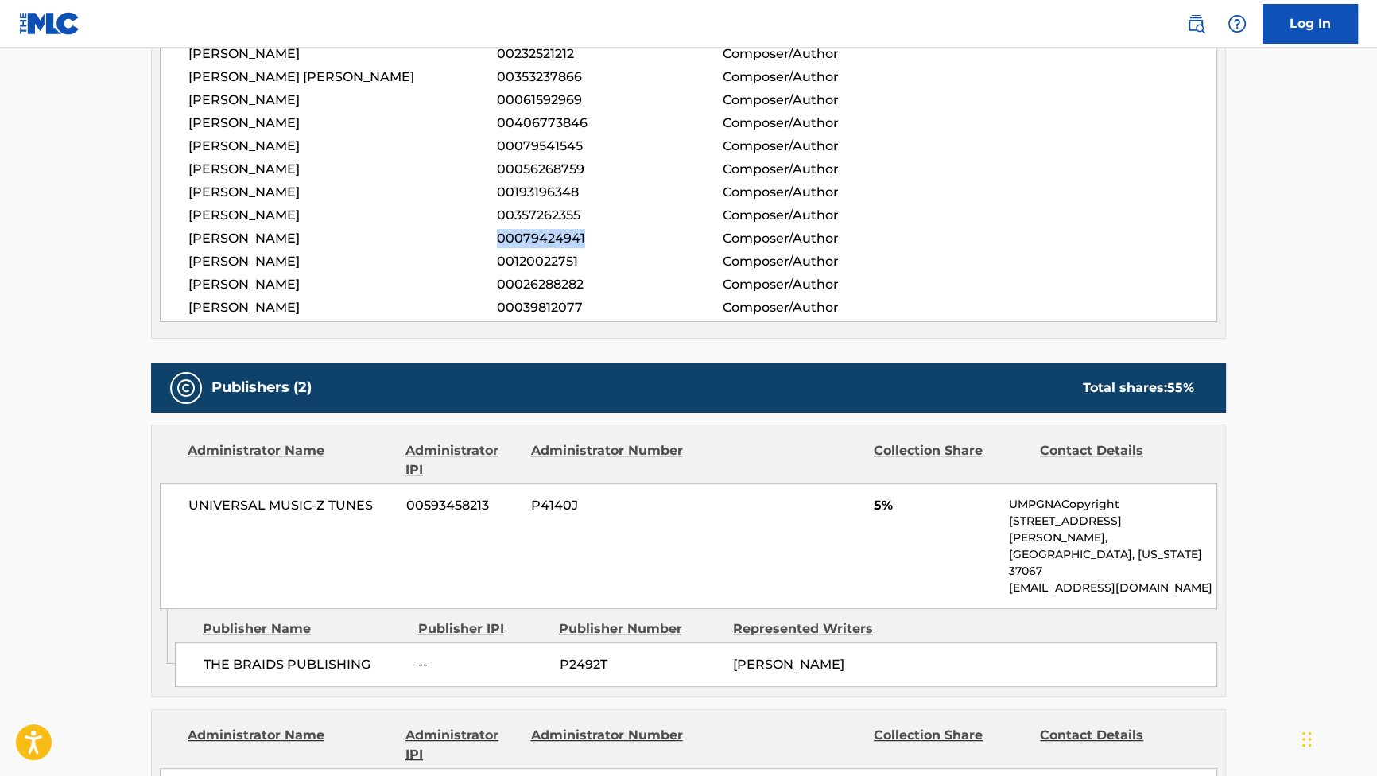
drag, startPoint x: 501, startPoint y: 231, endPoint x: 591, endPoint y: 233, distance: 89.9
click at [591, 233] on span "00079424941" at bounding box center [610, 238] width 226 height 19
drag, startPoint x: 591, startPoint y: 233, endPoint x: 560, endPoint y: 238, distance: 31.4
click at [560, 238] on span "00079424941" at bounding box center [610, 238] width 226 height 19
drag, startPoint x: 557, startPoint y: 239, endPoint x: 581, endPoint y: 239, distance: 23.9
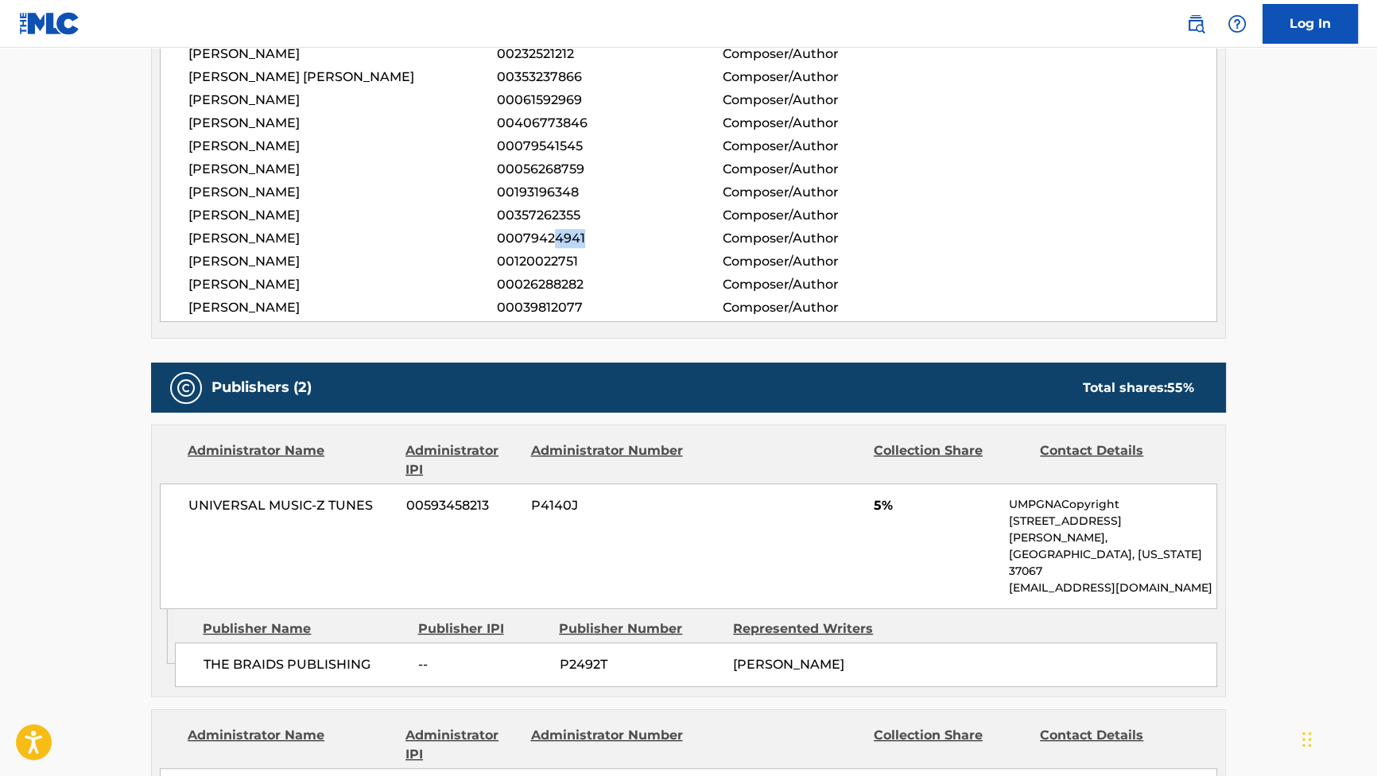
click at [581, 239] on span "00079424941" at bounding box center [610, 238] width 226 height 19
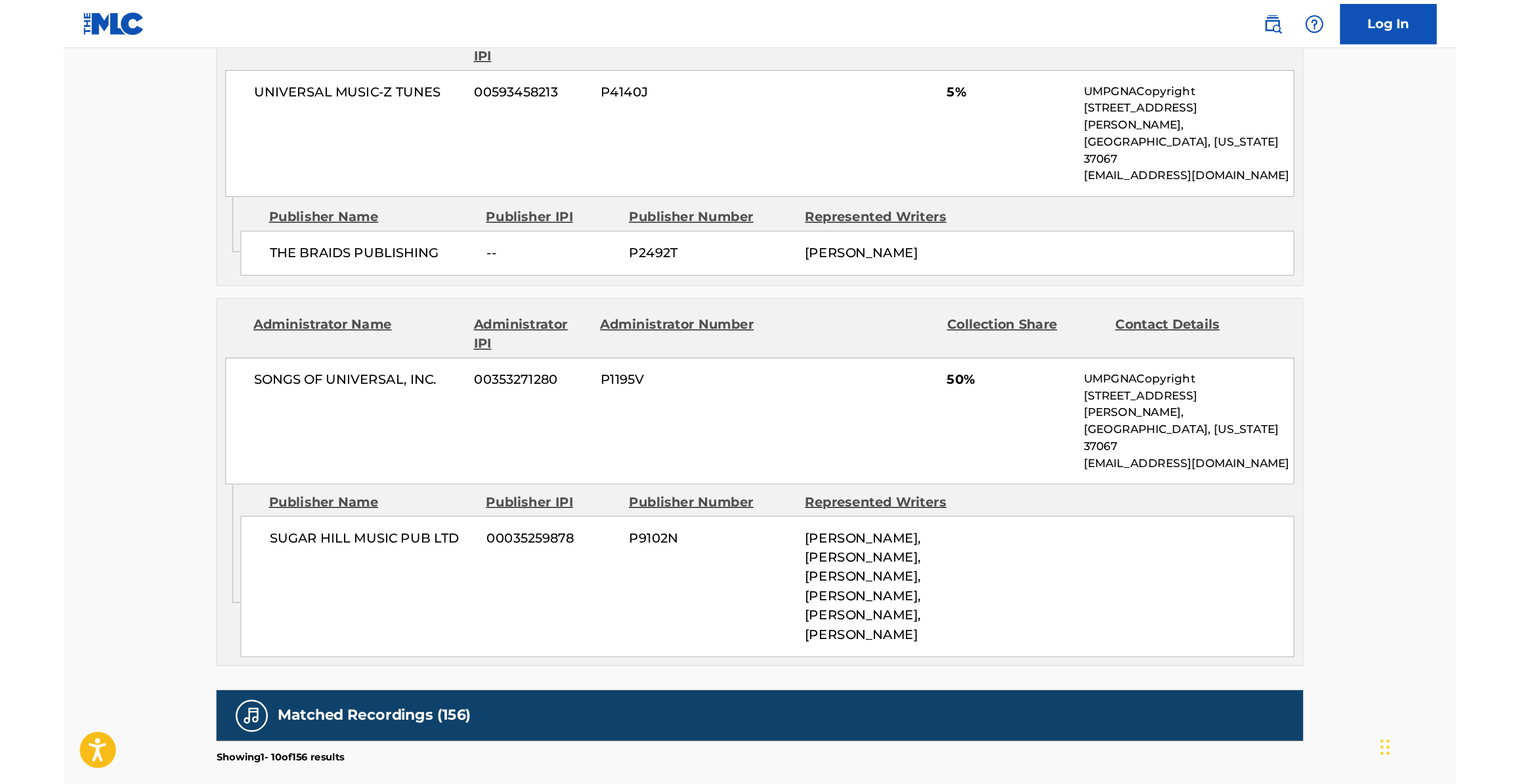
scroll to position [1049, 0]
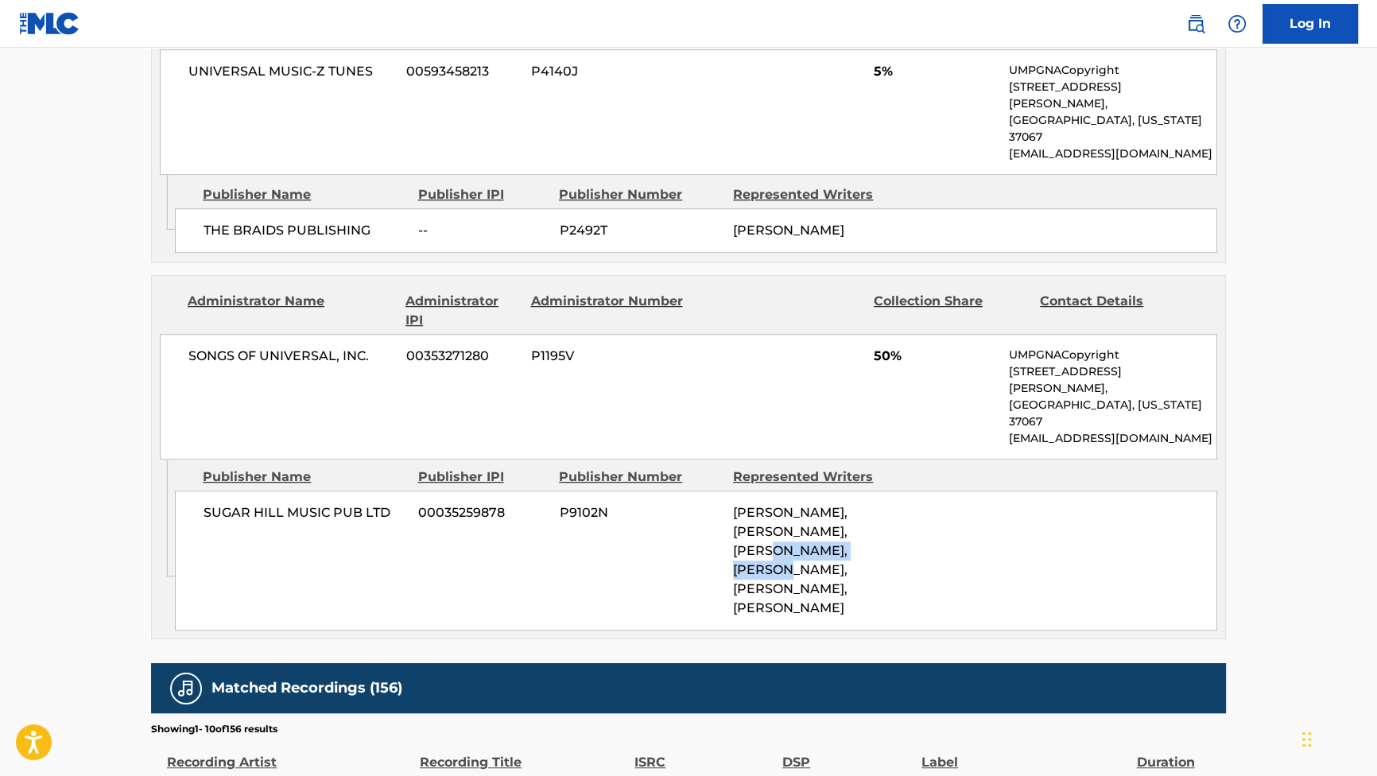
drag, startPoint x: 733, startPoint y: 478, endPoint x: 880, endPoint y: 485, distance: 147.3
click at [848, 505] on span "[PERSON_NAME], [PERSON_NAME], [PERSON_NAME], [PERSON_NAME], [PERSON_NAME], [PER…" at bounding box center [790, 560] width 115 height 111
drag, startPoint x: 732, startPoint y: 496, endPoint x: 880, endPoint y: 500, distance: 147.2
click at [848, 505] on span "[PERSON_NAME], [PERSON_NAME], [PERSON_NAME], [PERSON_NAME], [PERSON_NAME], [PER…" at bounding box center [790, 560] width 115 height 111
copy span "[PERSON_NAME]"
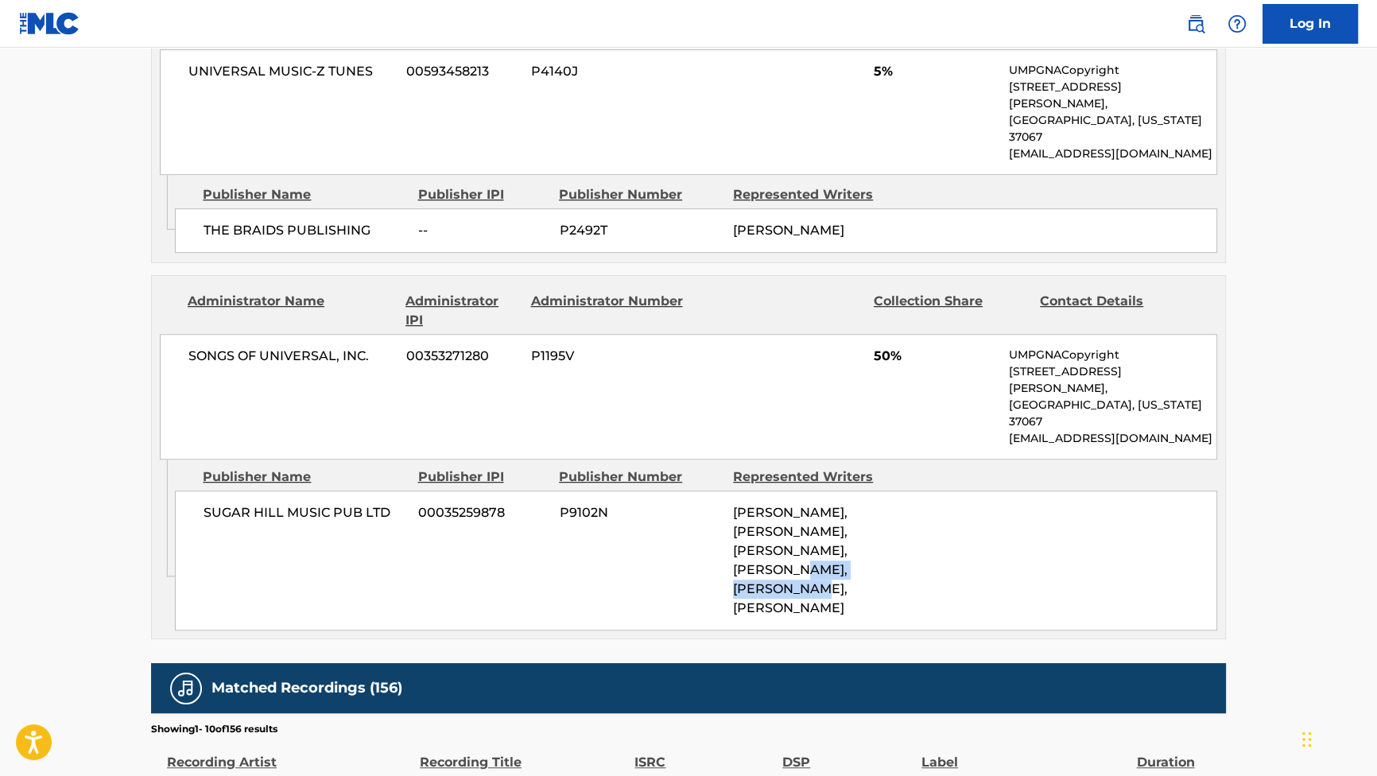
drag, startPoint x: 732, startPoint y: 535, endPoint x: 796, endPoint y: 555, distance: 67.4
click at [796, 555] on div "SUGAR HILL MUSIC PUB LTD 00035259878 P9102N [PERSON_NAME], [PERSON_NAME], [PERS…" at bounding box center [696, 561] width 1043 height 140
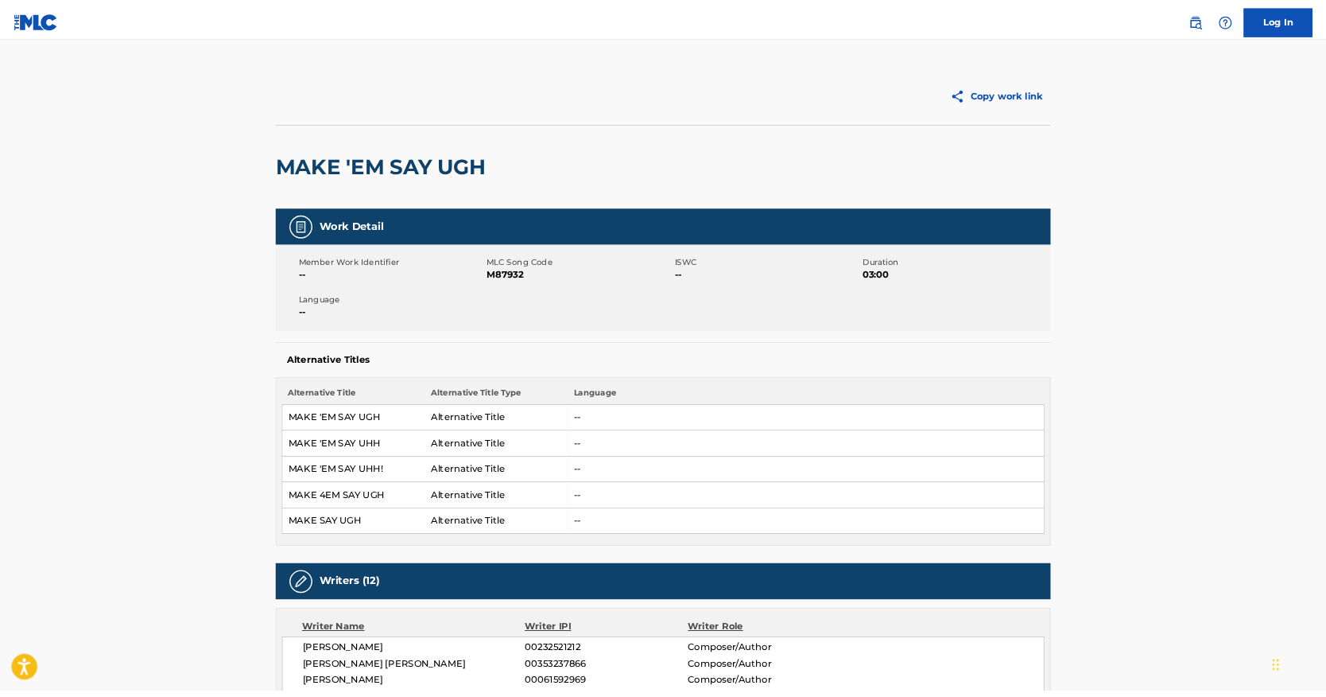
scroll to position [0, 0]
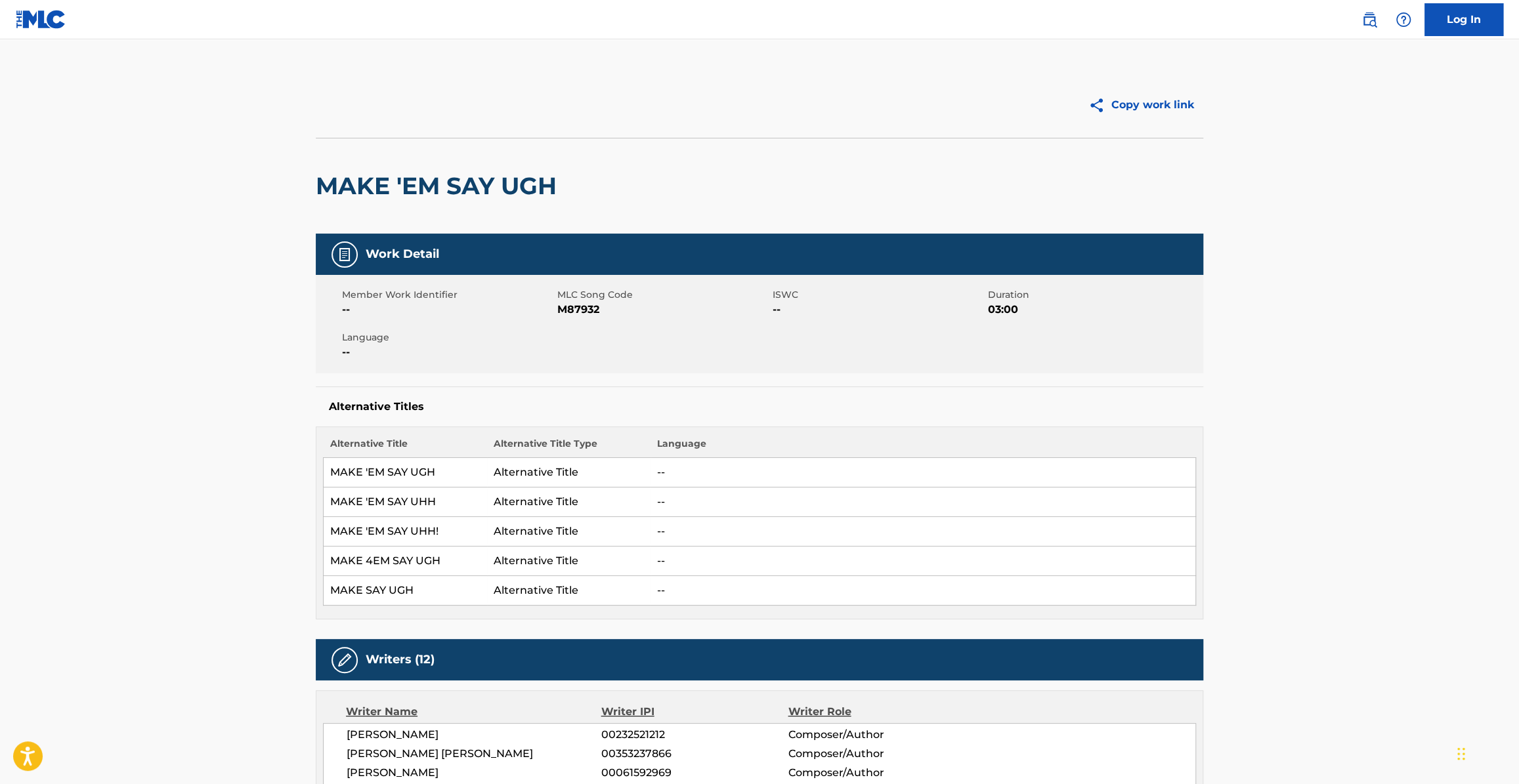
click at [574, 310] on span "M87932" at bounding box center [663, 309] width 212 height 16
copy span "M87932"
